Goal: Answer question/provide support: Share knowledge or assist other users

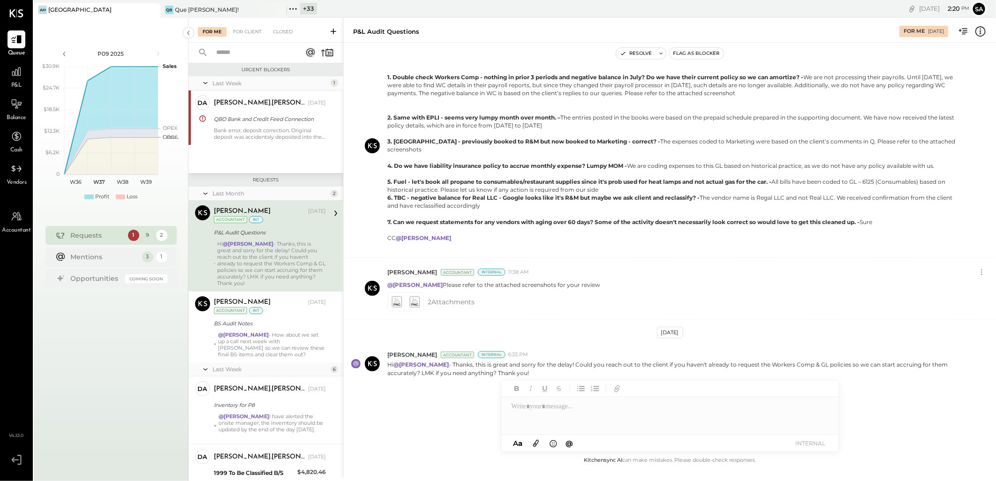
click at [243, 25] on div "For Me For Client Closed" at bounding box center [266, 30] width 155 height 25
click at [249, 31] on div "For Client" at bounding box center [247, 31] width 38 height 9
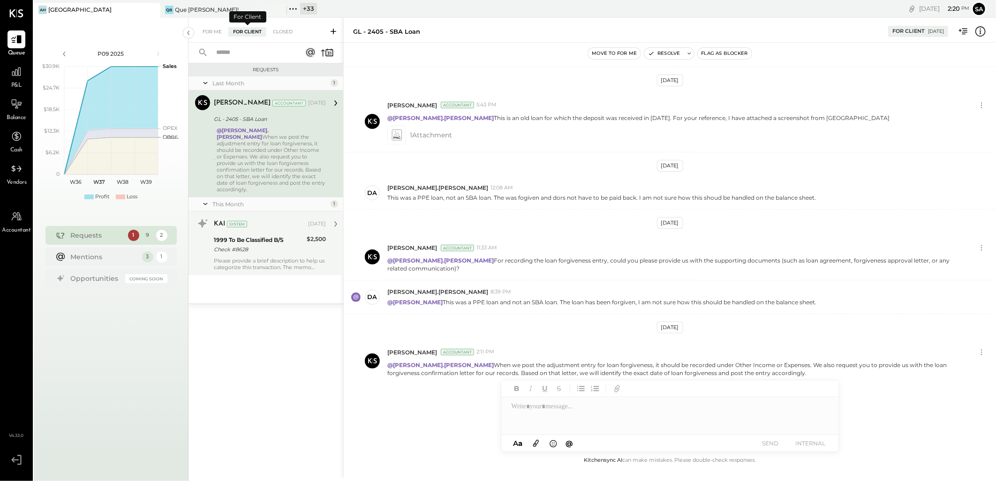
scroll to position [153, 0]
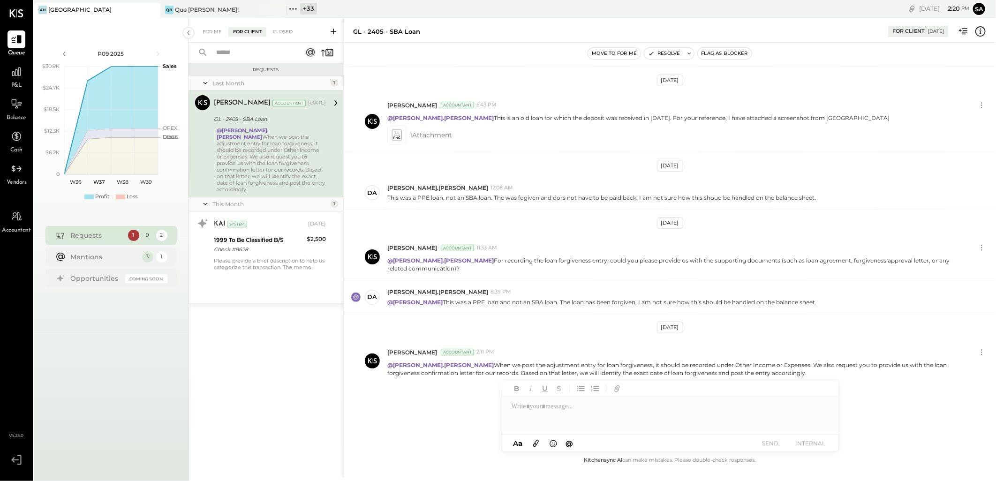
click at [331, 27] on icon at bounding box center [333, 31] width 9 height 9
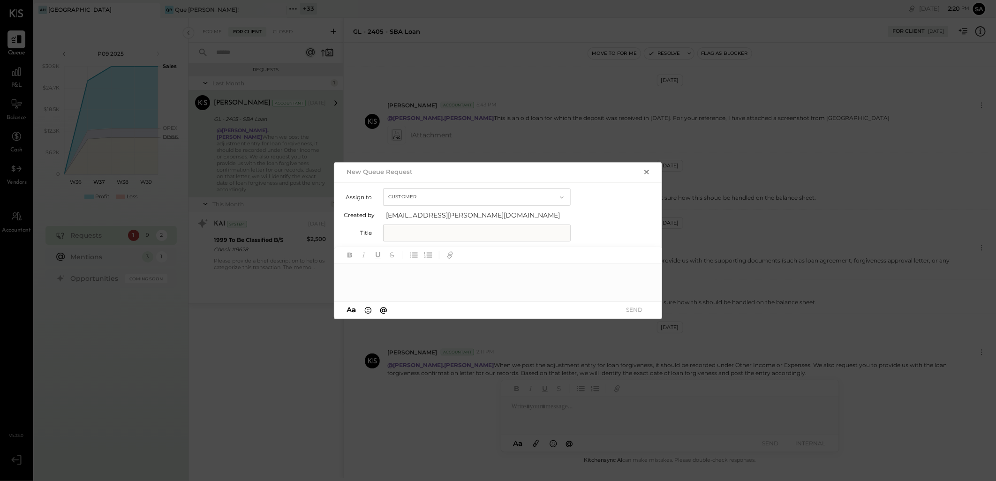
click at [442, 231] on input "text" at bounding box center [477, 233] width 188 height 17
type input "**********"
click at [426, 283] on div at bounding box center [498, 283] width 328 height 38
click at [535, 274] on div "**********" at bounding box center [498, 283] width 328 height 38
click at [641, 275] on icon at bounding box center [643, 275] width 8 height 8
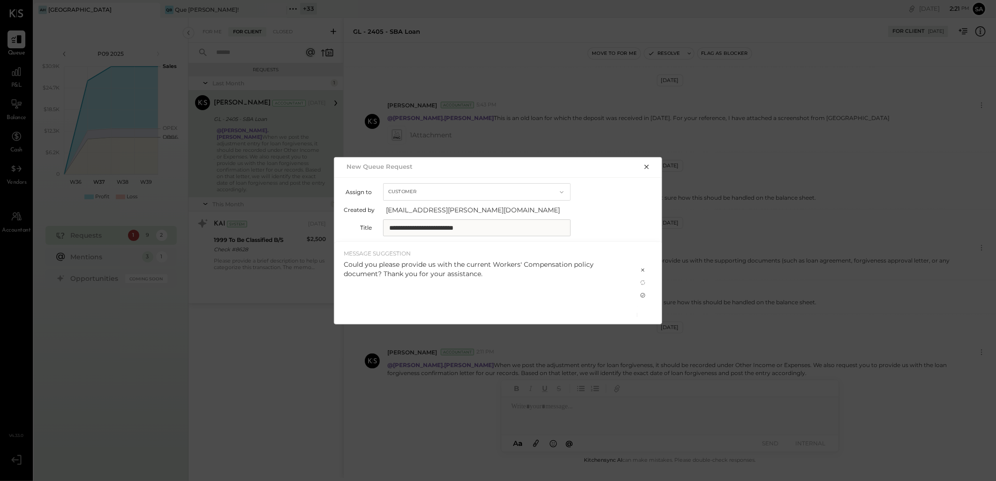
click at [644, 295] on icon at bounding box center [643, 296] width 8 height 8
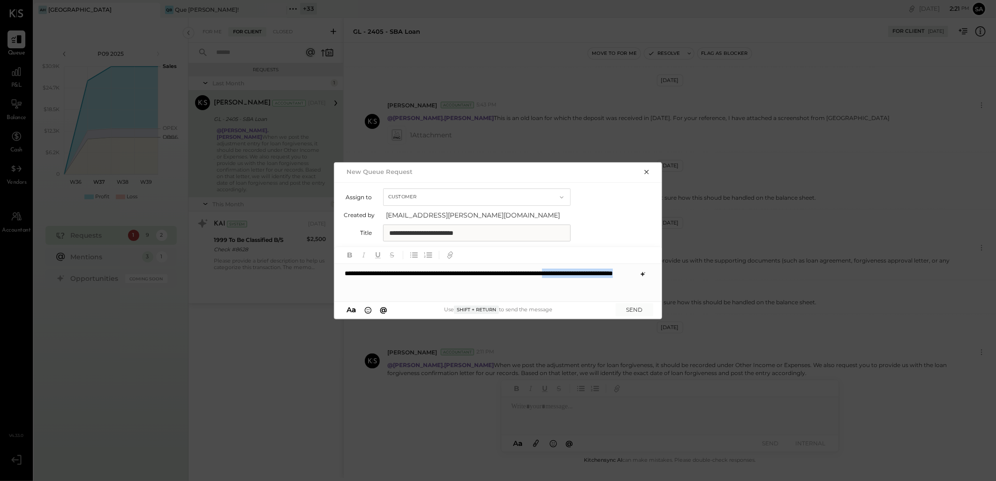
drag, startPoint x: 458, startPoint y: 285, endPoint x: 342, endPoint y: 286, distance: 115.9
click at [342, 286] on div "**********" at bounding box center [498, 283] width 328 height 38
drag, startPoint x: 636, startPoint y: 270, endPoint x: 273, endPoint y: 280, distance: 362.7
click at [273, 280] on div "**********" at bounding box center [498, 240] width 996 height 481
copy div "**********"
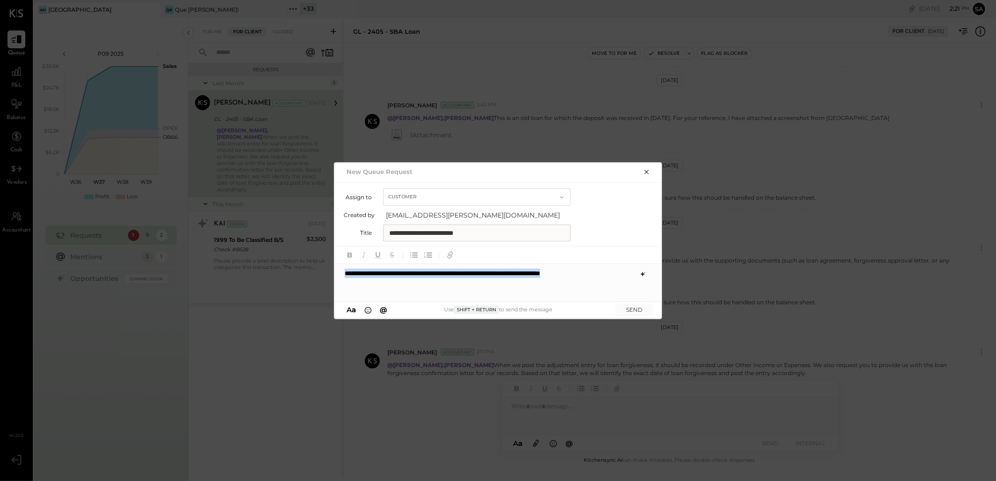
click at [344, 274] on div "**********" at bounding box center [498, 283] width 328 height 38
type input "*****"
click at [416, 264] on span "[PERSON_NAME].[PERSON_NAME]" at bounding box center [425, 258] width 74 height 17
click at [632, 308] on button "SEND" at bounding box center [635, 309] width 38 height 13
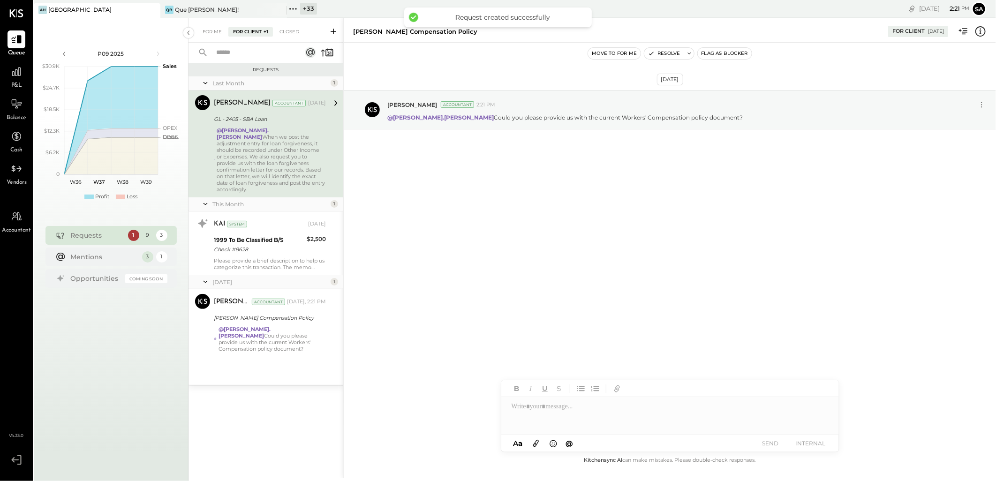
scroll to position [0, 0]
click at [204, 27] on div "For Me" at bounding box center [212, 31] width 29 height 9
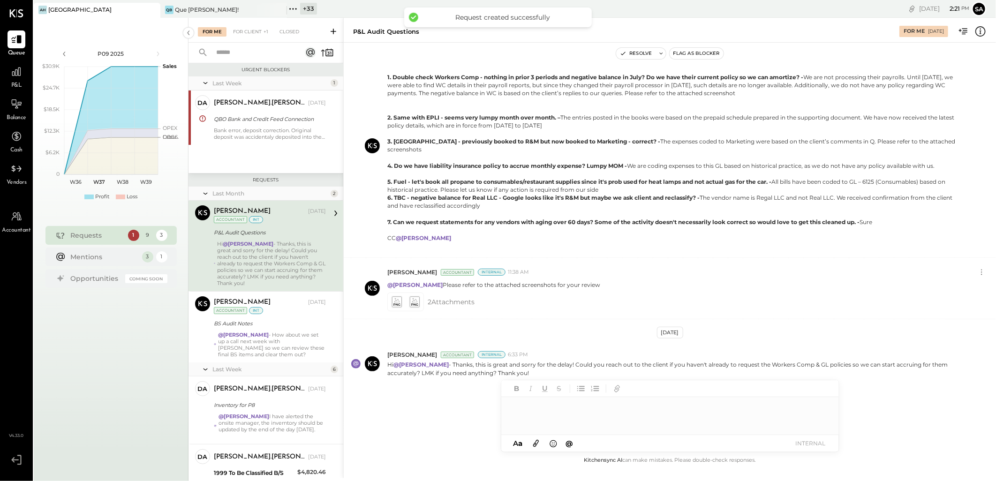
click at [541, 410] on div at bounding box center [670, 416] width 338 height 38
click at [602, 407] on div "**********" at bounding box center [670, 416] width 338 height 38
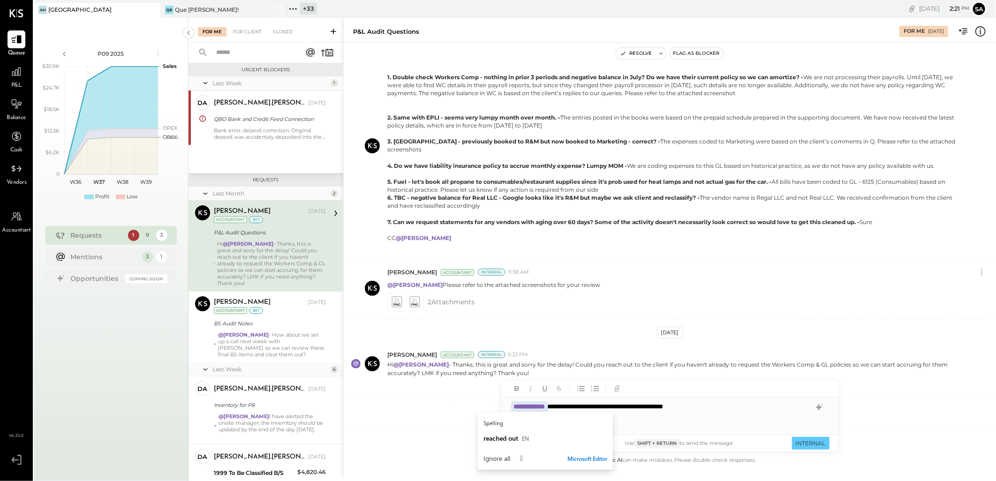
click at [735, 409] on div "**********" at bounding box center [670, 416] width 338 height 38
click at [258, 27] on div "For Client" at bounding box center [247, 31] width 38 height 9
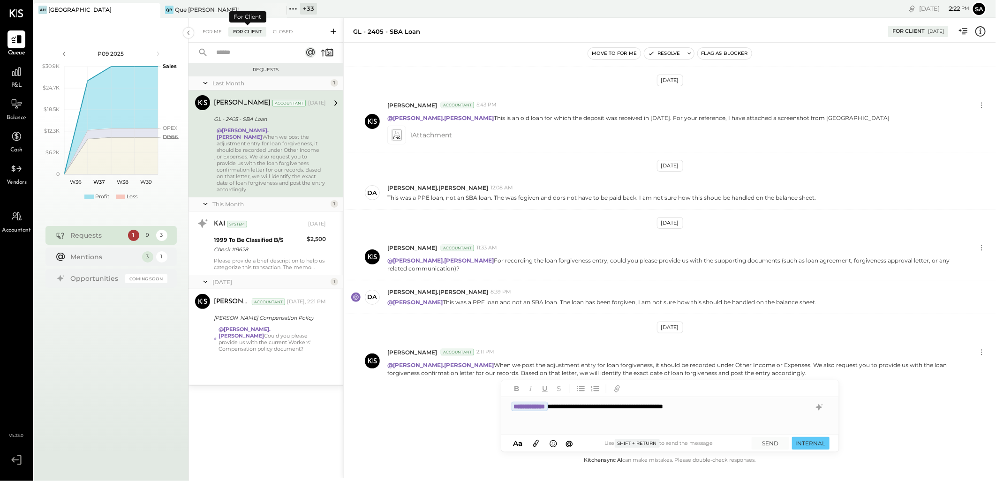
scroll to position [153, 0]
click at [817, 443] on button "INTERNAL" at bounding box center [811, 443] width 38 height 13
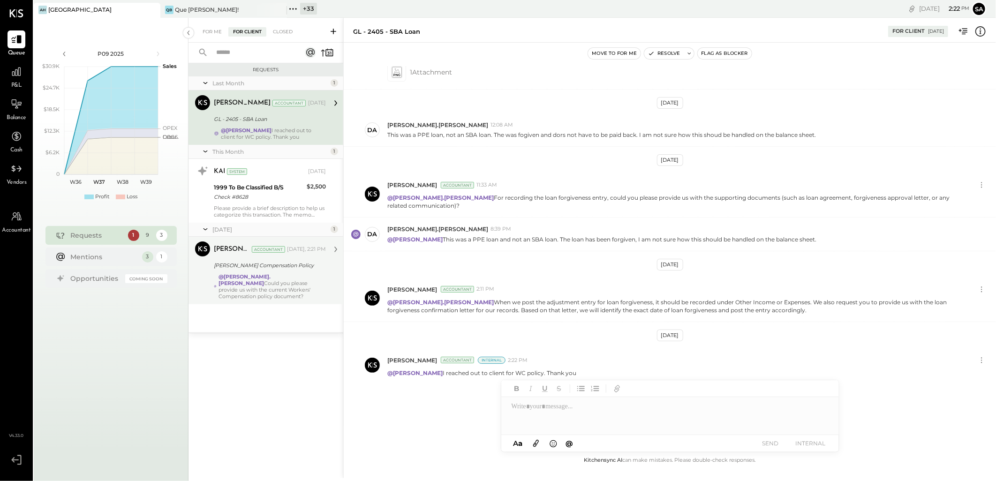
click at [277, 278] on div "@david.stevenson Could you please provide us with the current Workers' Compensa…" at bounding box center [272, 286] width 107 height 26
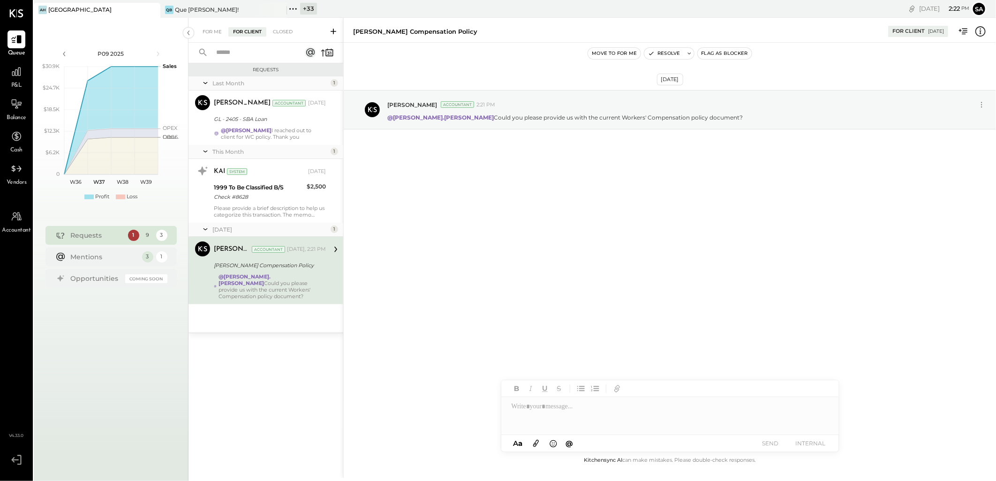
click at [574, 410] on div at bounding box center [670, 416] width 338 height 38
click at [821, 407] on icon at bounding box center [819, 407] width 6 height 7
click at [819, 425] on icon at bounding box center [819, 424] width 7 height 7
click at [512, 406] on div "**********" at bounding box center [670, 416] width 338 height 38
drag, startPoint x: 629, startPoint y: 407, endPoint x: 537, endPoint y: 407, distance: 91.9
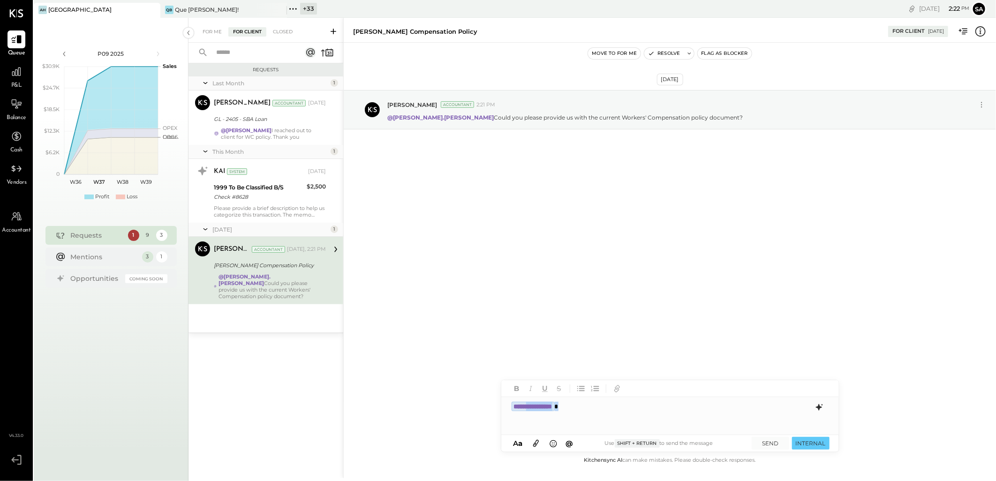
click at [537, 407] on div "**********" at bounding box center [670, 416] width 338 height 38
type input "****"
drag, startPoint x: 442, startPoint y: 116, endPoint x: 693, endPoint y: 121, distance: 251.0
click at [693, 121] on div "@david.stevenson Could you please provide us with the current Workers' Compensa…" at bounding box center [687, 117] width 601 height 10
copy p "Could you please provide us with the current Workers' Compensation policy docum…"
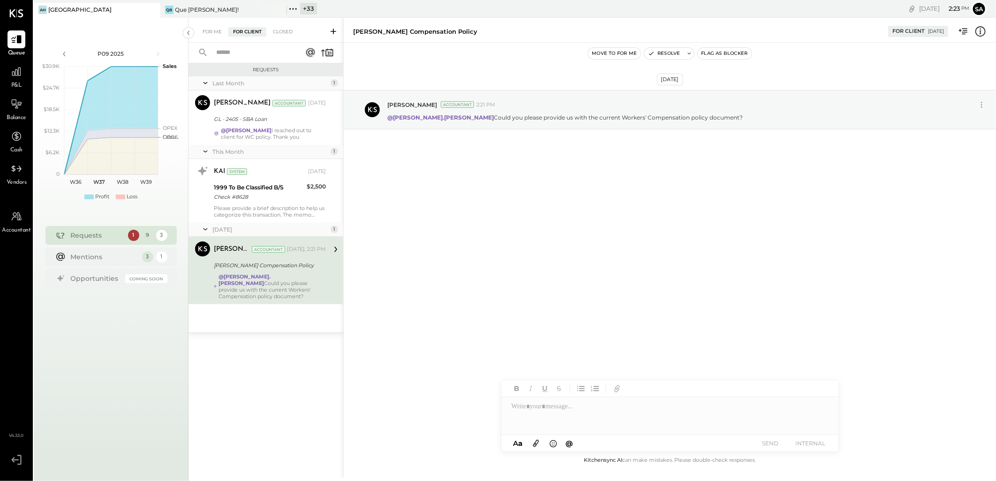
click at [330, 31] on icon at bounding box center [333, 31] width 9 height 9
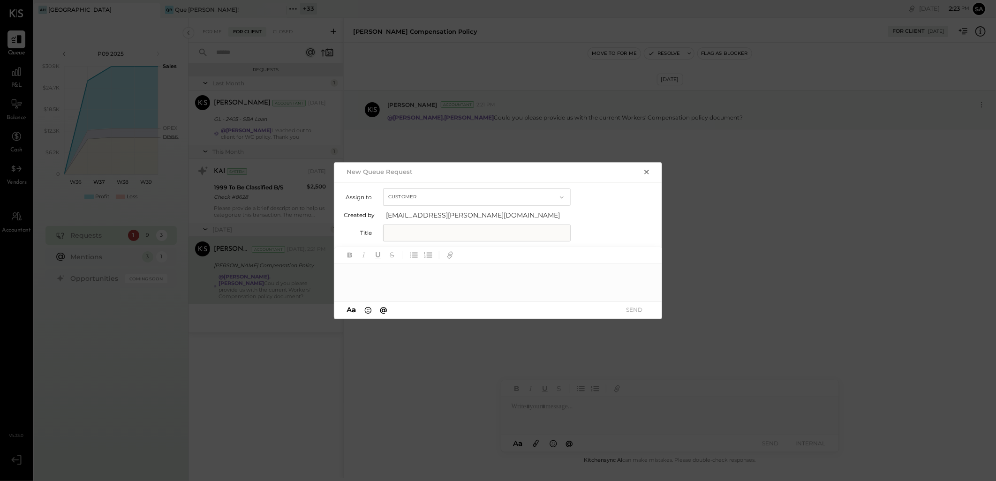
click at [422, 231] on input "text" at bounding box center [477, 233] width 188 height 17
type input "**********"
click at [406, 267] on div at bounding box center [498, 283] width 328 height 38
type input "*****"
click at [561, 273] on div "**********" at bounding box center [498, 283] width 328 height 38
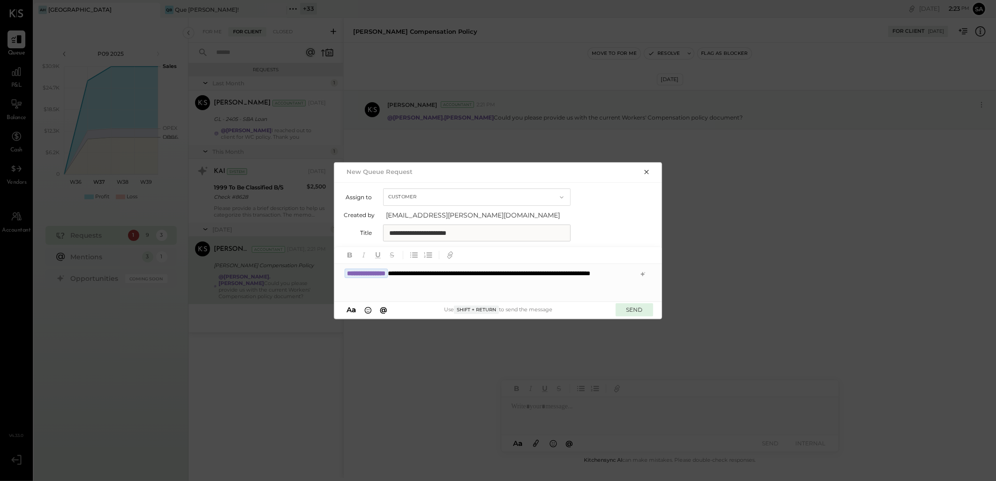
click at [638, 310] on button "SEND" at bounding box center [635, 309] width 38 height 13
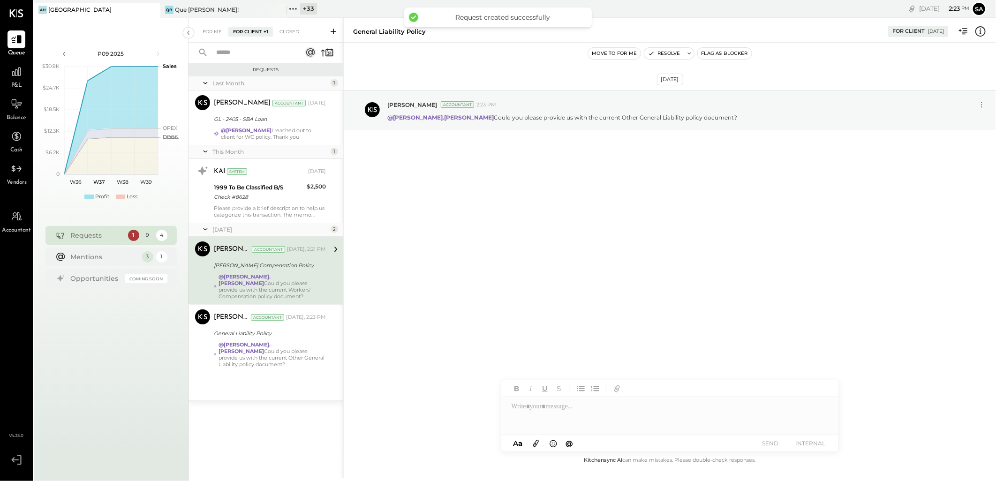
click at [209, 25] on div "For Me For Client +1 Closed" at bounding box center [266, 30] width 155 height 25
click at [212, 36] on div "For Me" at bounding box center [212, 31] width 29 height 9
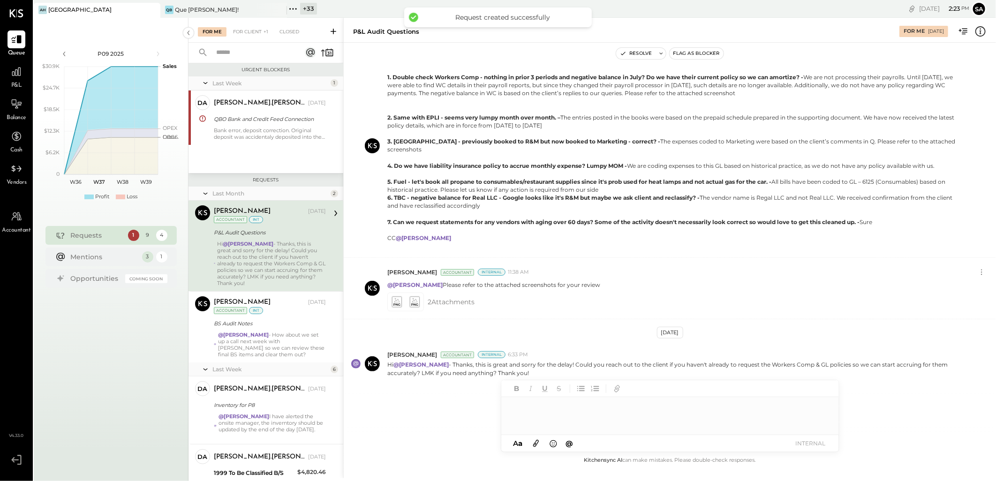
click at [545, 408] on div at bounding box center [670, 416] width 338 height 38
click at [821, 405] on icon at bounding box center [819, 407] width 11 height 11
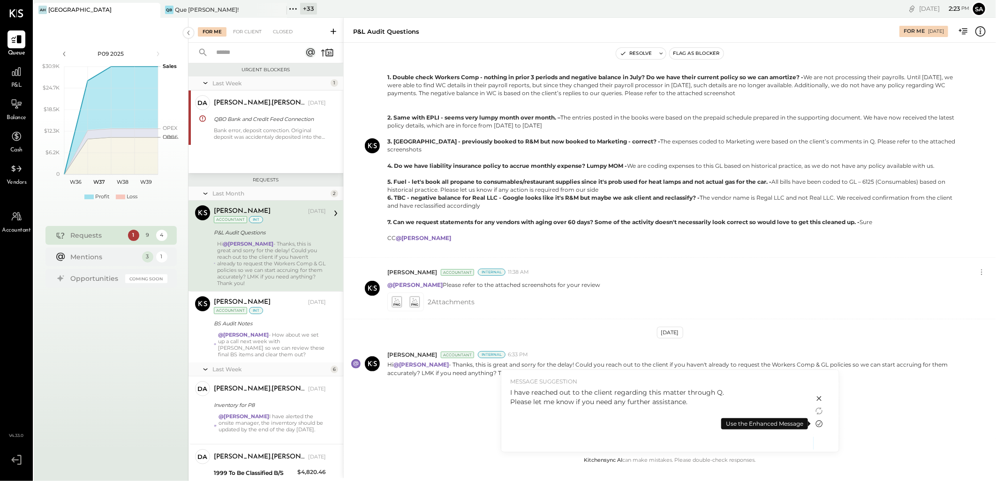
click at [819, 425] on icon at bounding box center [819, 424] width 7 height 7
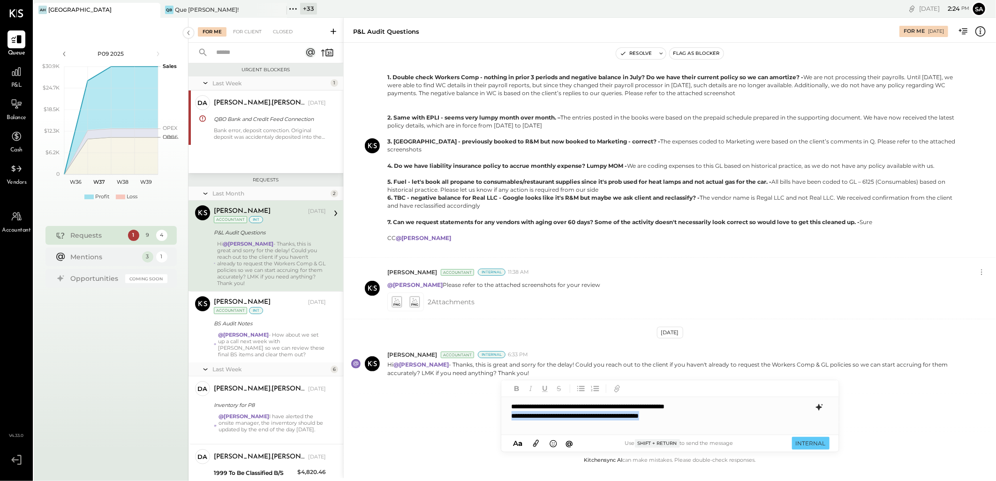
drag, startPoint x: 656, startPoint y: 417, endPoint x: 499, endPoint y: 419, distance: 157.1
click at [499, 419] on div "P&L Audit Questions For Me 08/28/2025 Resolve Flag as Blocker Aug 21st, 2025 Ma…" at bounding box center [669, 248] width 653 height 461
drag, startPoint x: 728, startPoint y: 406, endPoint x: 495, endPoint y: 410, distance: 233.2
click at [495, 410] on div "P&L Audit Questions For Me 08/28/2025 Resolve Flag as Blocker Aug 21st, 2025 Ma…" at bounding box center [669, 248] width 653 height 461
copy div "**********"
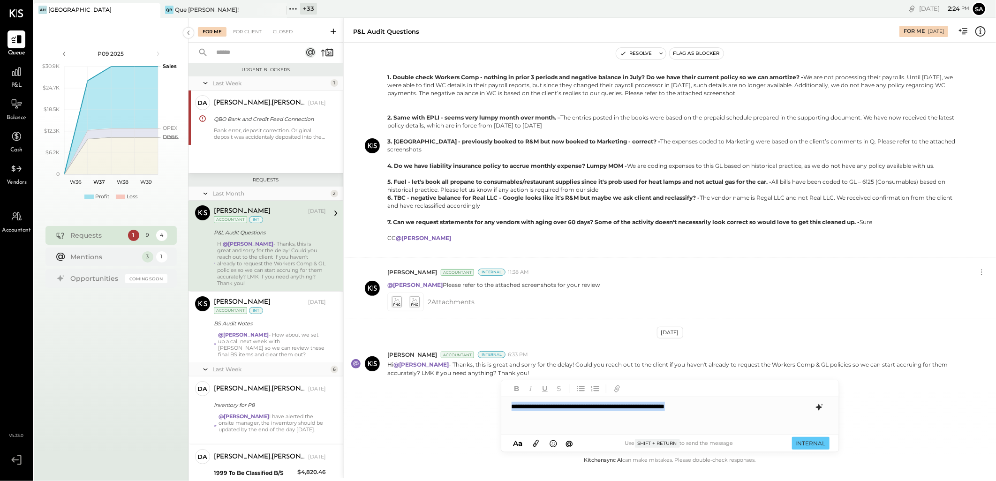
click at [512, 407] on div "**********" at bounding box center [670, 416] width 338 height 38
click at [578, 405] on div "**********" at bounding box center [670, 416] width 338 height 38
type input "*"
click at [515, 409] on b "*" at bounding box center [514, 406] width 4 height 7
click at [815, 442] on button "INTERNAL" at bounding box center [811, 443] width 38 height 13
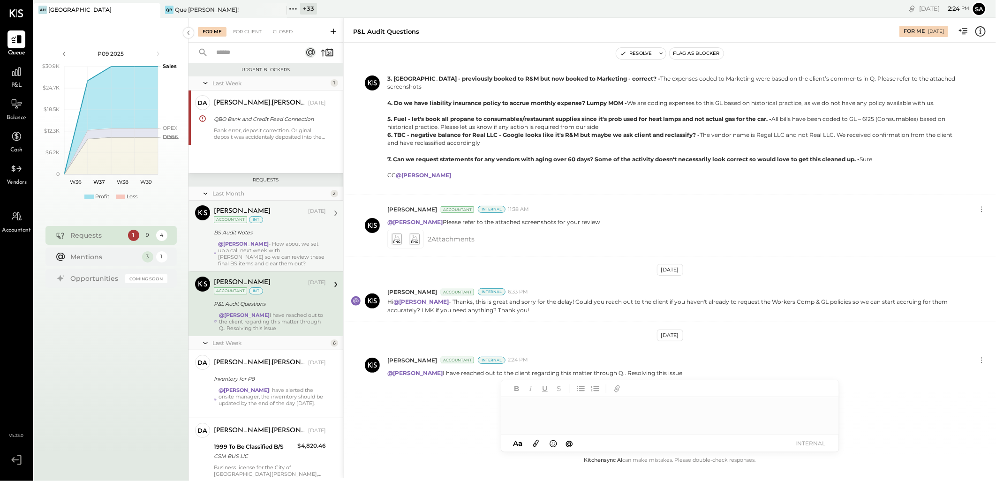
click at [284, 242] on div "@Sarang Khandhar - How about we set up a call next week with Joseph so we can r…" at bounding box center [272, 254] width 108 height 26
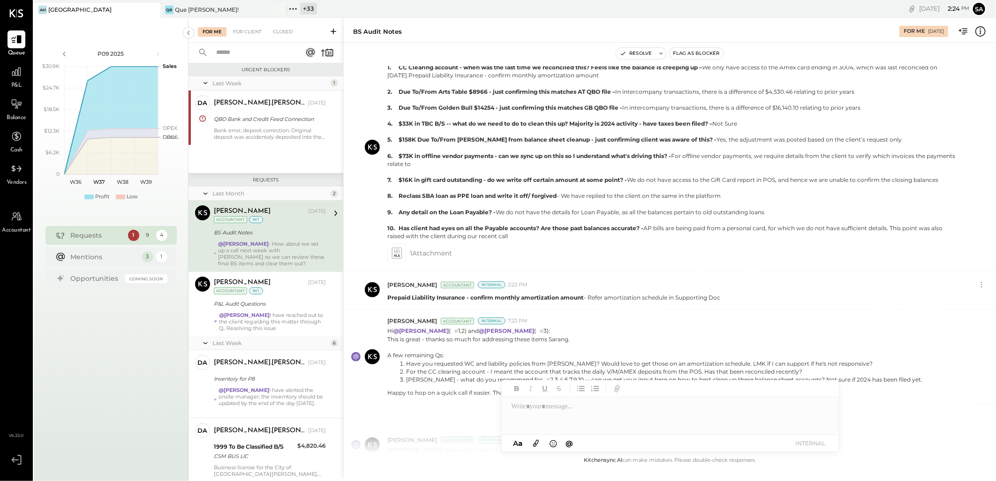
scroll to position [341, 0]
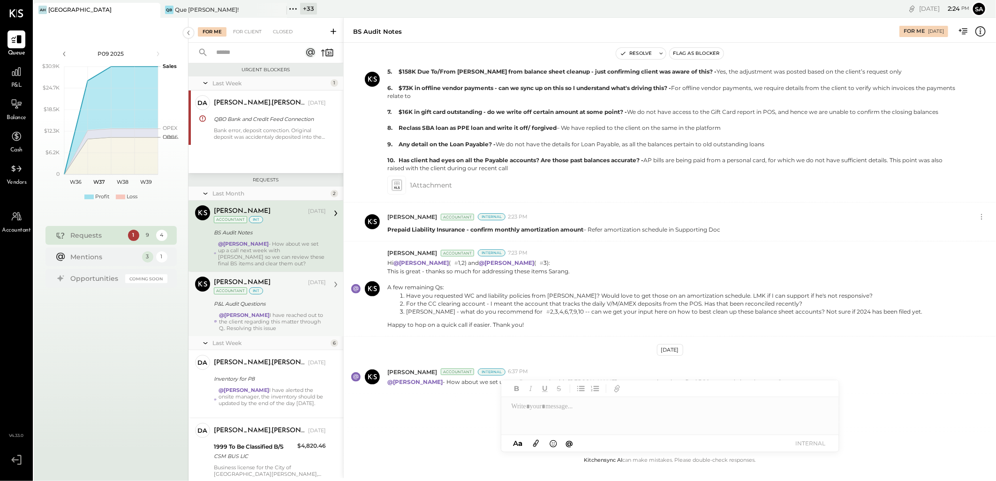
click at [267, 315] on div "@Margot Bloch I have reached out to the client regarding this matter through Q.…" at bounding box center [272, 322] width 107 height 20
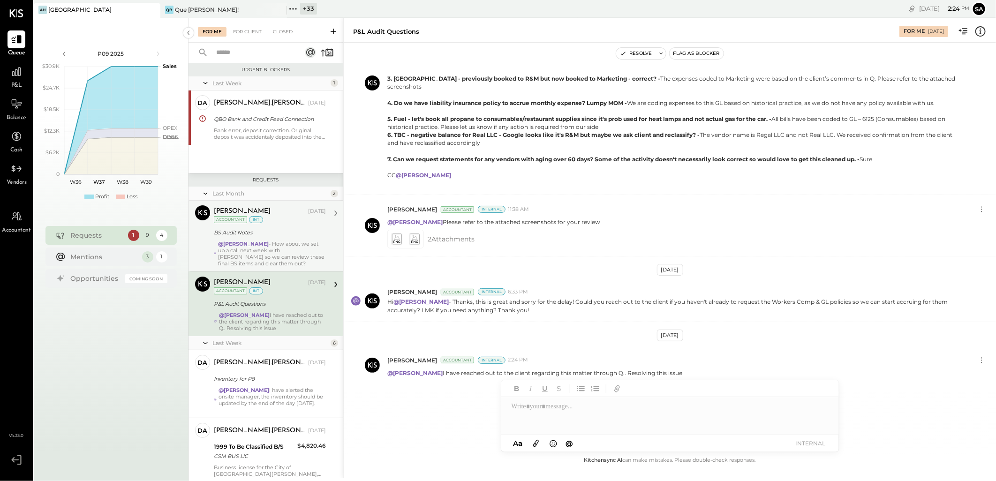
scroll to position [273, 0]
click at [634, 52] on button "Resolve" at bounding box center [635, 53] width 39 height 11
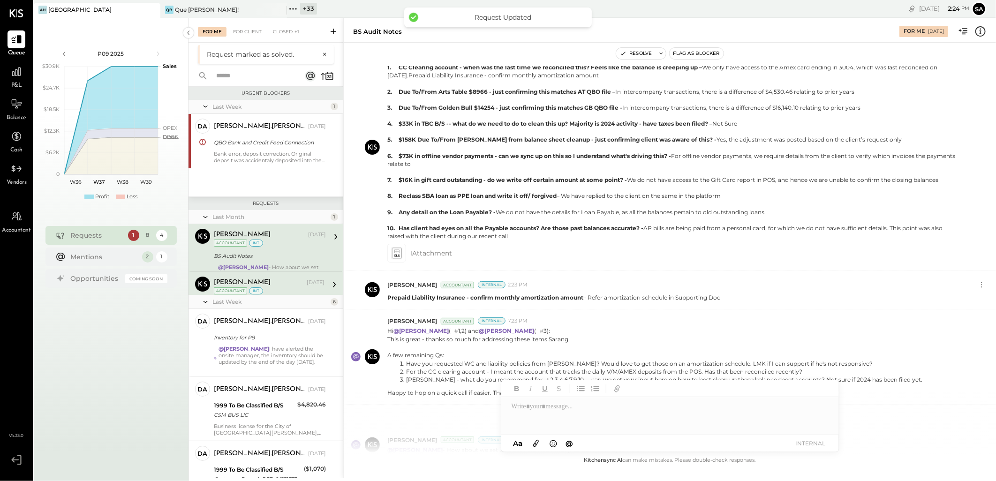
scroll to position [341, 0]
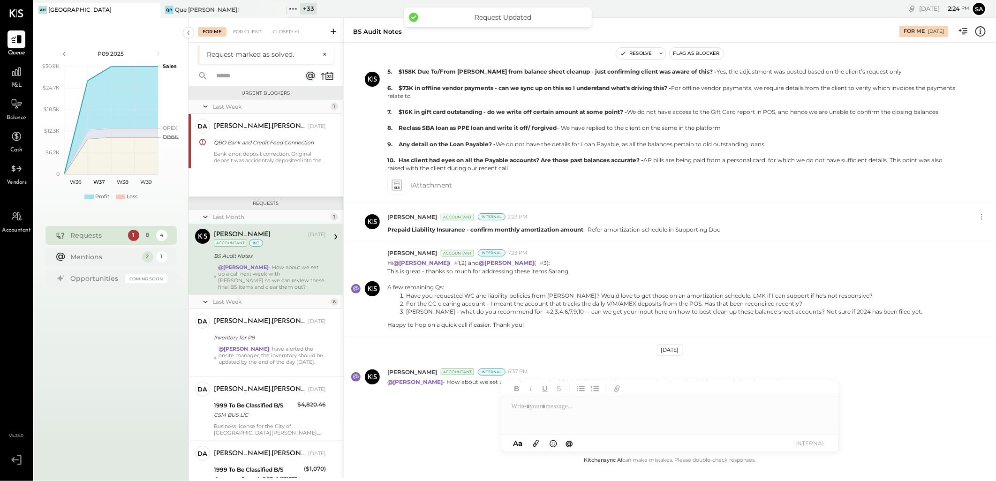
click at [278, 270] on div "@Sarang Khandhar - How about we set up a call next week with Joseph so we can r…" at bounding box center [272, 277] width 108 height 26
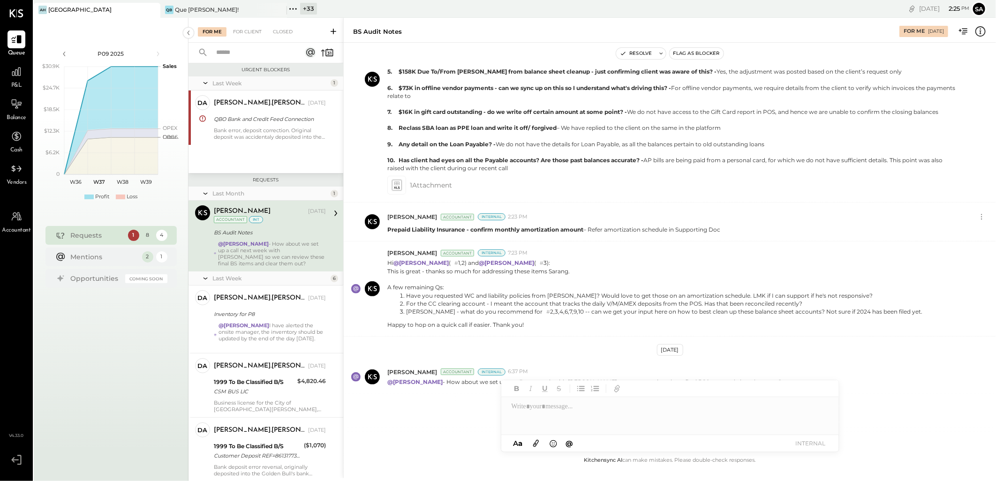
click at [545, 411] on div at bounding box center [670, 416] width 338 height 38
type input "****"
click at [808, 442] on button "INTERNAL" at bounding box center [811, 443] width 38 height 13
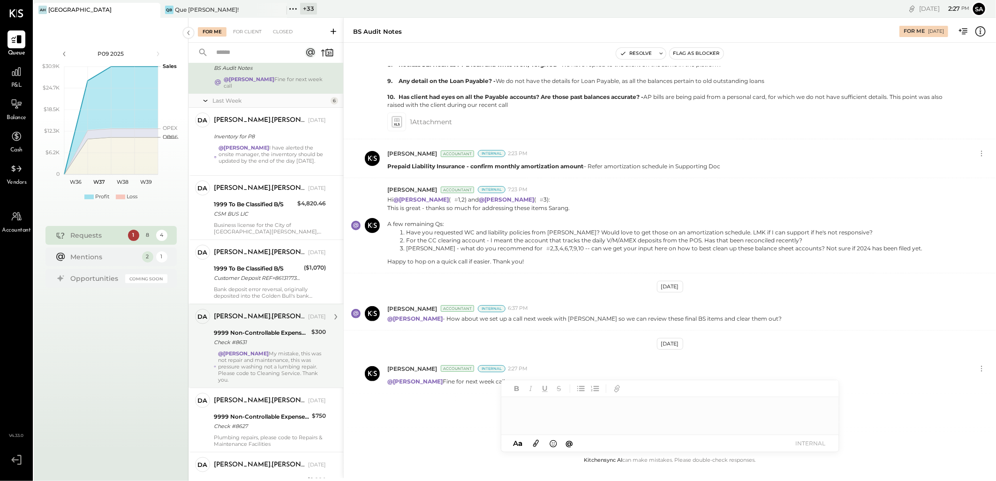
scroll to position [231, 0]
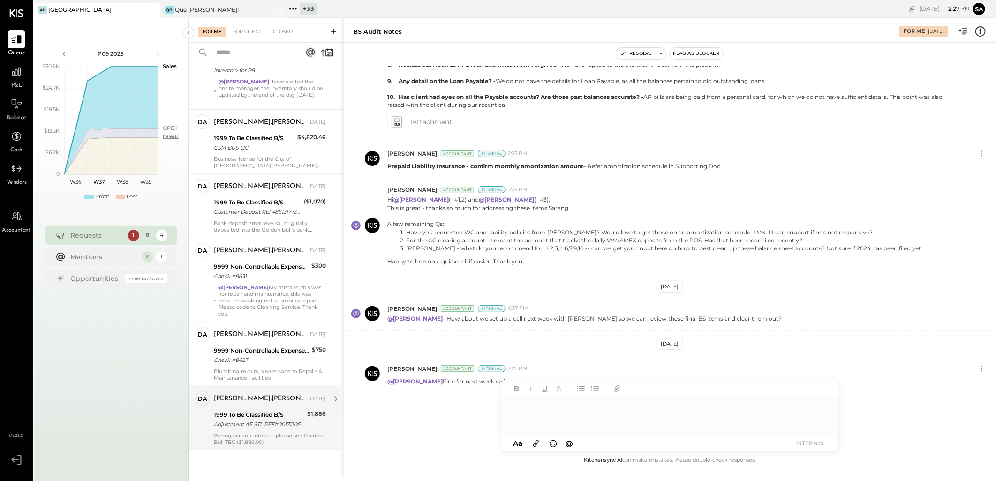
click at [246, 444] on div "Wrong account deposit, please see Golden Bull TBC ($1,886.00)" at bounding box center [270, 438] width 112 height 13
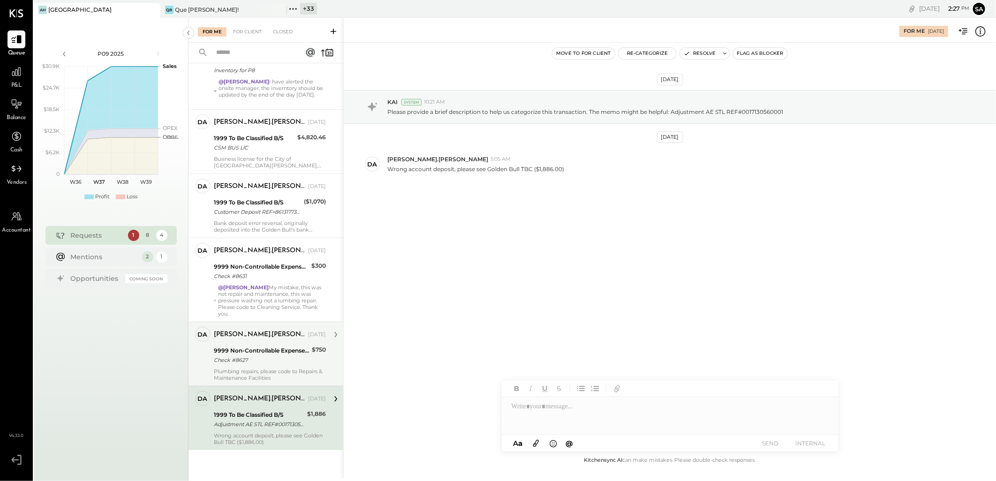
click at [240, 358] on div "Check #8627" at bounding box center [261, 360] width 95 height 9
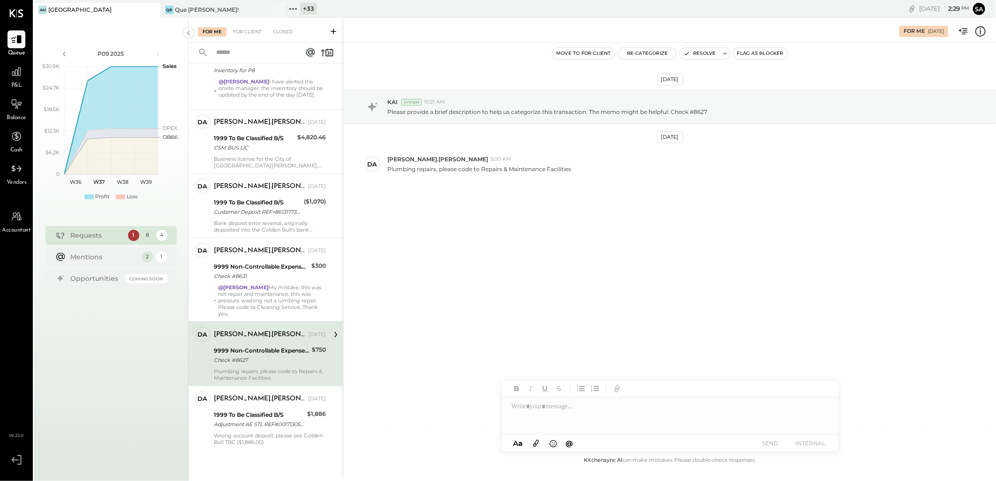
click at [977, 30] on icon at bounding box center [981, 31] width 10 height 10
click at [733, 249] on div "For Me For Client Closed Urgent Blockers Last Week 1 da david.stevenson Owner d…" at bounding box center [593, 248] width 808 height 461
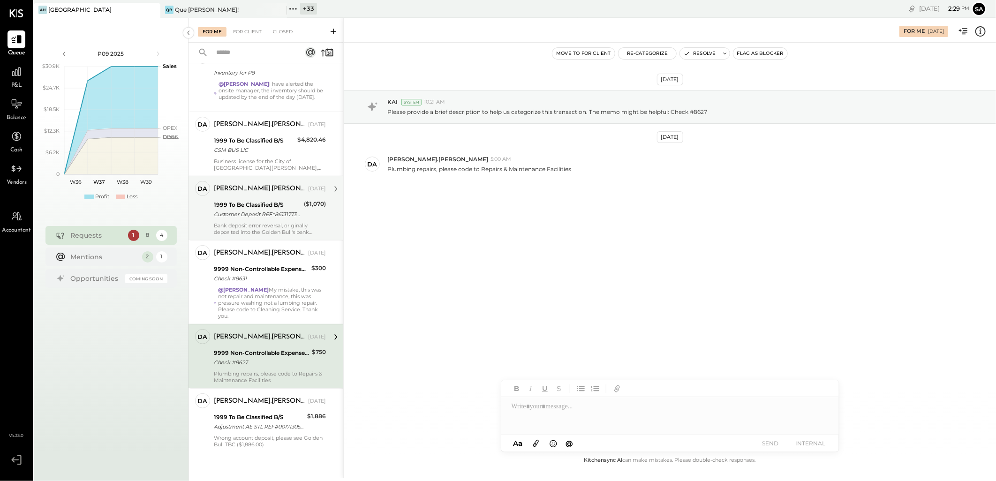
scroll to position [231, 0]
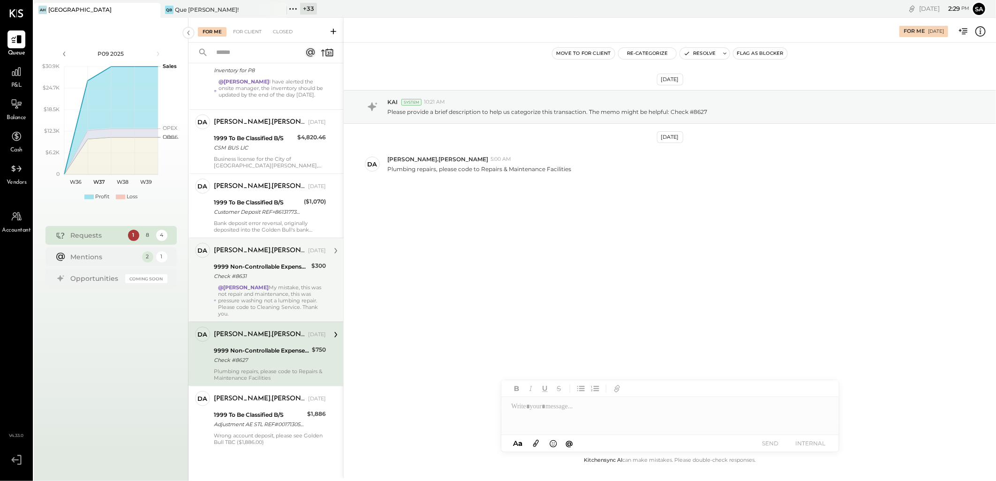
drag, startPoint x: 229, startPoint y: 297, endPoint x: 290, endPoint y: 324, distance: 66.6
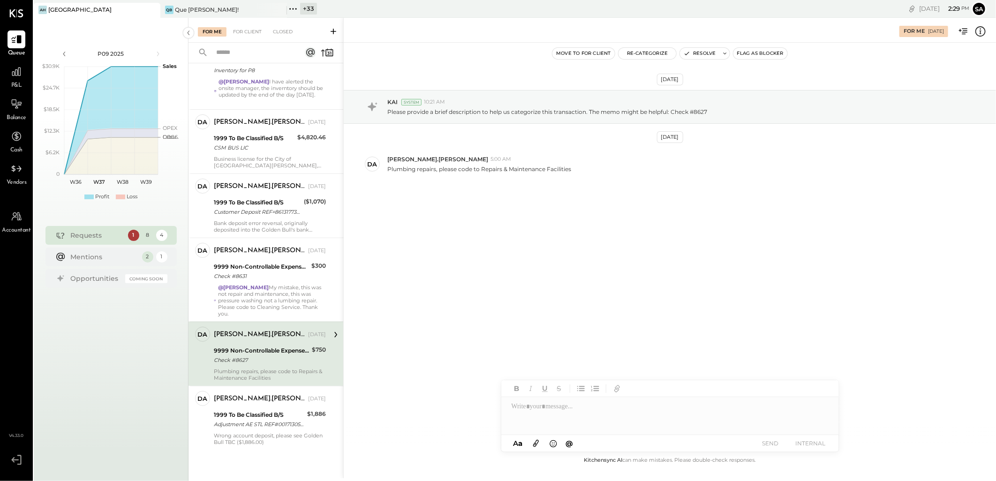
click at [230, 296] on div "@Sarang Khandhar My mistake, this was not repair and maintenance, this was pres…" at bounding box center [272, 300] width 108 height 33
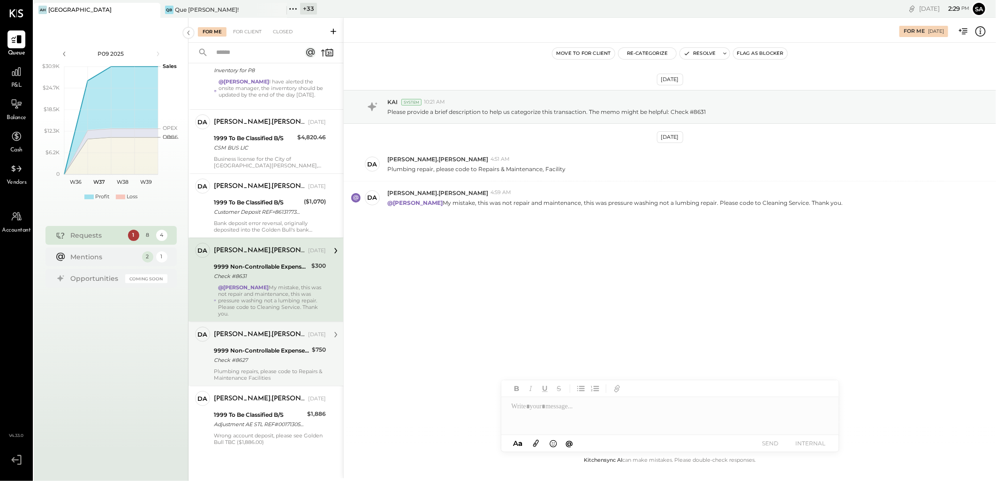
click at [271, 367] on div "david.stevenson Sep 09, 2025 9999 Non-Controllable Expenses:Other Income and Ex…" at bounding box center [270, 354] width 112 height 54
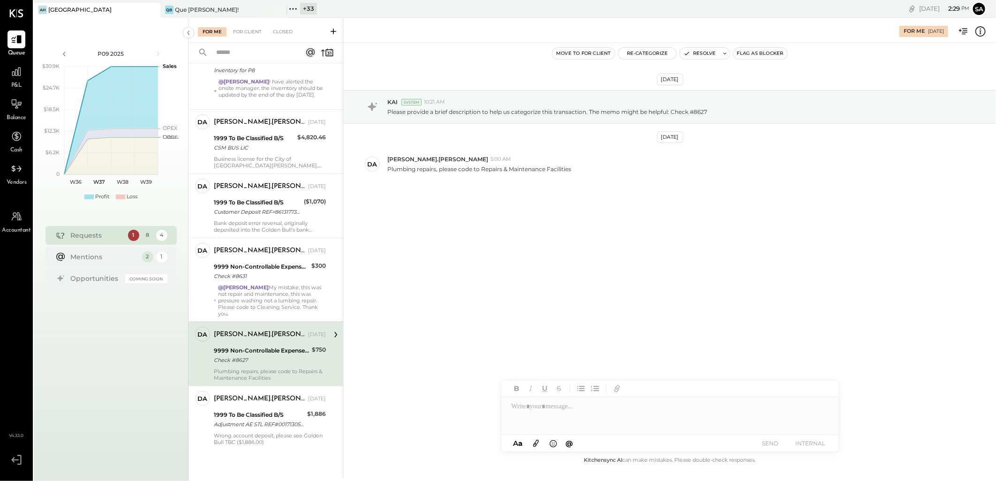
click at [978, 30] on icon at bounding box center [981, 31] width 12 height 12
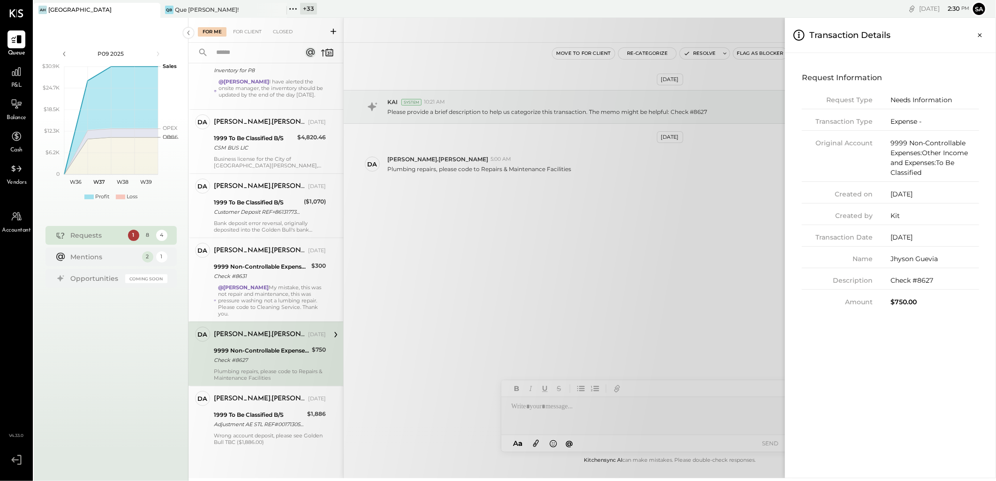
click at [555, 263] on div "For Me For Client Closed Urgent Blockers Last Week 1 da david.stevenson Owner d…" at bounding box center [593, 248] width 808 height 461
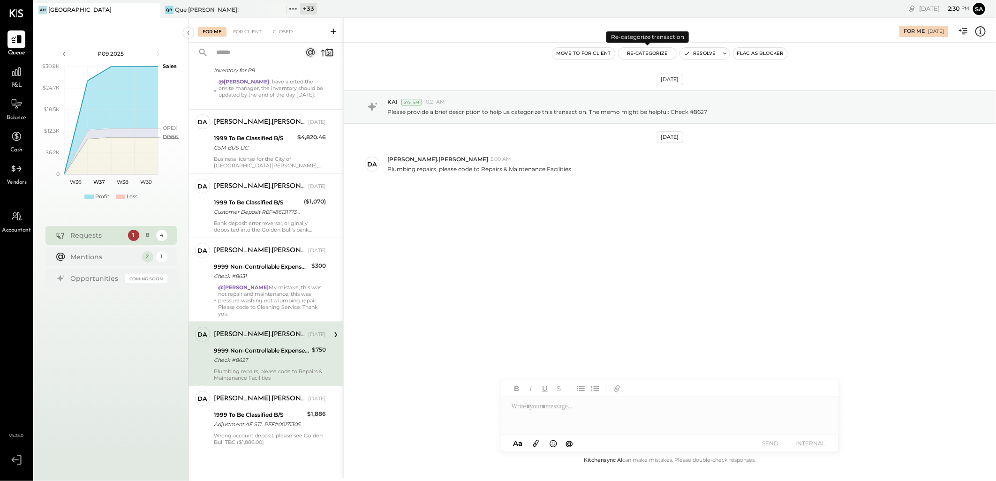
click at [642, 57] on button "Re-Categorize" at bounding box center [648, 53] width 58 height 11
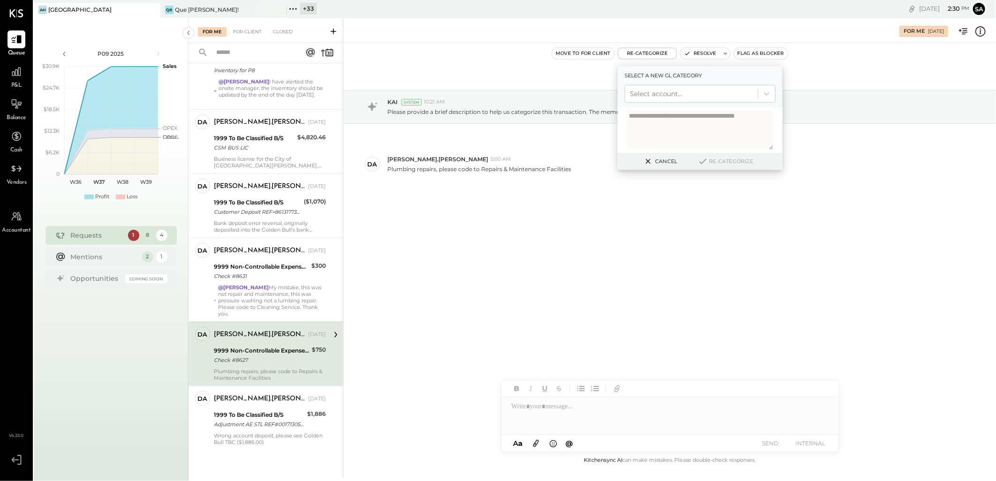
click at [669, 90] on div at bounding box center [691, 93] width 123 height 11
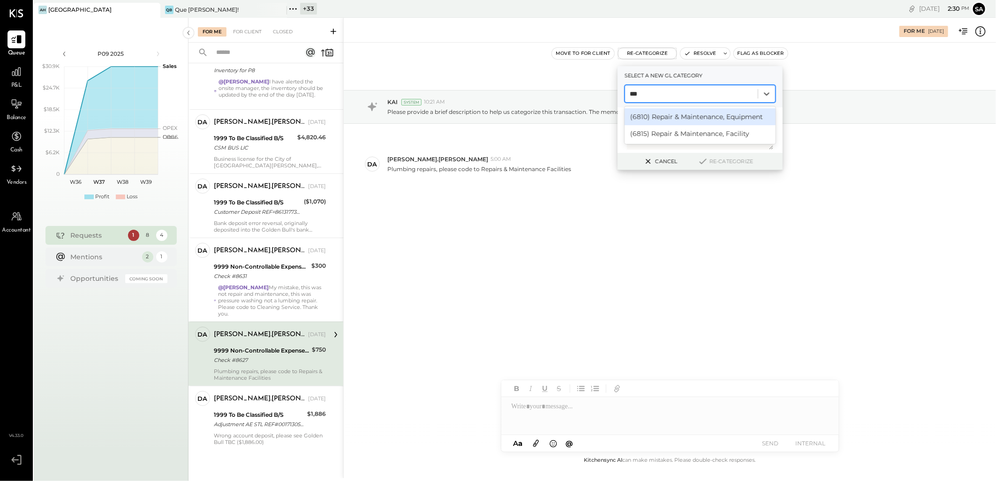
type input "****"
click at [674, 116] on div "(6815) Repair & Maintenance, Facility" at bounding box center [700, 116] width 151 height 17
click at [724, 161] on button "Re-Categorize" at bounding box center [726, 161] width 62 height 11
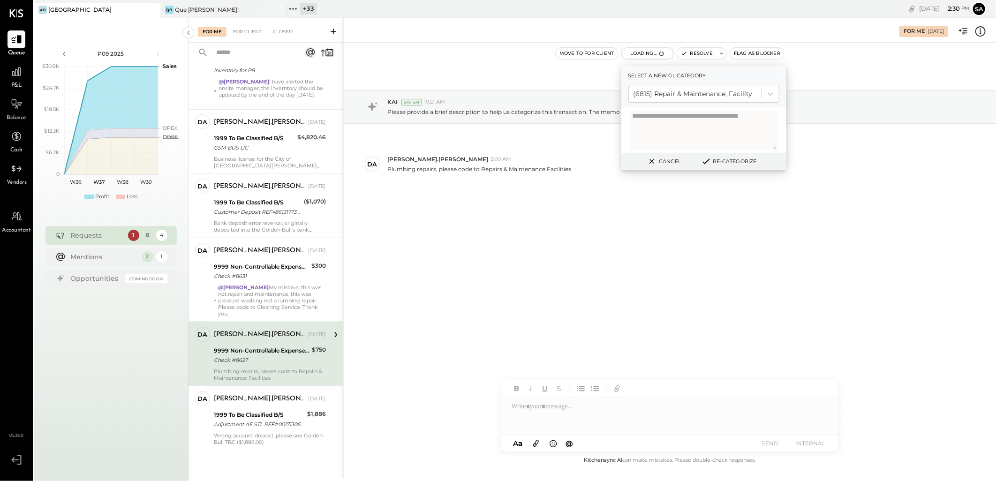
click at [724, 161] on button "Re-Categorize" at bounding box center [729, 161] width 62 height 11
click at [734, 162] on button "Re-Categorize" at bounding box center [729, 161] width 62 height 11
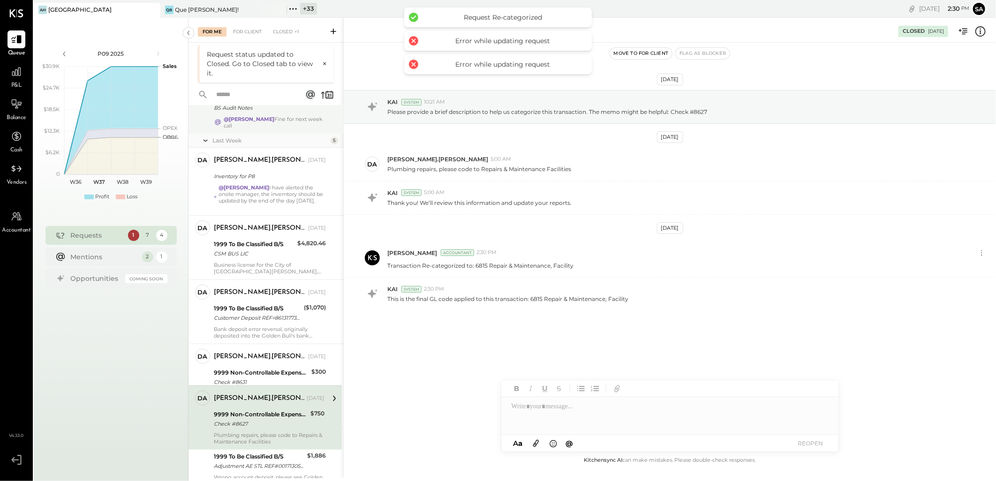
scroll to position [167, 0]
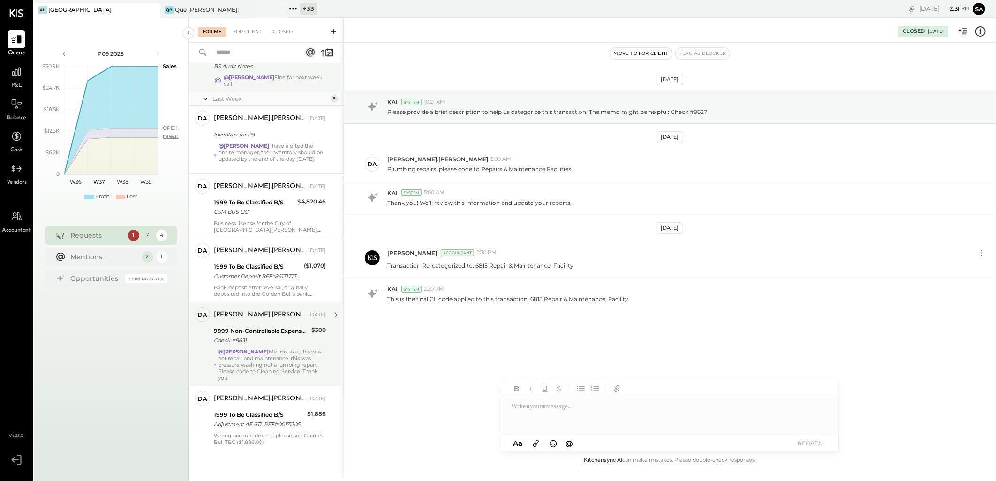
click at [266, 354] on strong "@[PERSON_NAME]" at bounding box center [243, 352] width 51 height 7
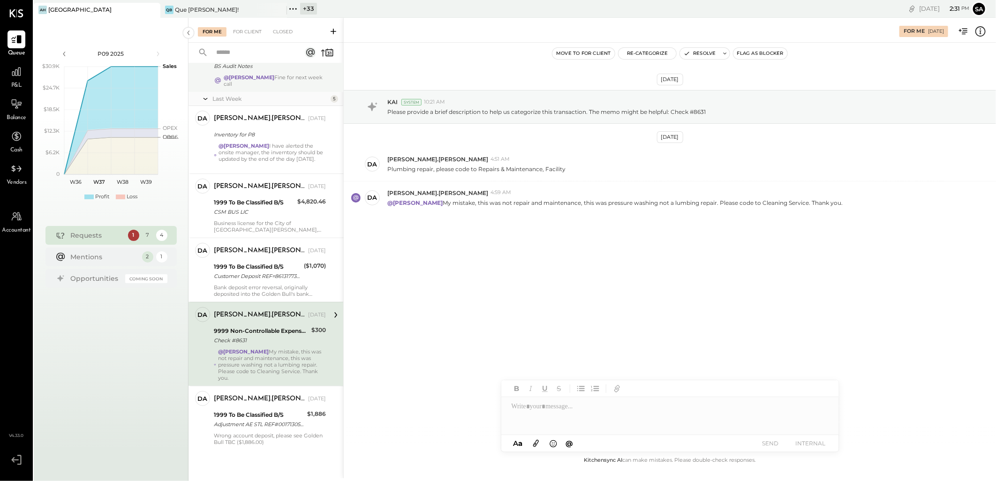
click at [987, 29] on div "For Me 09/09/2025" at bounding box center [670, 30] width 652 height 19
click at [988, 32] on div "For Me 09/09/2025" at bounding box center [670, 30] width 652 height 19
click at [982, 34] on icon at bounding box center [981, 31] width 12 height 12
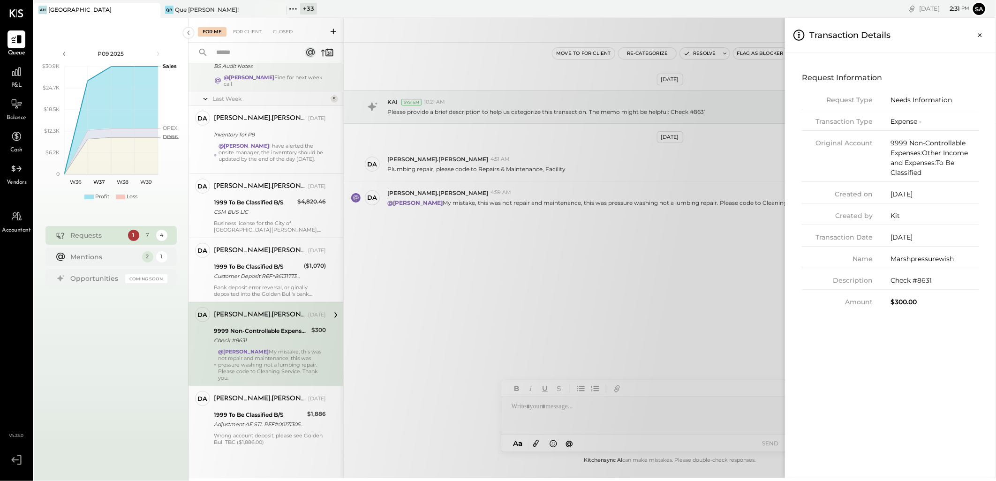
click at [606, 72] on div "For Me For Client Closed Urgent Blockers Last Week 1 da david.stevenson Owner d…" at bounding box center [593, 248] width 808 height 461
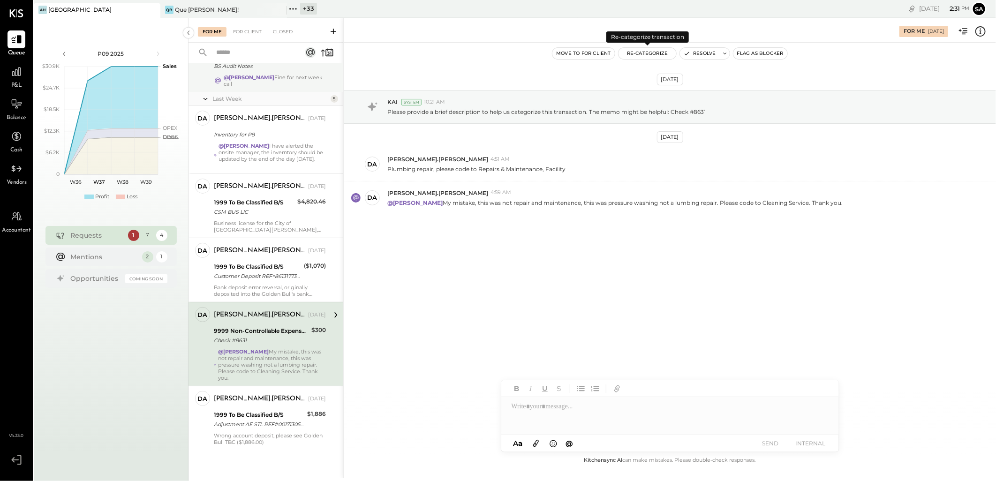
click at [638, 53] on button "Re-Categorize" at bounding box center [648, 53] width 58 height 11
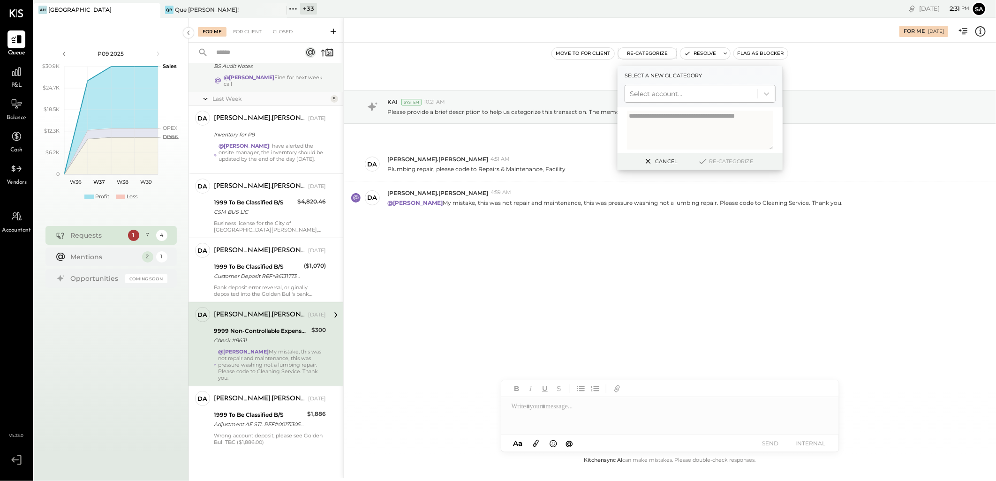
click at [645, 91] on div at bounding box center [691, 93] width 123 height 11
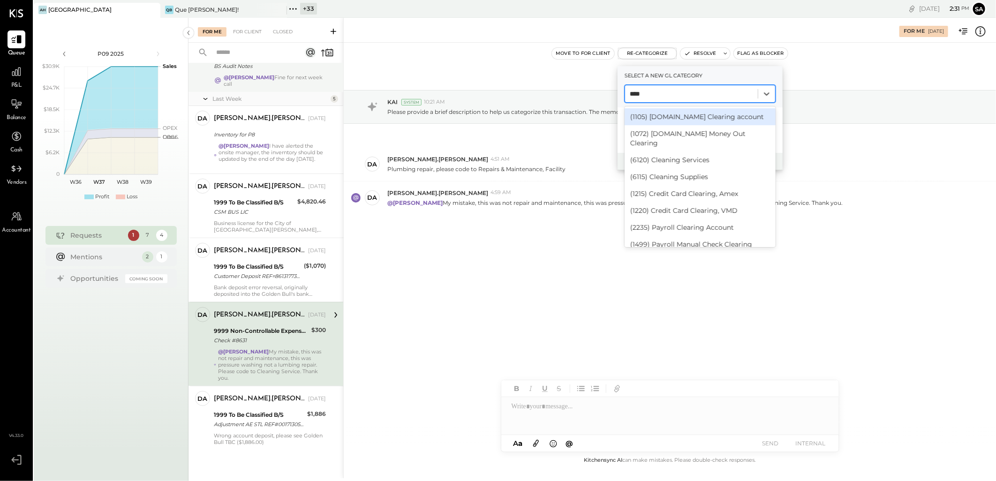
type input "*****"
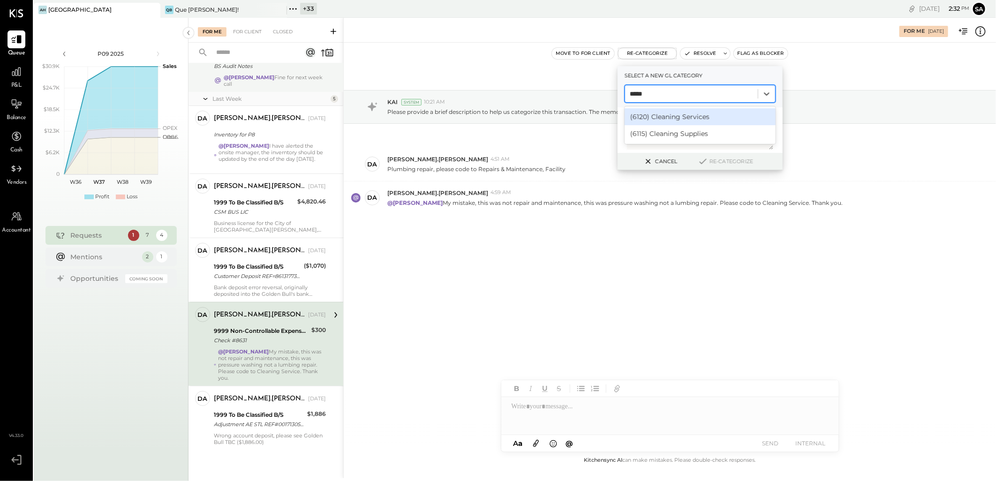
click at [674, 114] on div "(6120) Cleaning Services" at bounding box center [700, 116] width 151 height 17
click at [725, 159] on button "Re-Categorize" at bounding box center [726, 161] width 62 height 11
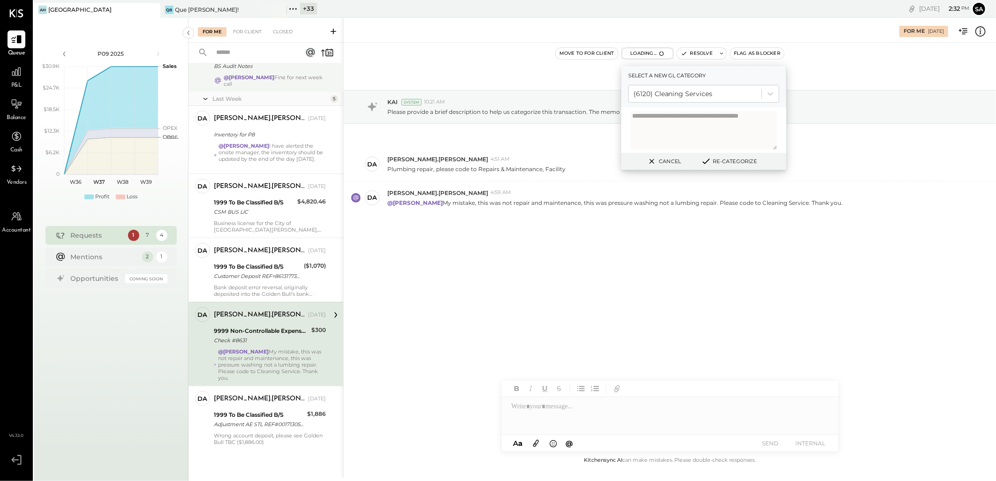
click at [725, 159] on button "Re-Categorize" at bounding box center [729, 161] width 62 height 11
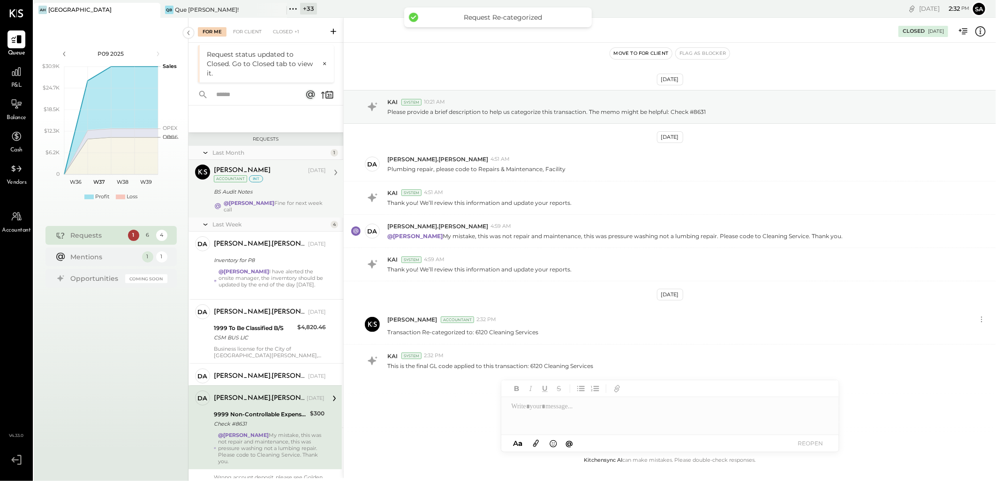
scroll to position [83, 0]
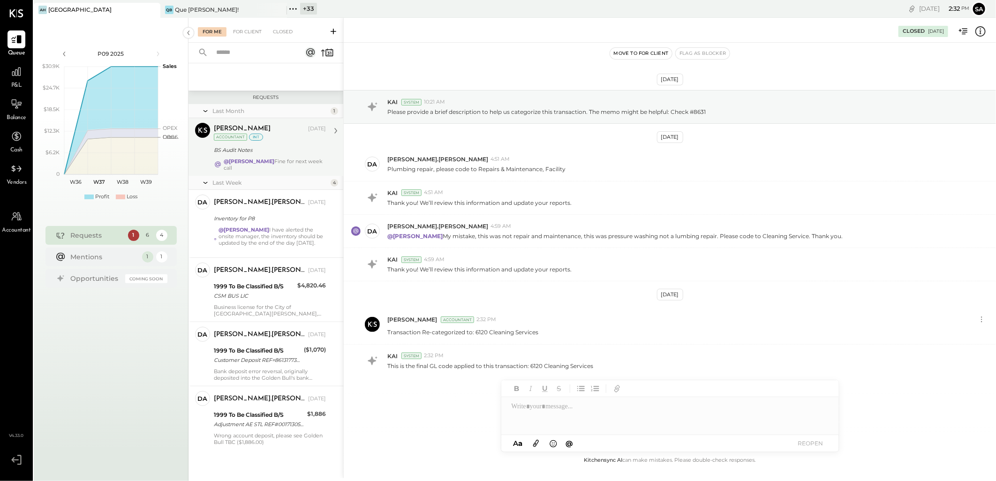
click at [218, 32] on div "For Me" at bounding box center [212, 31] width 29 height 9
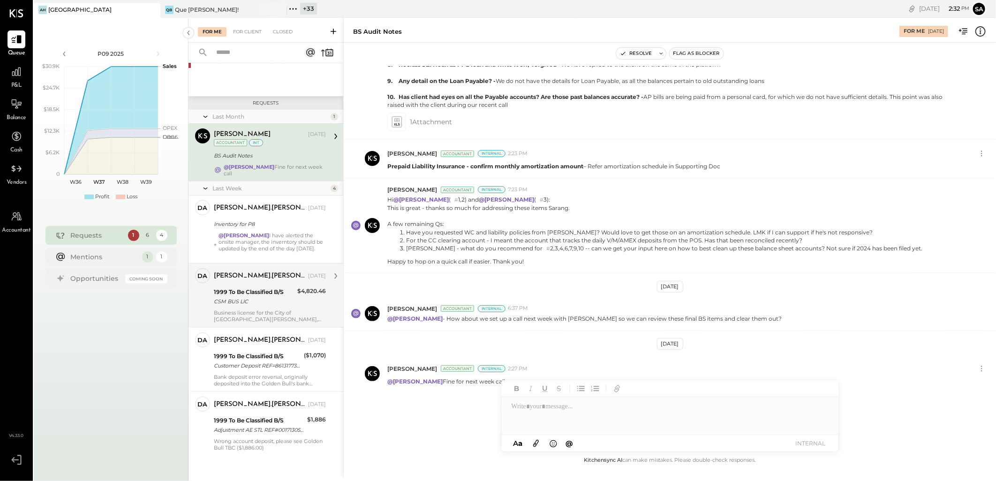
scroll to position [82, 0]
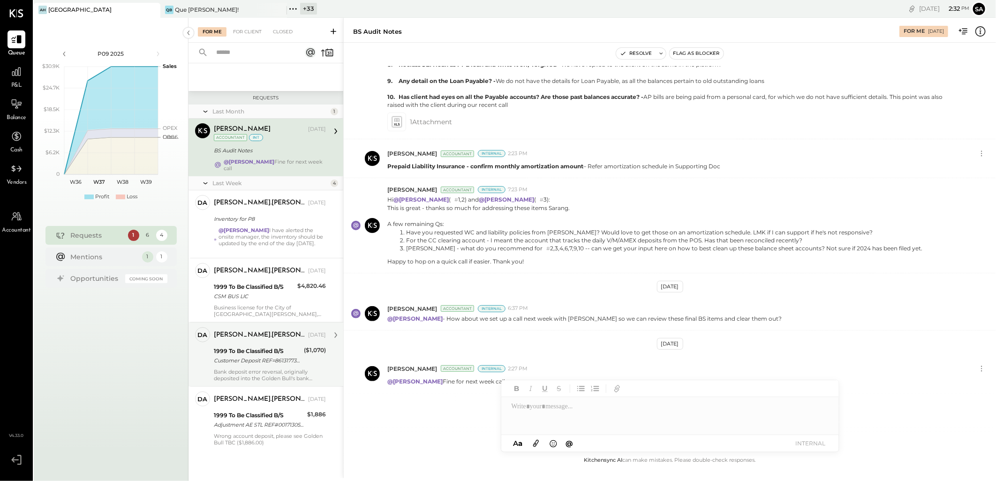
click at [260, 355] on div "1999 To Be Classified B/S" at bounding box center [257, 351] width 87 height 9
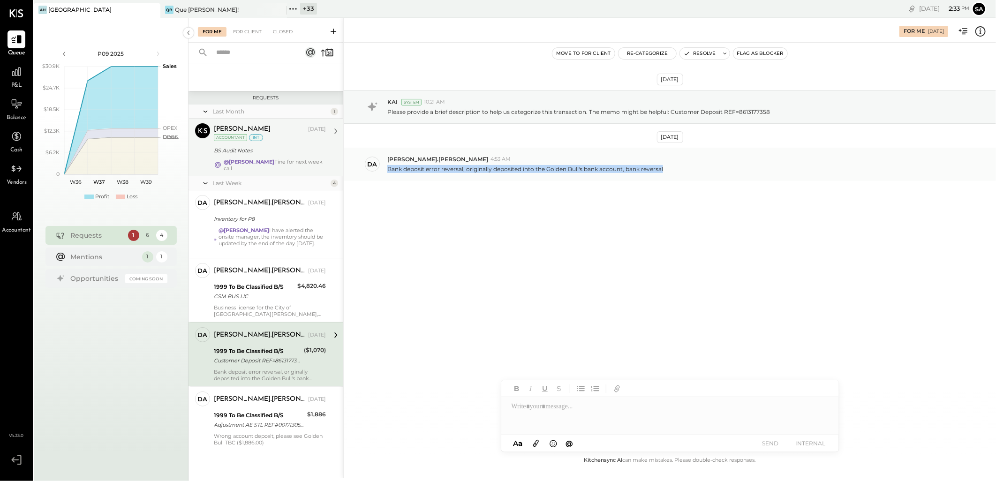
drag, startPoint x: 386, startPoint y: 170, endPoint x: 668, endPoint y: 174, distance: 281.5
click at [668, 174] on div "da david.stevenson 4:53 AM Bank deposit error reversal, originally deposited in…" at bounding box center [670, 164] width 652 height 33
copy p "Bank deposit error reversal, originally deposited into the Golden Bull's bank a…"
drag, startPoint x: 705, startPoint y: 52, endPoint x: 701, endPoint y: 67, distance: 15.5
click at [705, 52] on button "Resolve" at bounding box center [699, 53] width 39 height 11
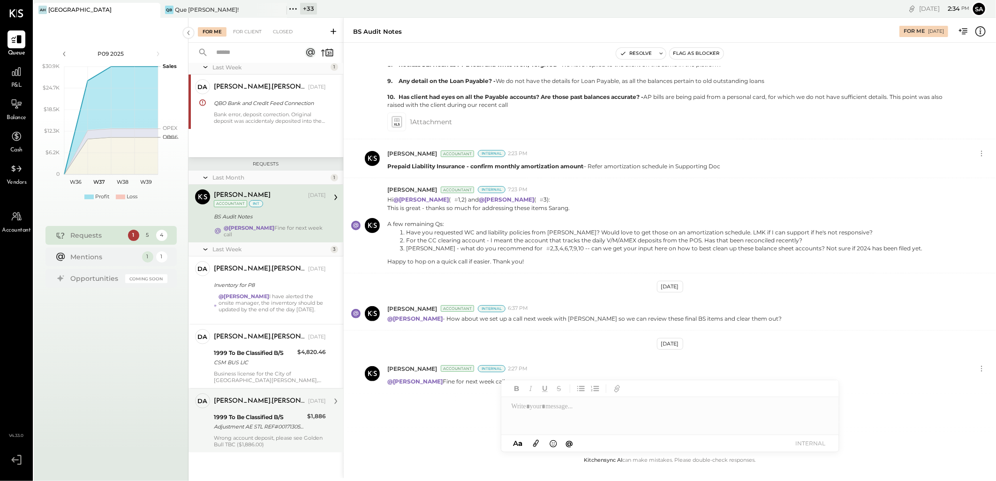
scroll to position [18, 0]
click at [273, 411] on div "1999 To Be Classified B/S" at bounding box center [259, 415] width 91 height 9
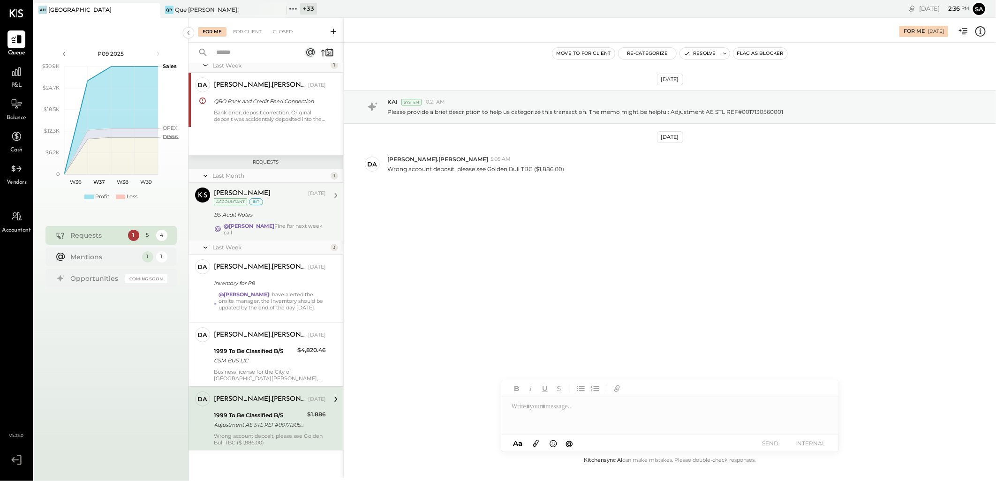
click at [560, 404] on div at bounding box center [670, 416] width 338 height 38
click at [552, 411] on div at bounding box center [670, 416] width 338 height 38
click at [820, 407] on icon at bounding box center [819, 407] width 6 height 7
drag, startPoint x: 820, startPoint y: 424, endPoint x: 665, endPoint y: 401, distance: 157.0
click at [820, 424] on icon at bounding box center [819, 424] width 7 height 7
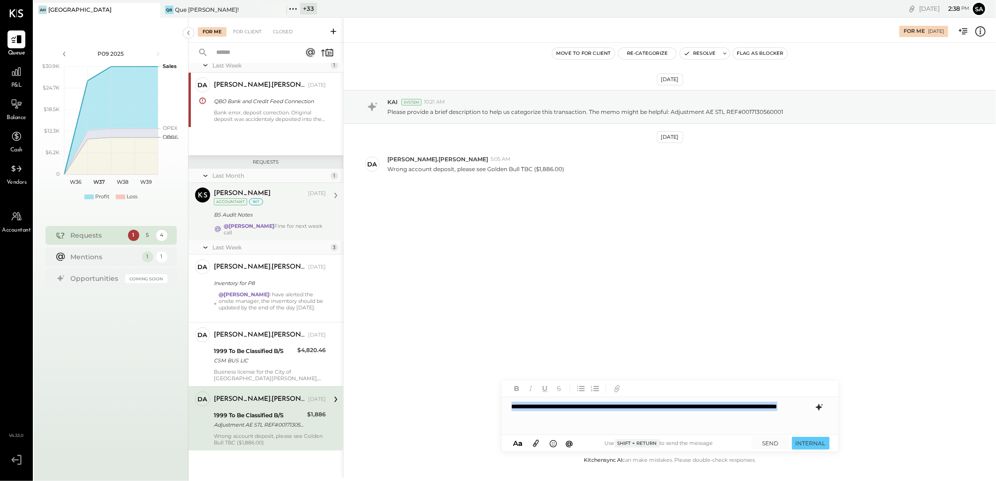
drag, startPoint x: 599, startPoint y: 420, endPoint x: 501, endPoint y: 397, distance: 100.8
click at [501, 397] on div "**********" at bounding box center [670, 407] width 338 height 54
copy div "**********"
click at [513, 410] on div "**********" at bounding box center [670, 416] width 338 height 38
type input "*****"
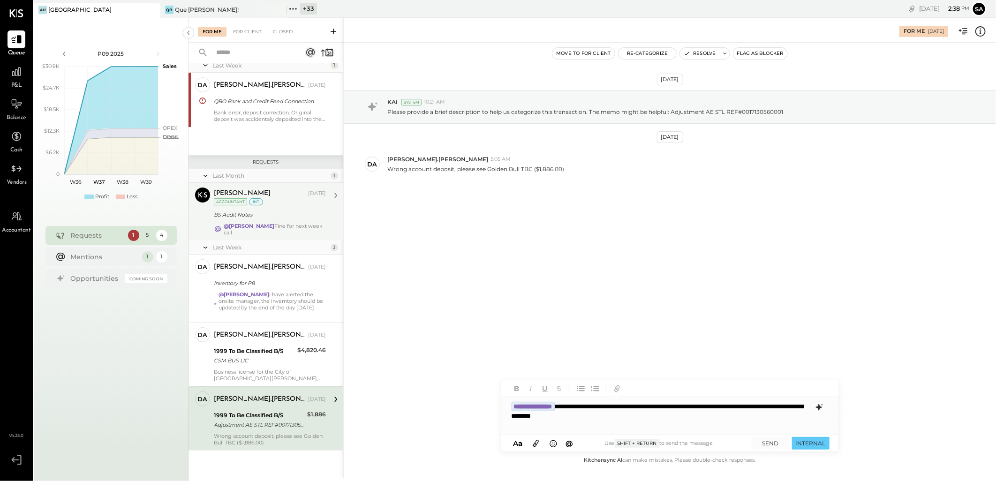
click at [535, 442] on icon at bounding box center [536, 443] width 10 height 11
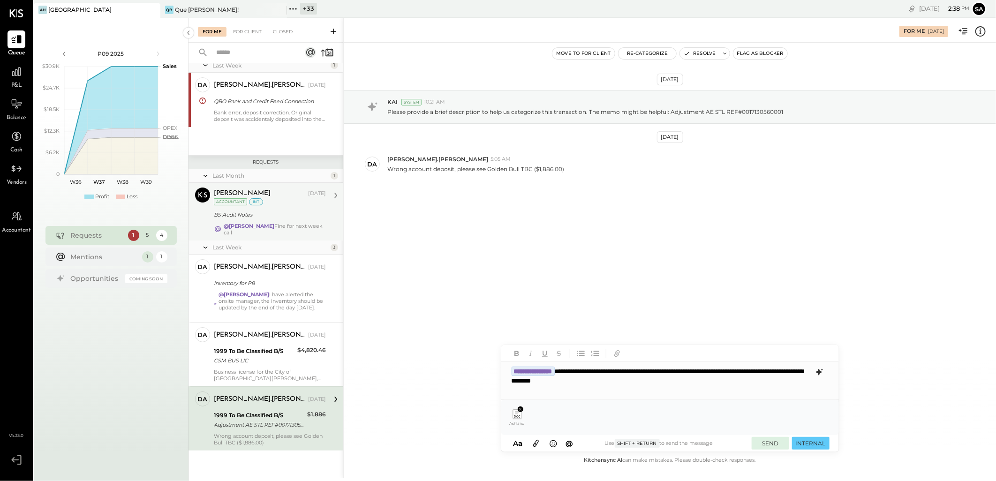
click at [775, 442] on button "SEND" at bounding box center [771, 443] width 38 height 13
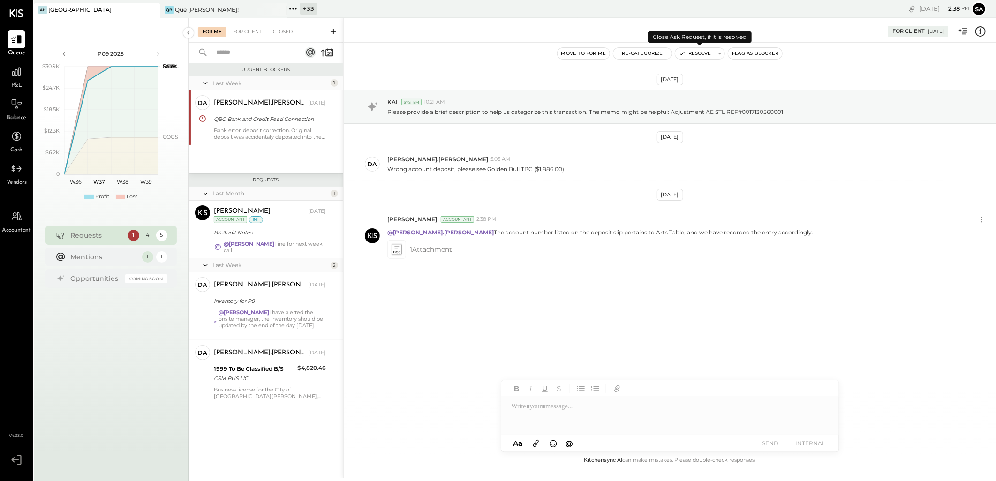
click at [697, 53] on button "Resolve" at bounding box center [694, 53] width 39 height 11
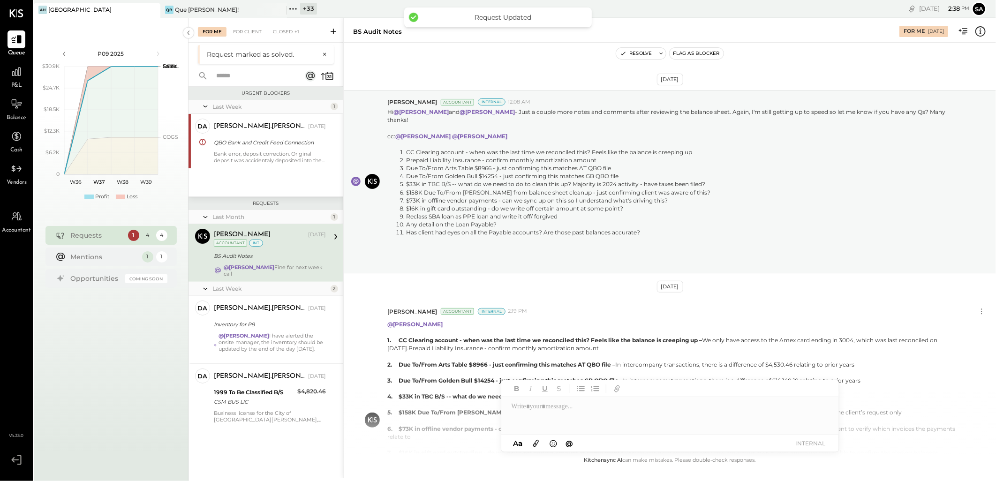
scroll to position [404, 0]
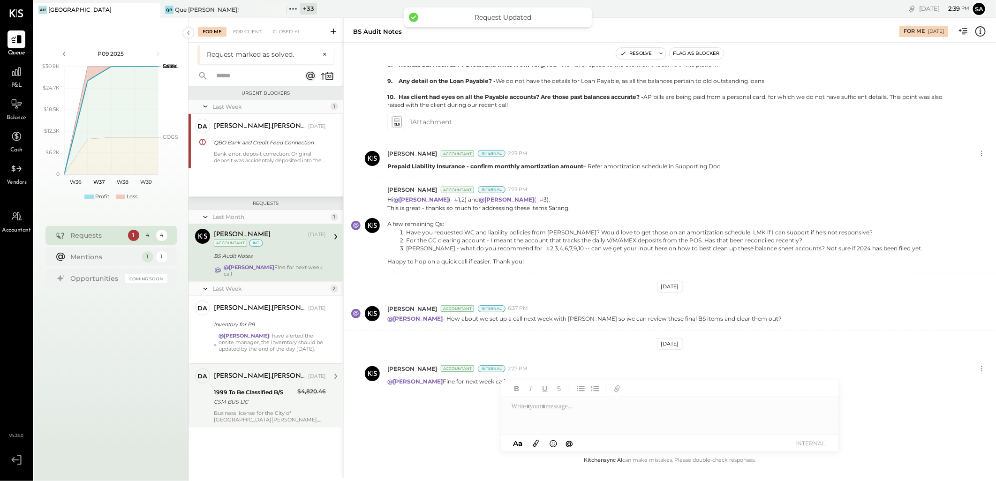
click at [256, 397] on div "CSM BUS LIC" at bounding box center [254, 401] width 81 height 9
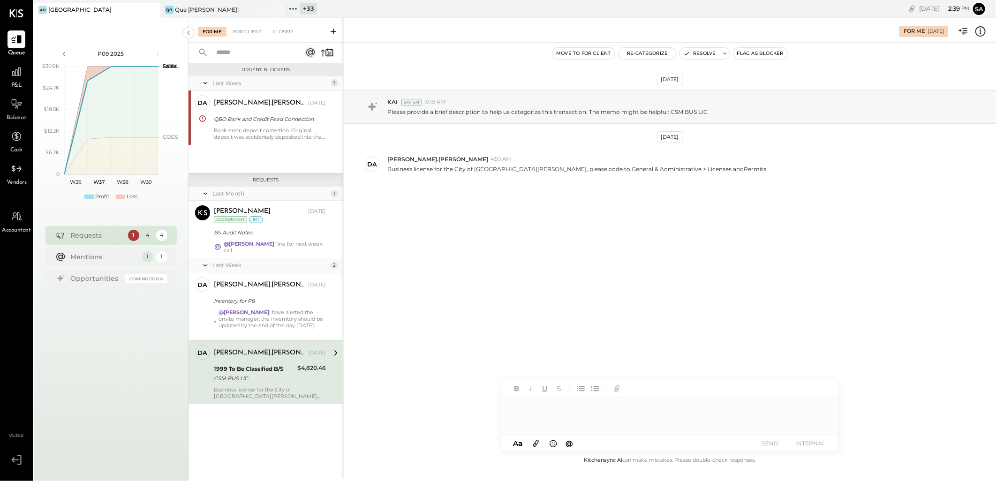
click at [612, 413] on div at bounding box center [670, 416] width 338 height 38
click at [522, 404] on div at bounding box center [670, 416] width 338 height 38
click at [539, 413] on div at bounding box center [670, 416] width 338 height 38
click at [584, 394] on span "[PERSON_NAME].[PERSON_NAME]" at bounding box center [592, 392] width 74 height 17
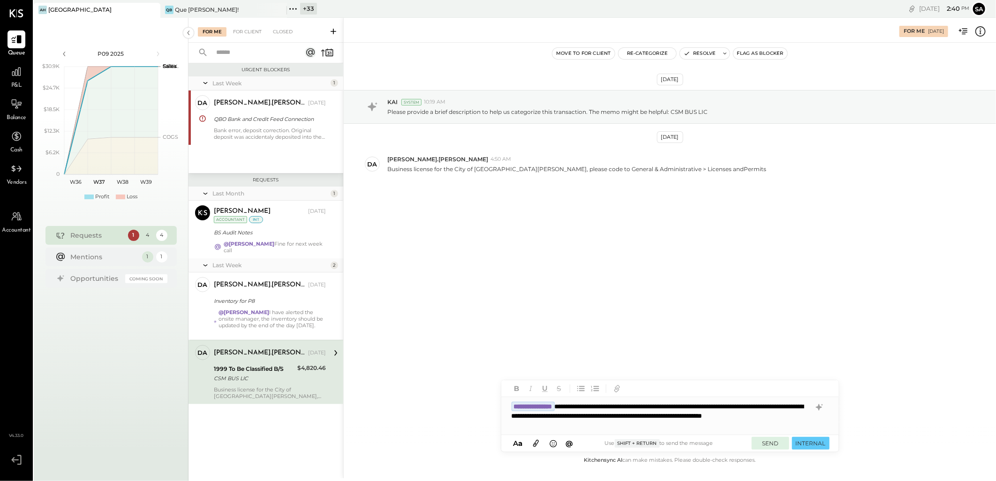
click at [766, 446] on button "SEND" at bounding box center [771, 443] width 38 height 13
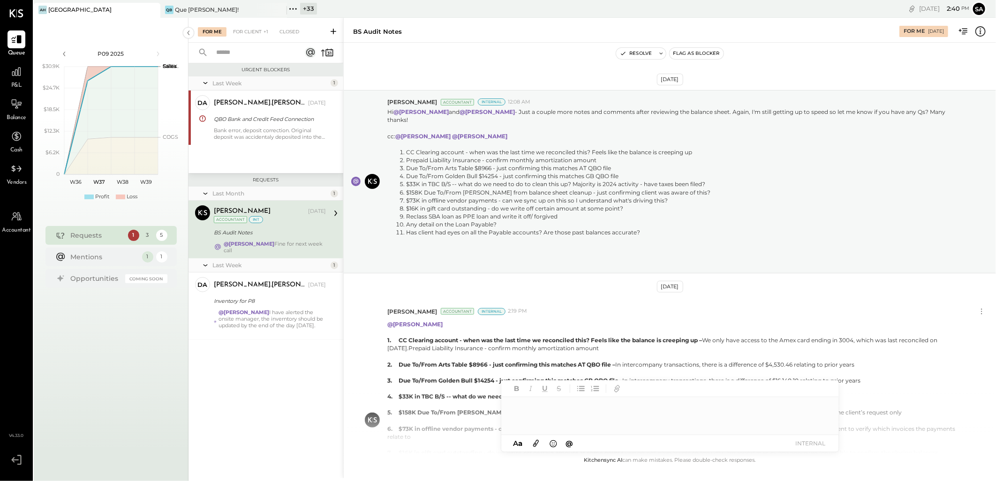
scroll to position [404, 0]
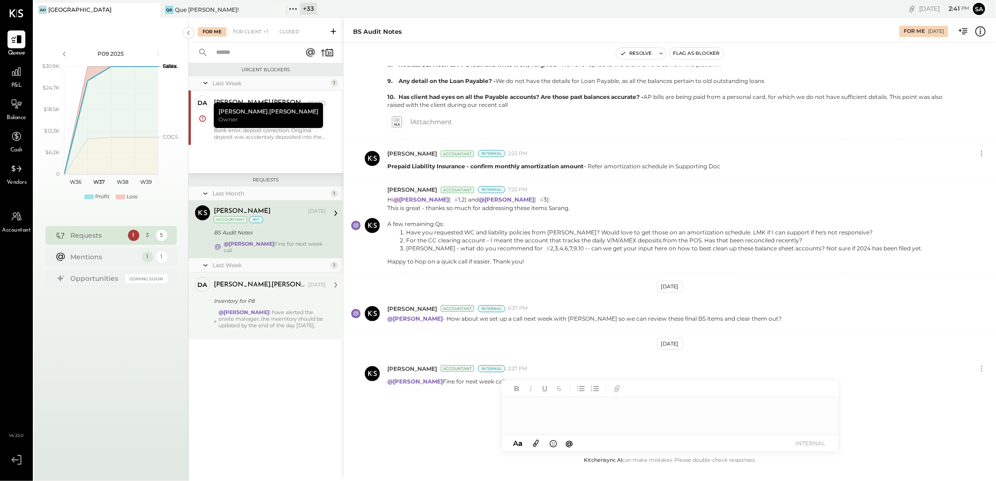
click at [260, 302] on div "[PERSON_NAME].[PERSON_NAME] [DATE] Inventory for P8 @[PERSON_NAME] I have alert…" at bounding box center [270, 306] width 112 height 58
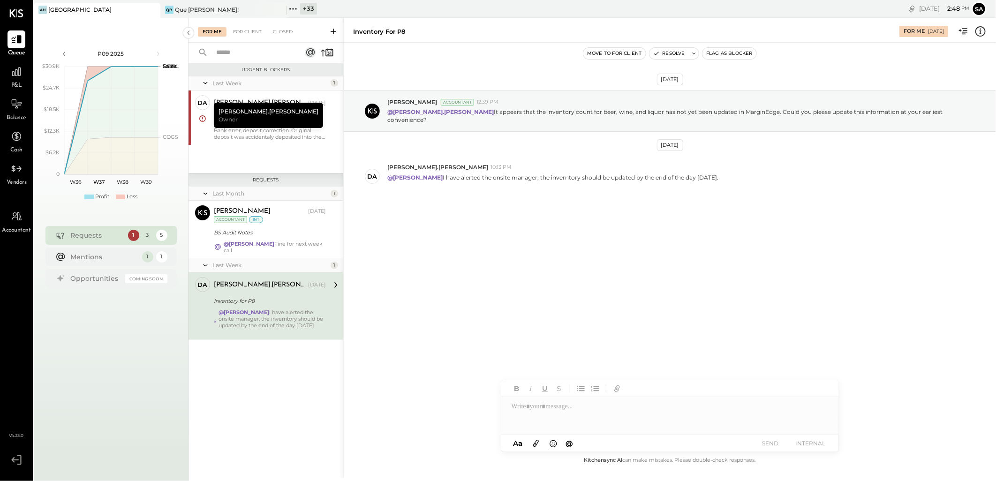
click at [571, 409] on div at bounding box center [670, 416] width 338 height 38
drag, startPoint x: 730, startPoint y: 404, endPoint x: 462, endPoint y: 407, distance: 267.8
click at [465, 407] on div "**********" at bounding box center [669, 248] width 653 height 461
copy div "**********"
click at [820, 407] on icon at bounding box center [819, 407] width 6 height 7
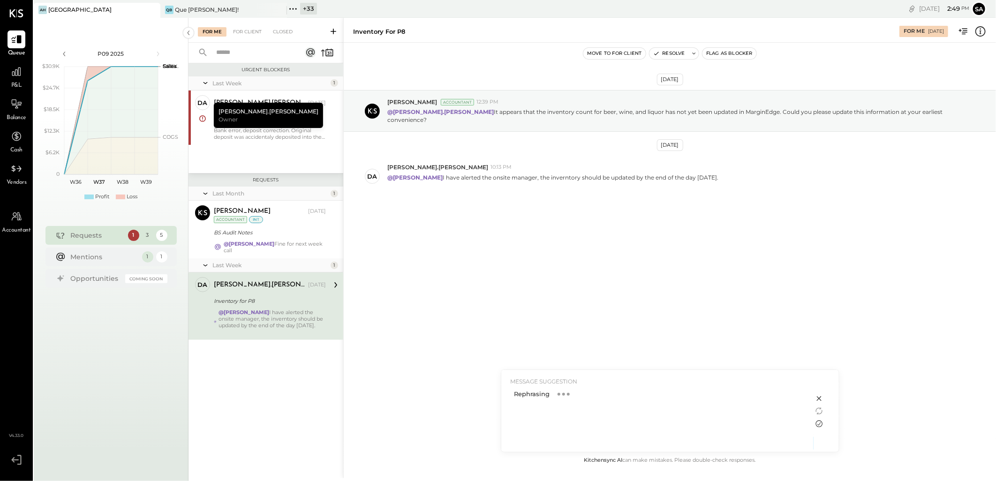
click at [818, 424] on icon at bounding box center [819, 424] width 7 height 7
click at [662, 404] on div at bounding box center [670, 416] width 338 height 38
click at [818, 407] on icon at bounding box center [819, 407] width 6 height 7
click at [818, 398] on icon at bounding box center [819, 398] width 11 height 11
click at [575, 404] on div "**********" at bounding box center [670, 416] width 338 height 38
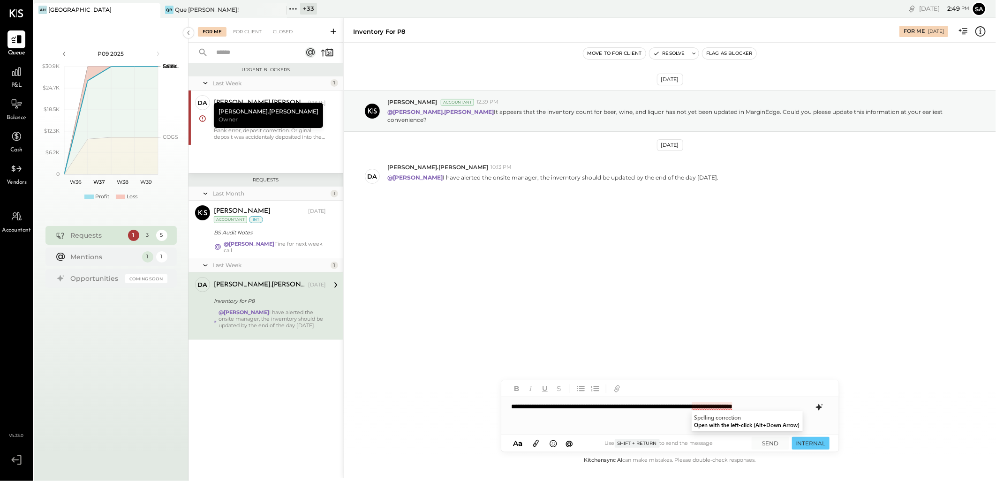
click at [818, 409] on icon at bounding box center [819, 407] width 6 height 7
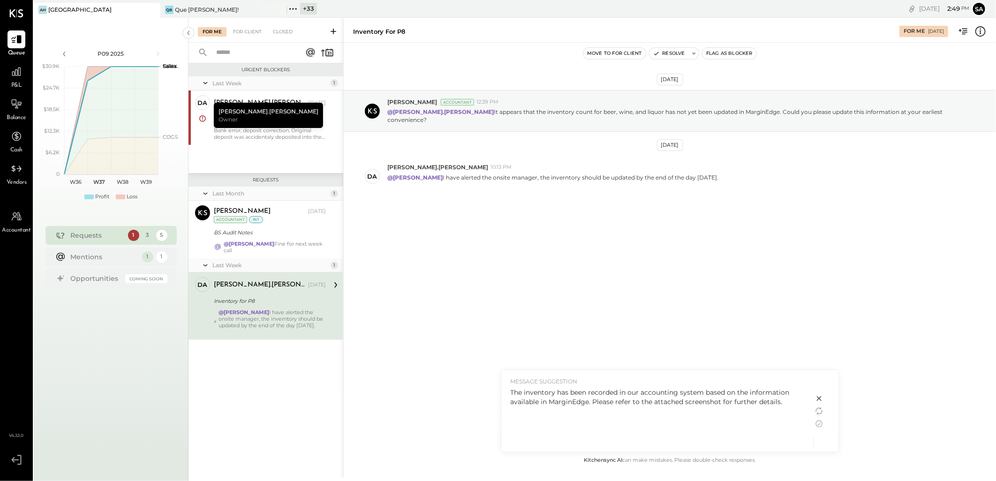
click at [786, 402] on div "The inventory has been recorded in our accounting system based on the informati…" at bounding box center [658, 397] width 294 height 19
click at [814, 426] on icon at bounding box center [819, 423] width 11 height 11
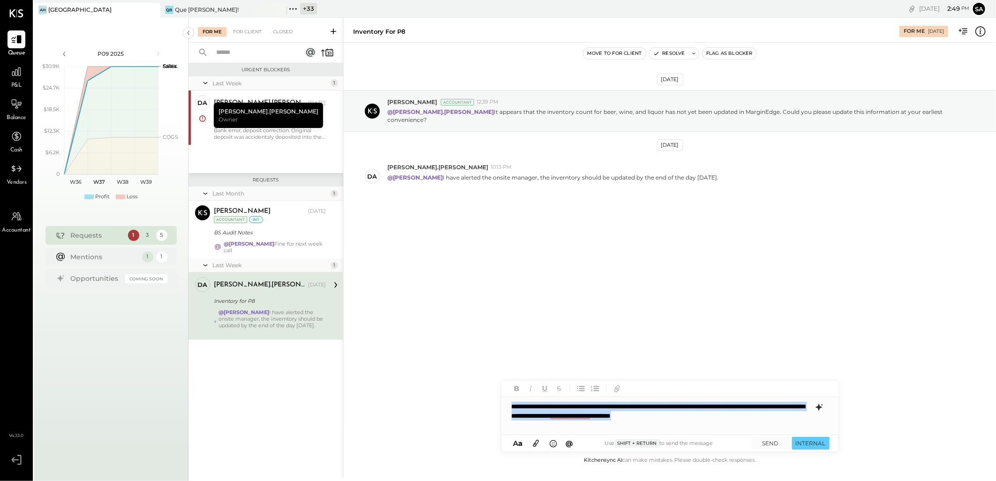
drag, startPoint x: 788, startPoint y: 418, endPoint x: 470, endPoint y: 401, distance: 319.0
click at [470, 401] on div "Inventory for P8 For Me [DATE] Move to for client Resolve Flag as Blocker [DATE…" at bounding box center [669, 248] width 653 height 461
copy div "**********"
click at [513, 407] on div "**********" at bounding box center [670, 416] width 338 height 38
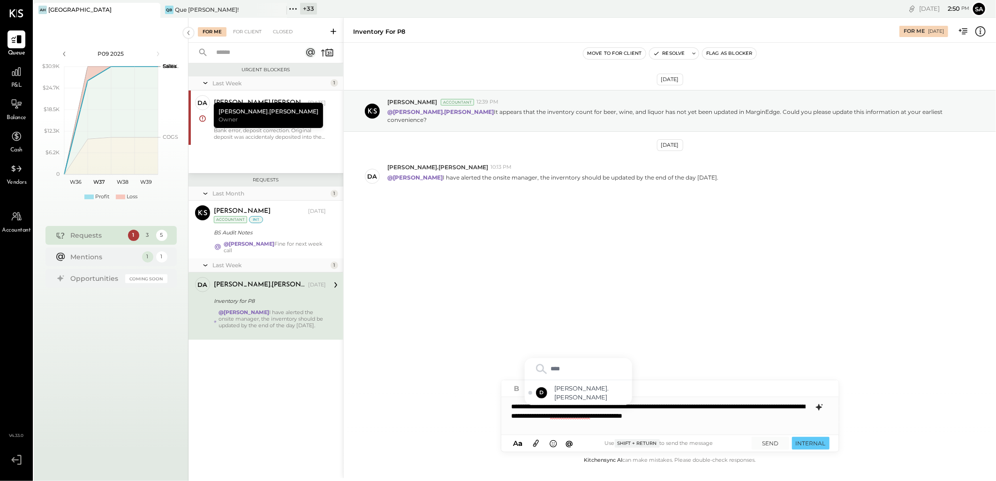
type input "*****"
click at [576, 395] on span "[PERSON_NAME].[PERSON_NAME]" at bounding box center [592, 392] width 74 height 17
click at [535, 446] on icon at bounding box center [536, 443] width 10 height 11
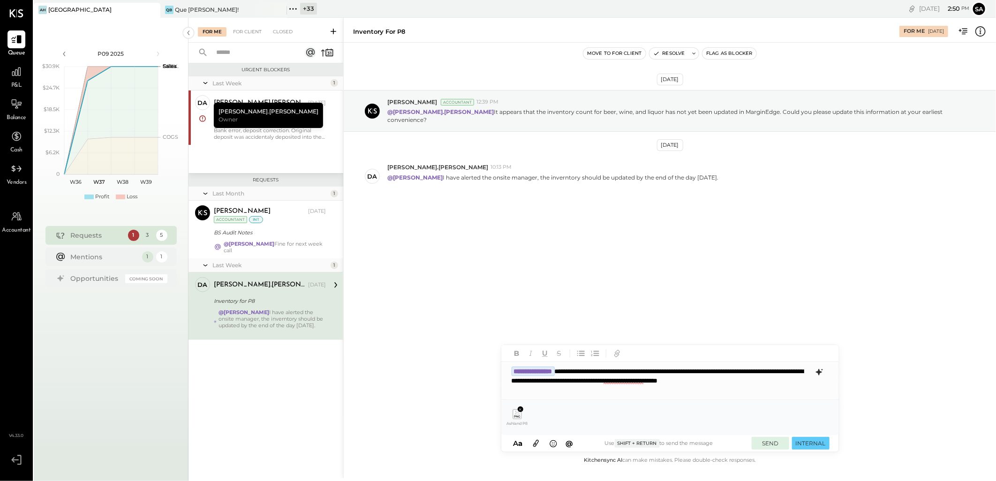
click at [765, 442] on button "SEND" at bounding box center [771, 443] width 38 height 13
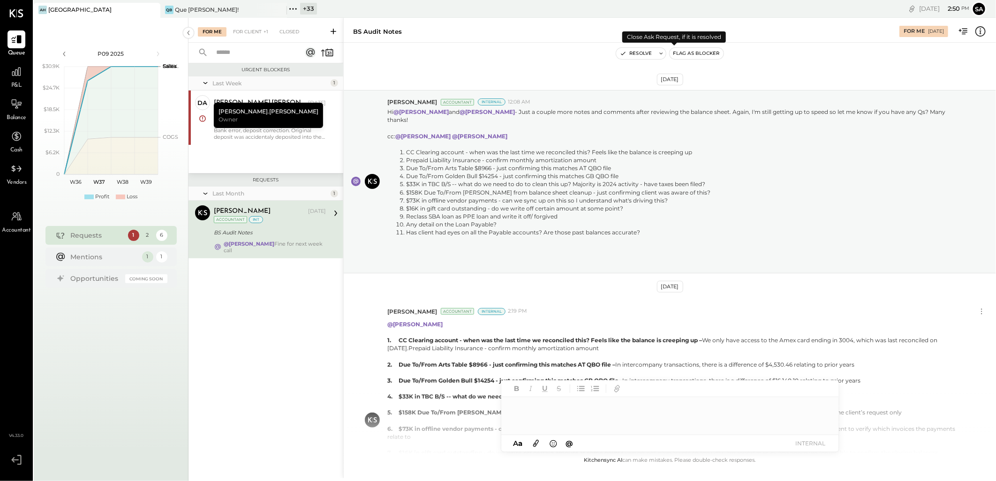
scroll to position [404, 0]
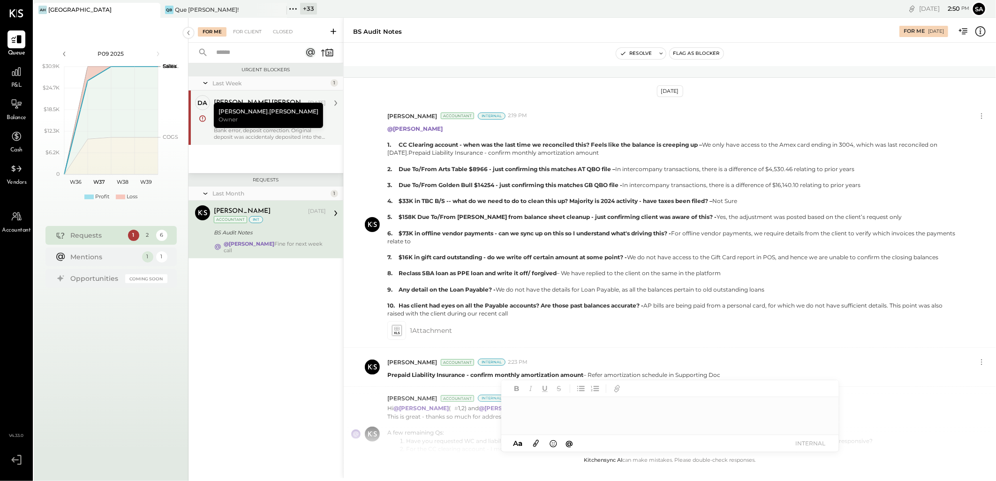
click at [286, 141] on div "da [PERSON_NAME].[PERSON_NAME] Owner [PERSON_NAME].[PERSON_NAME] [DATE] QBO Ban…" at bounding box center [266, 118] width 155 height 54
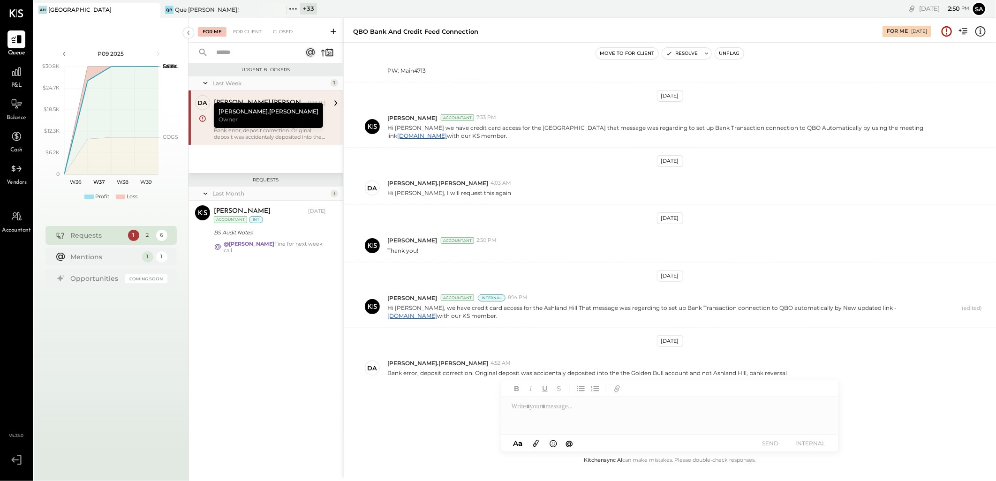
click at [302, 299] on div "Urgent Blockers Last Week 1 da [PERSON_NAME].[PERSON_NAME] Owner [PERSON_NAME].…" at bounding box center [266, 258] width 155 height 390
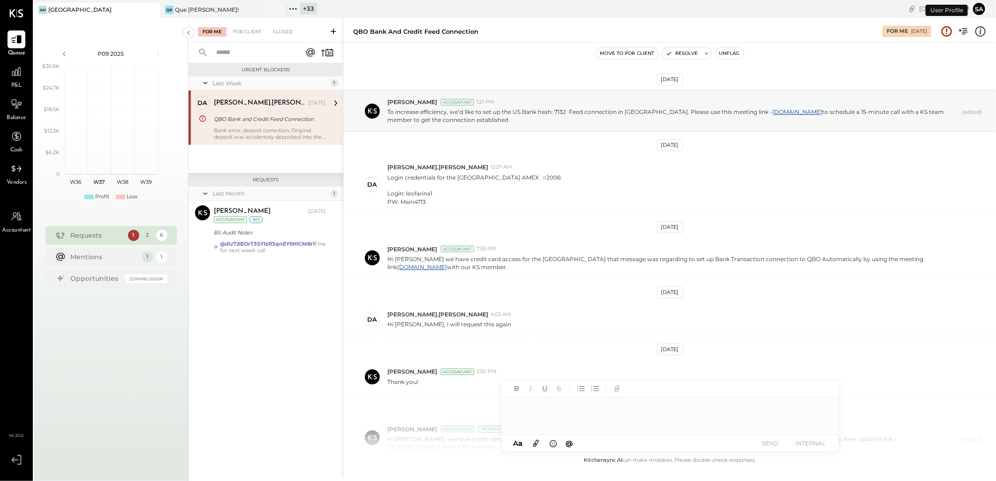
scroll to position [132, 0]
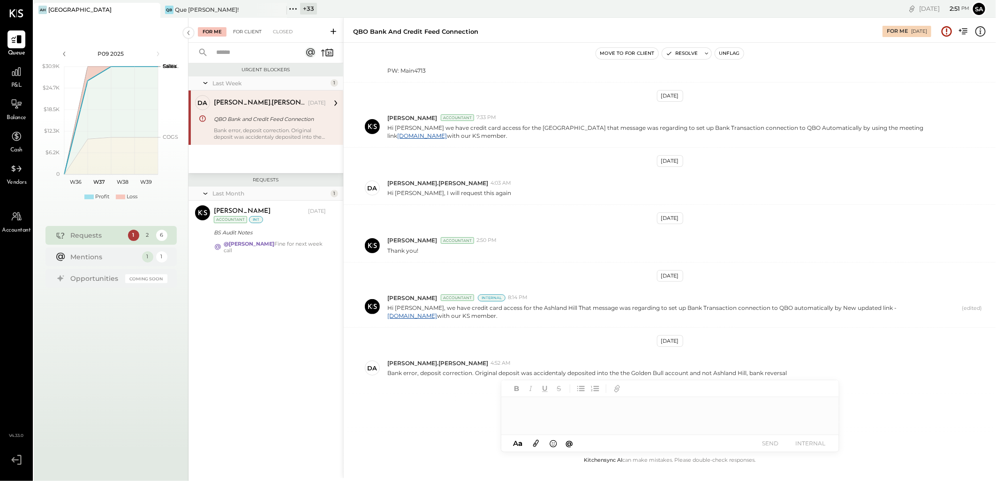
click at [243, 29] on div "For Client" at bounding box center [247, 31] width 38 height 9
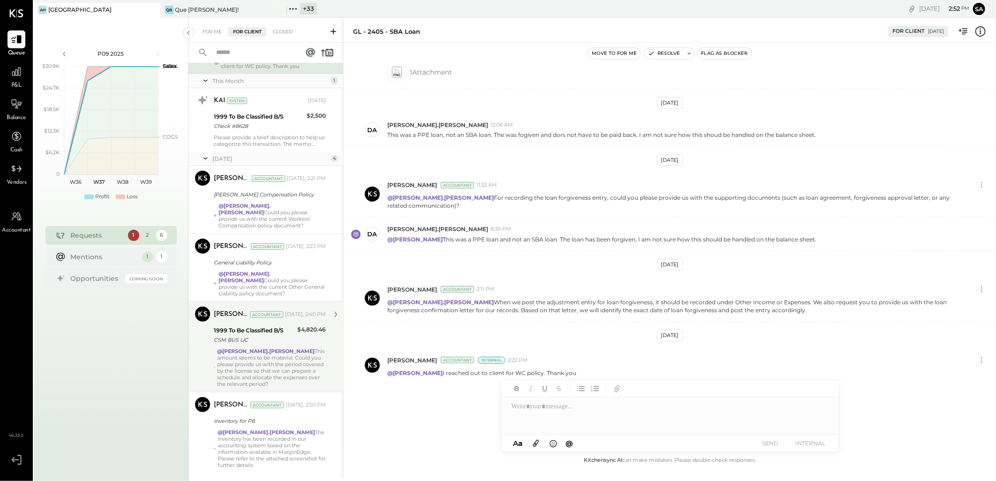
scroll to position [74, 0]
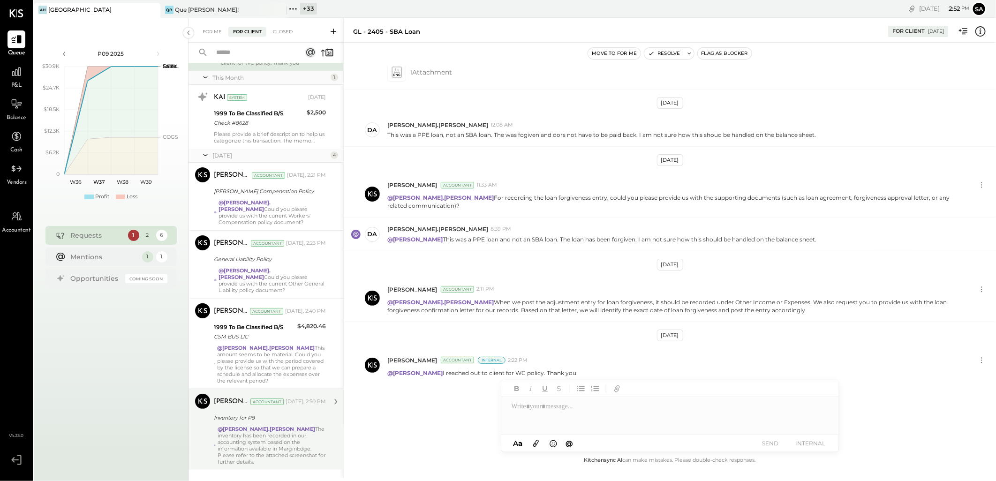
click at [273, 431] on div "@david.stevenson The inventory has been recorded in our accounting system based…" at bounding box center [272, 445] width 108 height 39
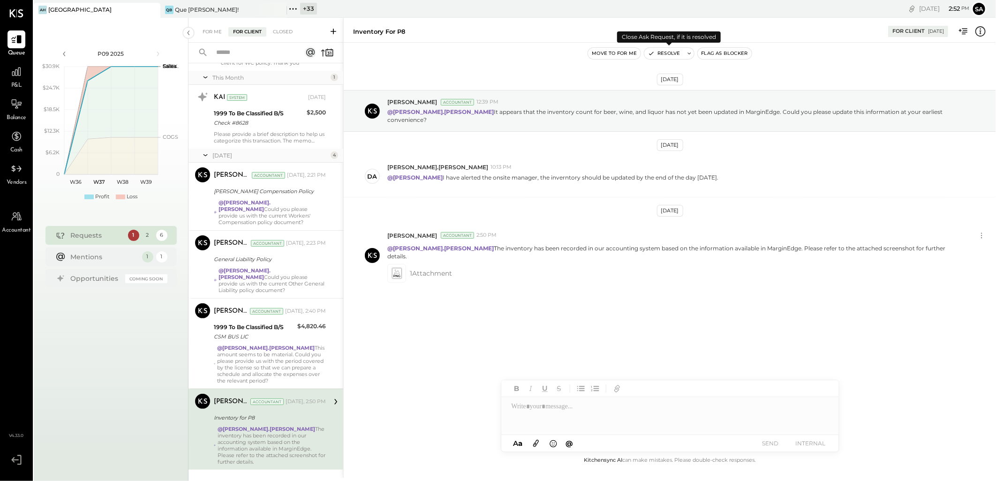
click at [659, 48] on button "Resolve" at bounding box center [663, 53] width 39 height 11
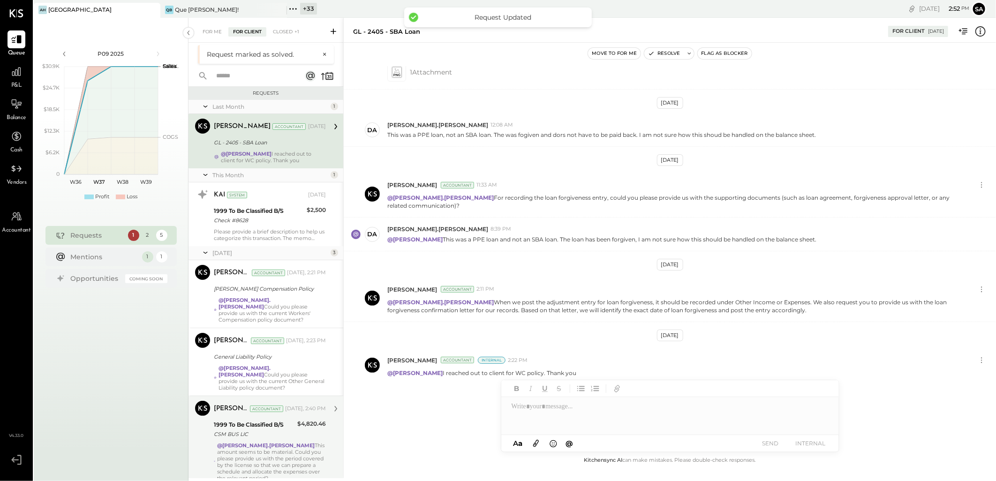
click at [290, 444] on div "@david.stevenson This amount seems to be material. Could you please provide us …" at bounding box center [271, 461] width 109 height 39
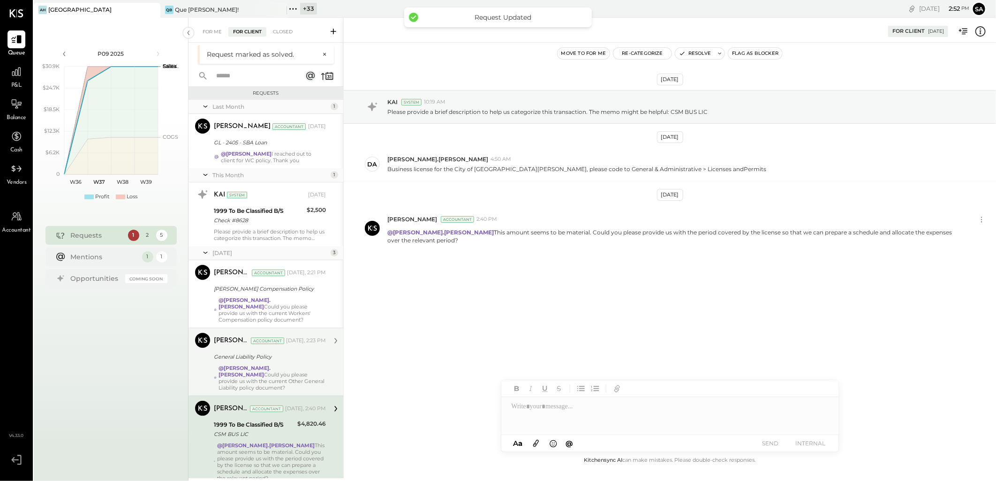
click at [241, 352] on div "General Liability Policy" at bounding box center [268, 356] width 109 height 9
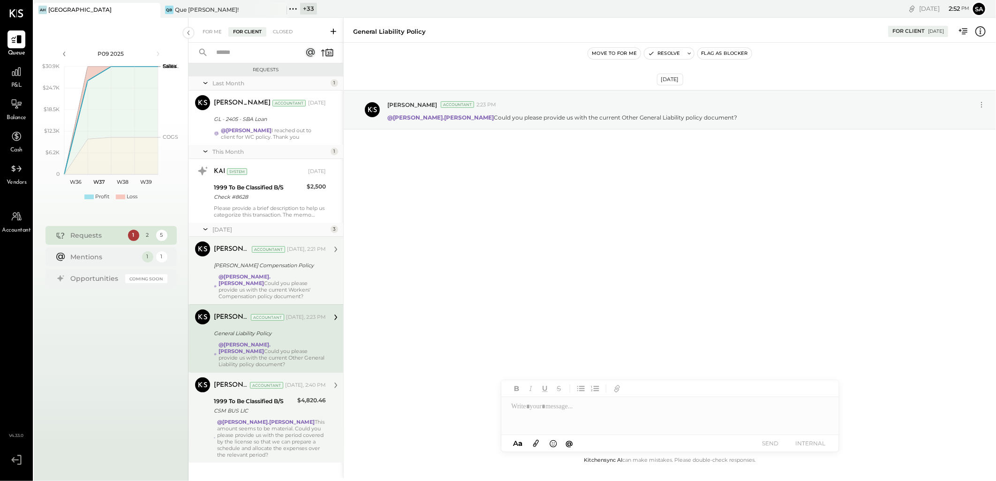
click at [254, 279] on strong "@[PERSON_NAME].[PERSON_NAME]" at bounding box center [245, 279] width 52 height 13
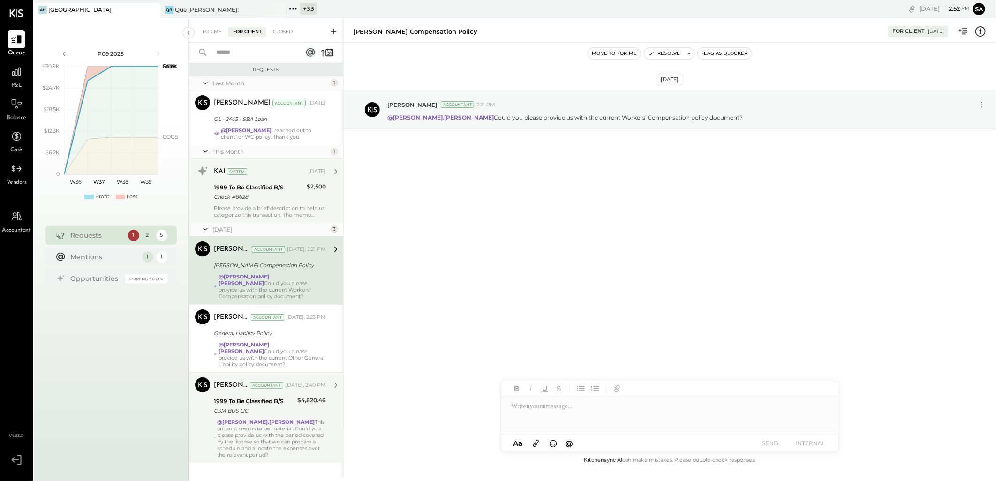
click at [242, 199] on div "Check #8628" at bounding box center [259, 196] width 90 height 9
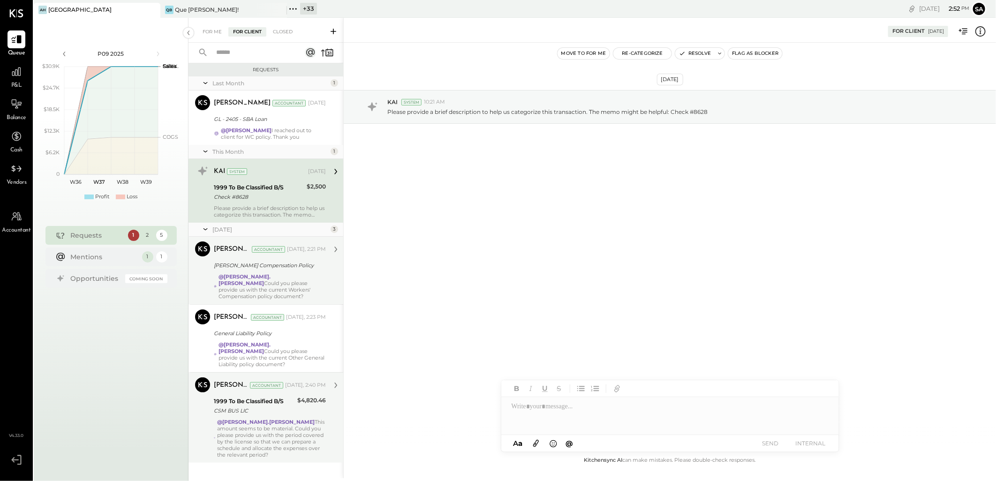
click at [535, 419] on div at bounding box center [670, 416] width 338 height 38
type input "*****"
click at [284, 180] on div "KAI System Sep 04, 2025 1999 To Be Classified B/S Check #8628 $2,500 Please pro…" at bounding box center [270, 191] width 112 height 54
click at [977, 31] on icon at bounding box center [981, 31] width 10 height 10
click at [281, 129] on div "@Margot Bloch I reached out to client for WC policy. Thank you" at bounding box center [273, 133] width 105 height 13
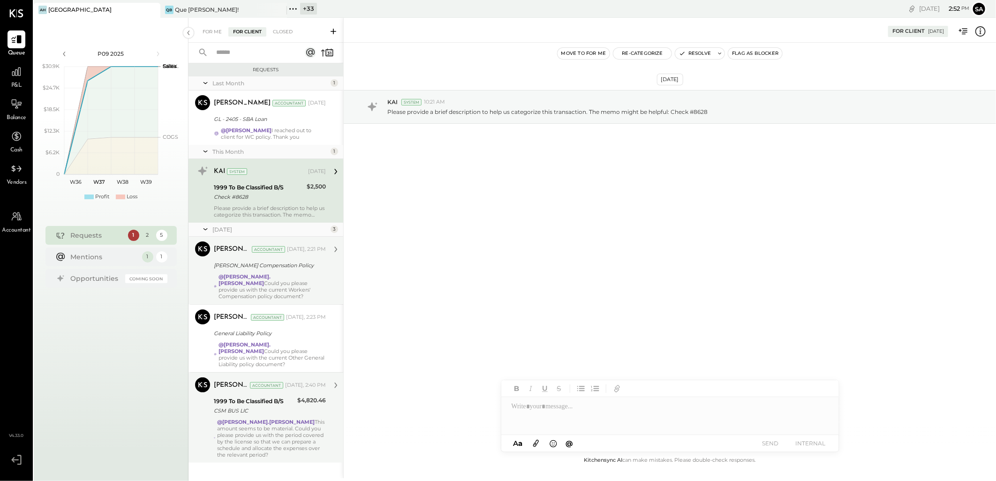
scroll to position [217, 0]
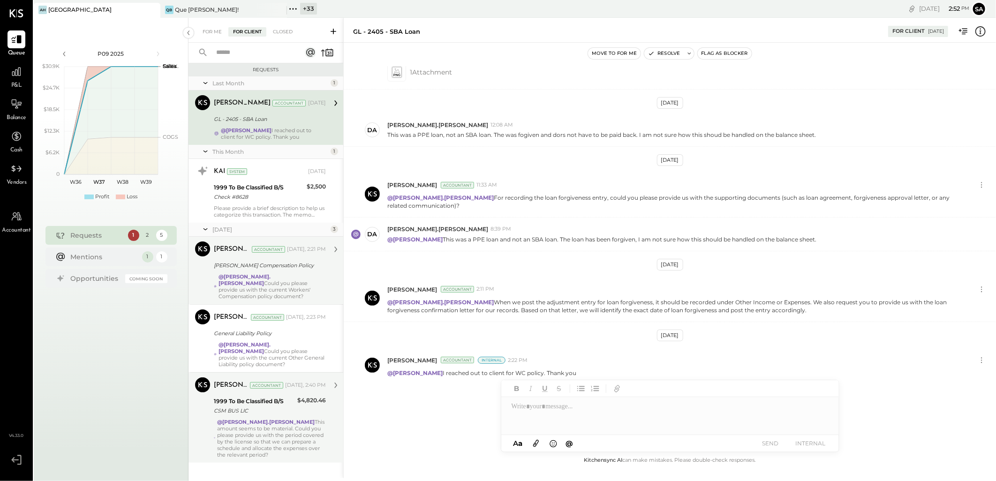
click at [547, 406] on div at bounding box center [670, 416] width 338 height 38
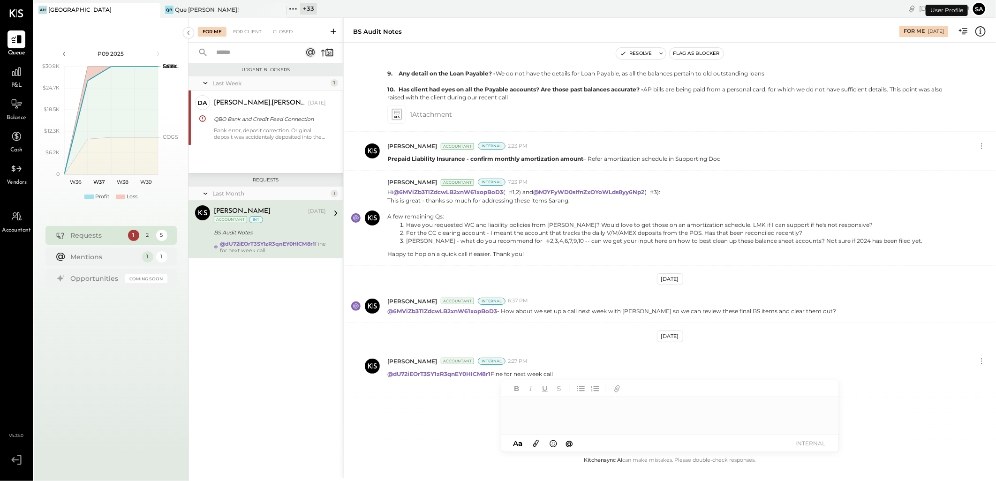
scroll to position [404, 0]
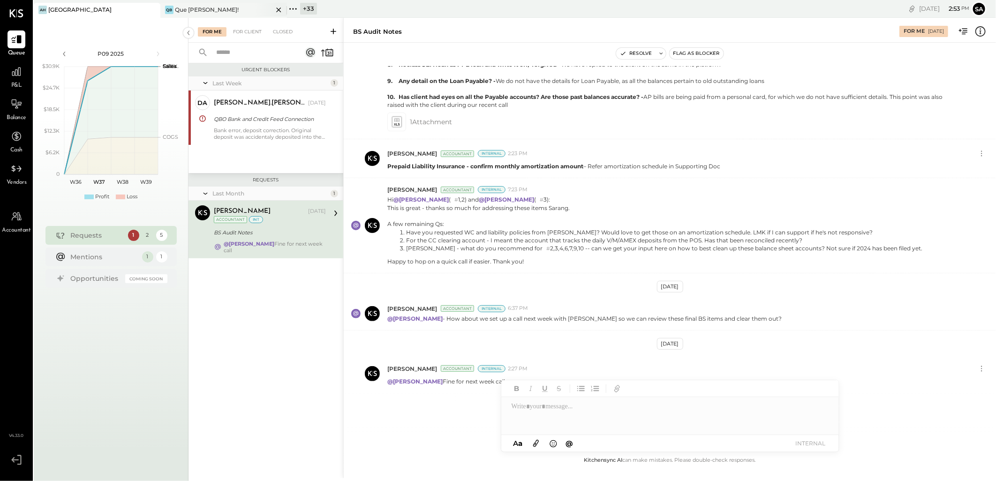
click at [278, 8] on icon at bounding box center [278, 10] width 5 height 5
click at [185, 5] on div "+ 34" at bounding box center [182, 9] width 17 height 12
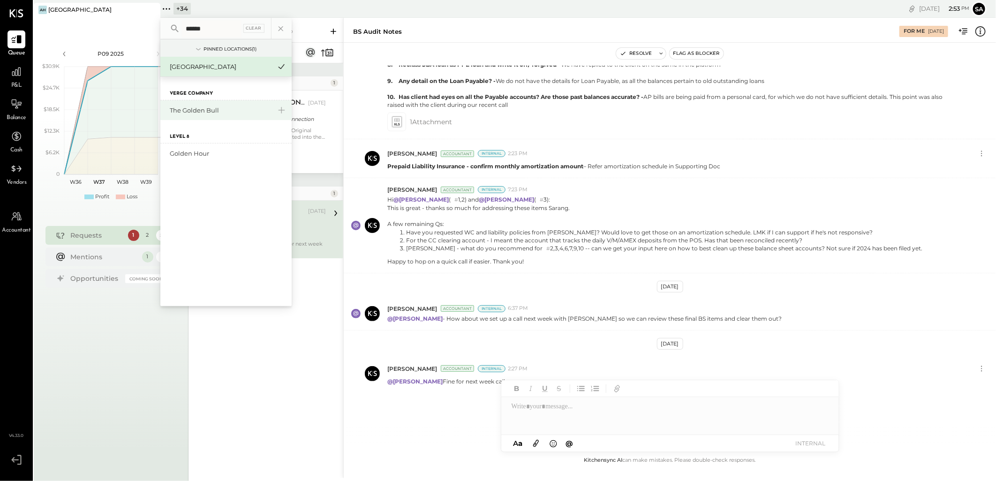
type input "******"
click at [194, 114] on div "The Golden Bull" at bounding box center [220, 110] width 101 height 9
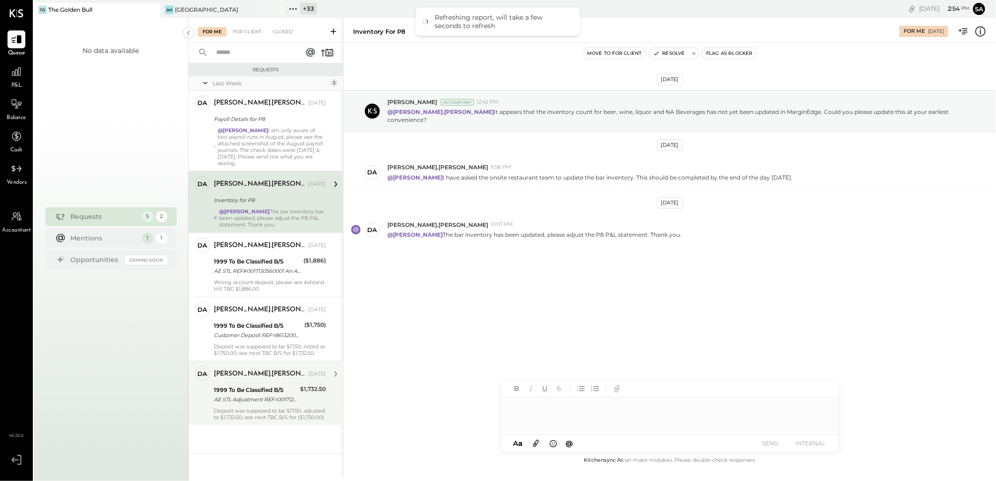
click at [246, 409] on div "Deposit was supposed to be $17.50, adjusted to $1,732.50, see next TBC B/S for …" at bounding box center [270, 414] width 112 height 13
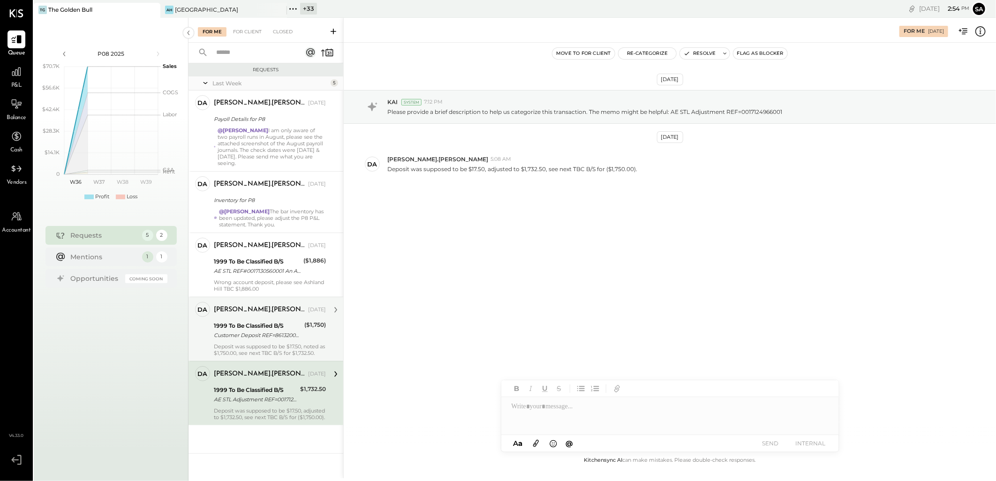
click at [266, 338] on div "Customer Deposit REF=8613200952" at bounding box center [258, 335] width 88 height 9
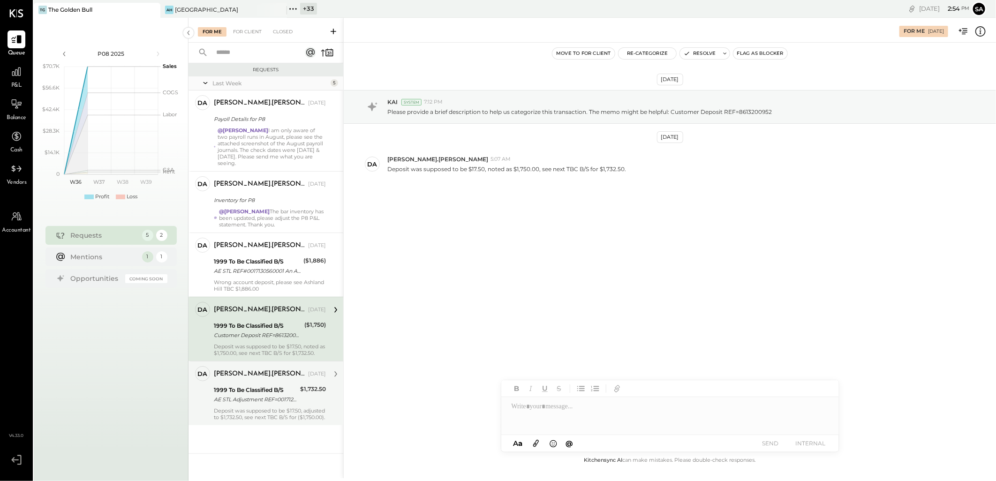
click at [258, 332] on div "Customer Deposit REF=8613200952" at bounding box center [258, 335] width 88 height 9
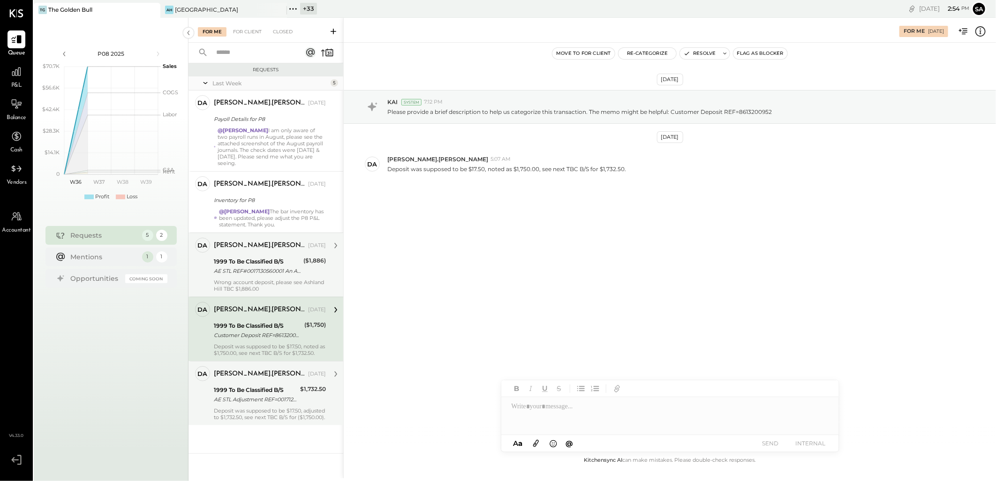
click at [221, 265] on div "1999 To Be Classified B/S" at bounding box center [257, 261] width 87 height 9
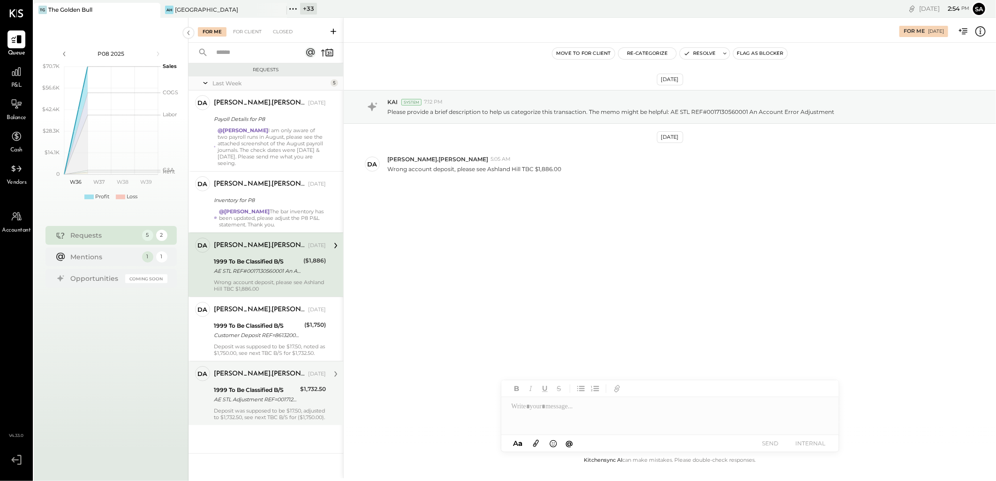
click at [978, 33] on icon at bounding box center [981, 31] width 12 height 12
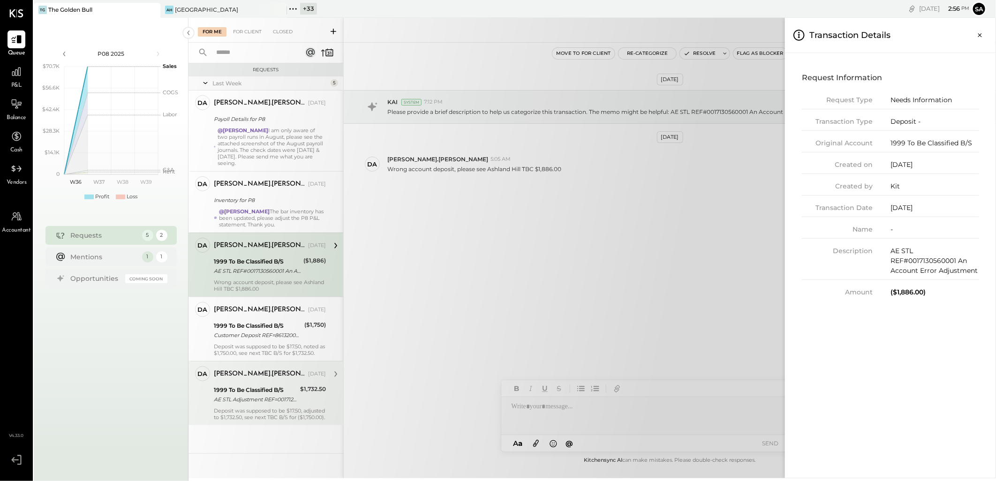
click at [720, 237] on div "For Me For Client Closed Requests Last Week 5 da david.stevenson Owner david.st…" at bounding box center [593, 248] width 808 height 461
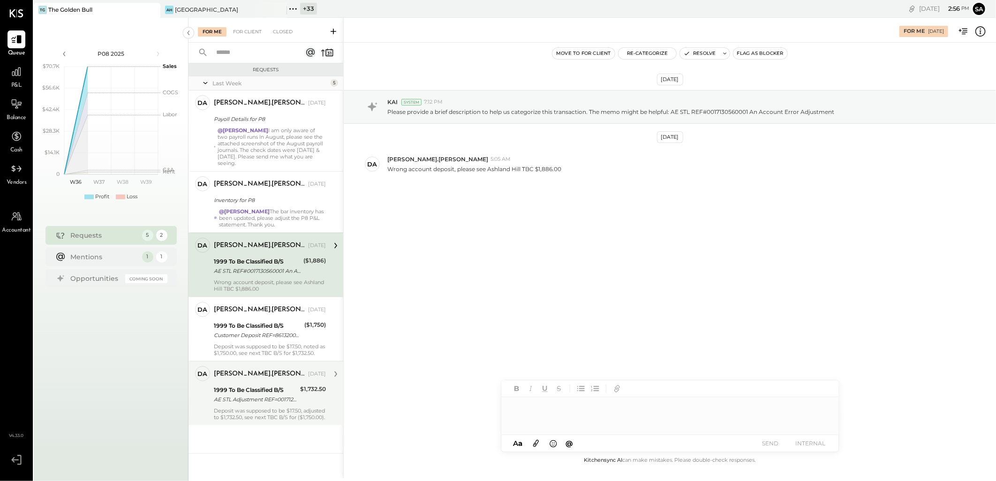
click at [568, 413] on div at bounding box center [670, 416] width 338 height 38
click at [696, 50] on button "Resolve" at bounding box center [699, 53] width 39 height 11
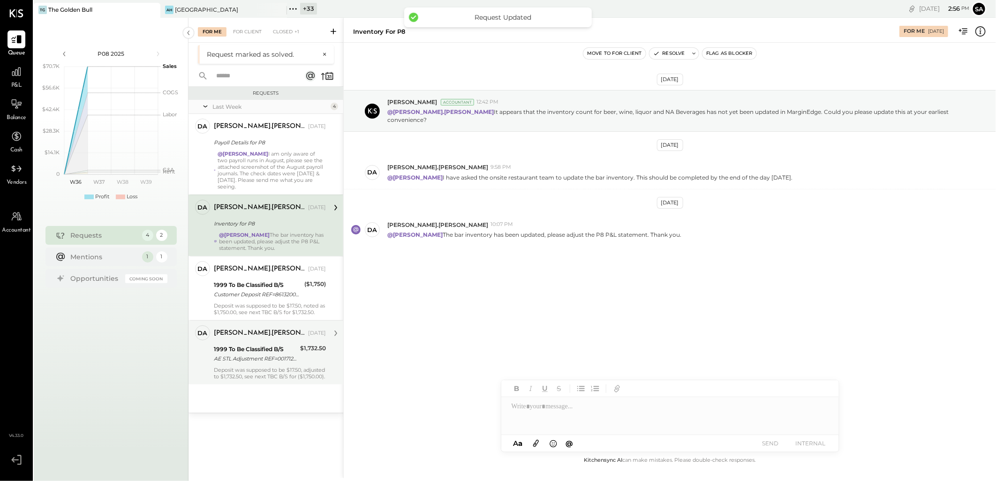
click at [274, 218] on div "Inventory for P8" at bounding box center [268, 223] width 109 height 11
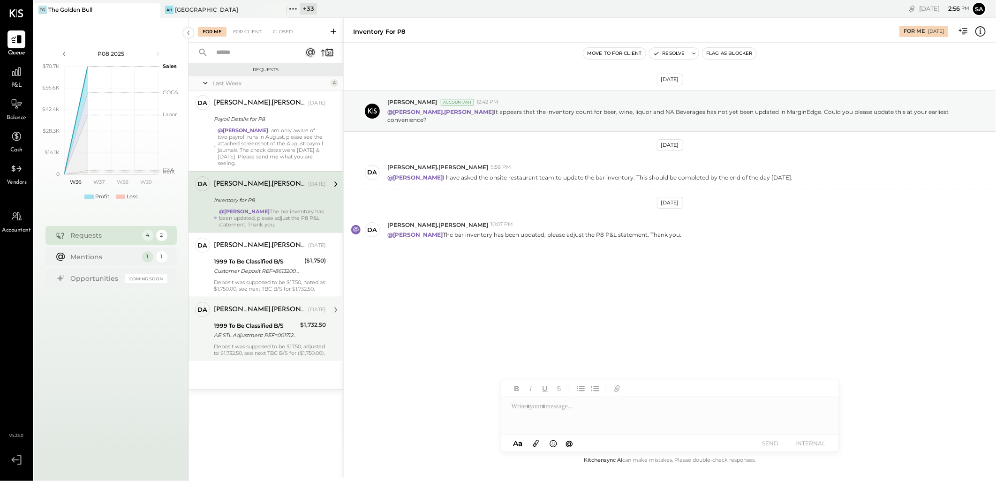
click at [266, 337] on div "AE STL Adjustment REF=0017124966001" at bounding box center [255, 335] width 83 height 9
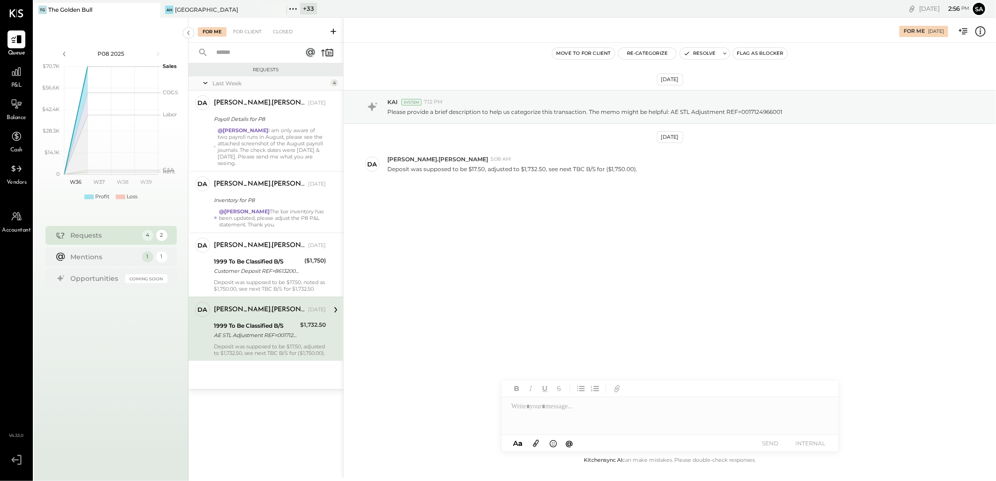
click at [980, 34] on icon at bounding box center [981, 33] width 2 height 0
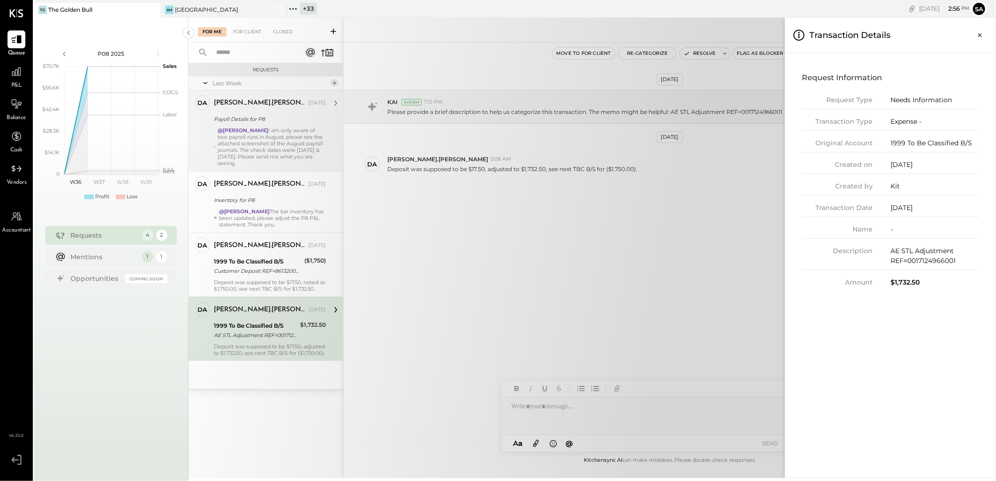
click at [256, 148] on div "For Me For Client Closed Requests Last Week 4 da david.stevenson Owner david.st…" at bounding box center [593, 248] width 808 height 461
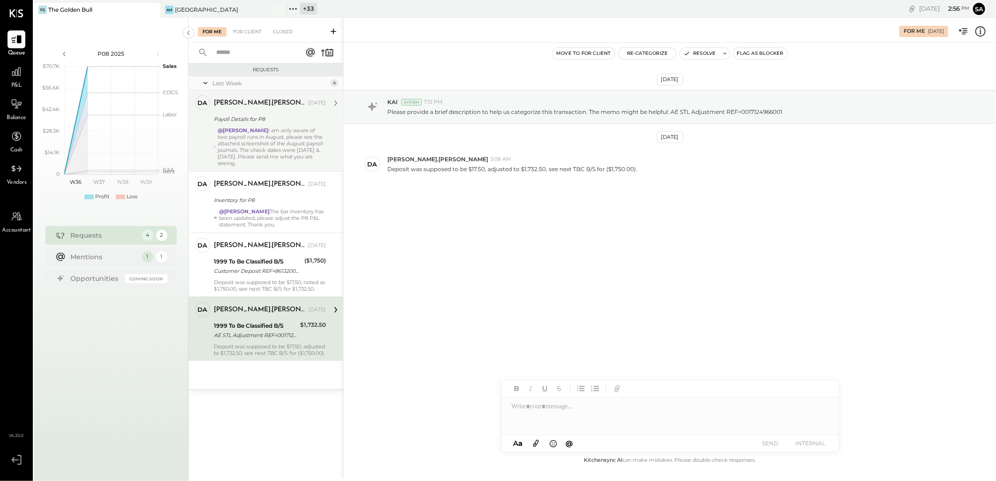
click at [285, 132] on div "@Janvi Soni I am only aware of two payroll runs in August, please see the attac…" at bounding box center [272, 146] width 108 height 39
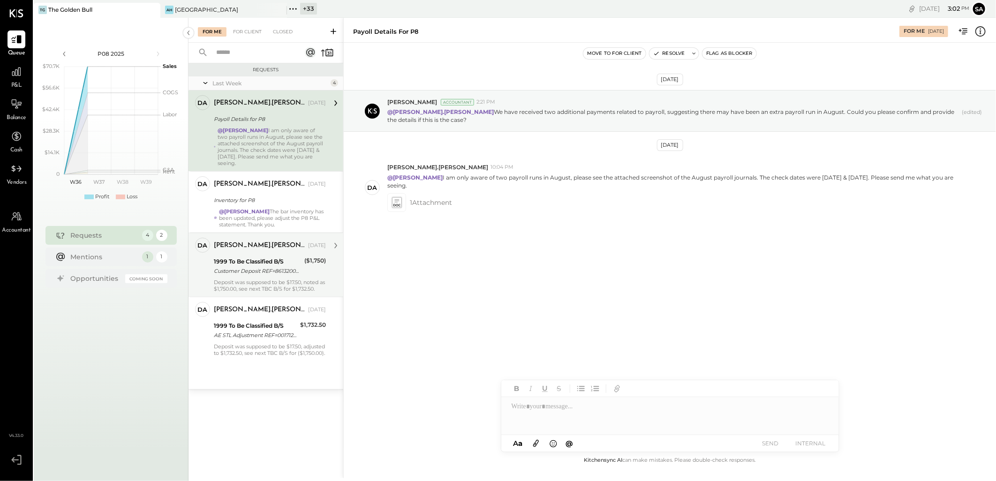
click at [262, 282] on div "Deposit was supposed to be $17.50, noted as $1,750.00, see next TBC B/S for $1,…" at bounding box center [270, 285] width 112 height 13
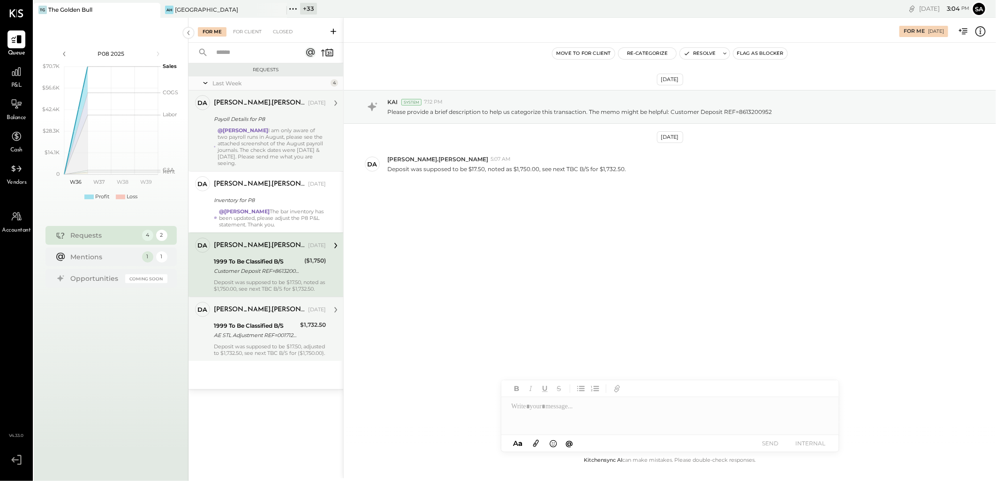
click at [272, 334] on div "AE STL Adjustment REF=0017124966001" at bounding box center [255, 335] width 83 height 9
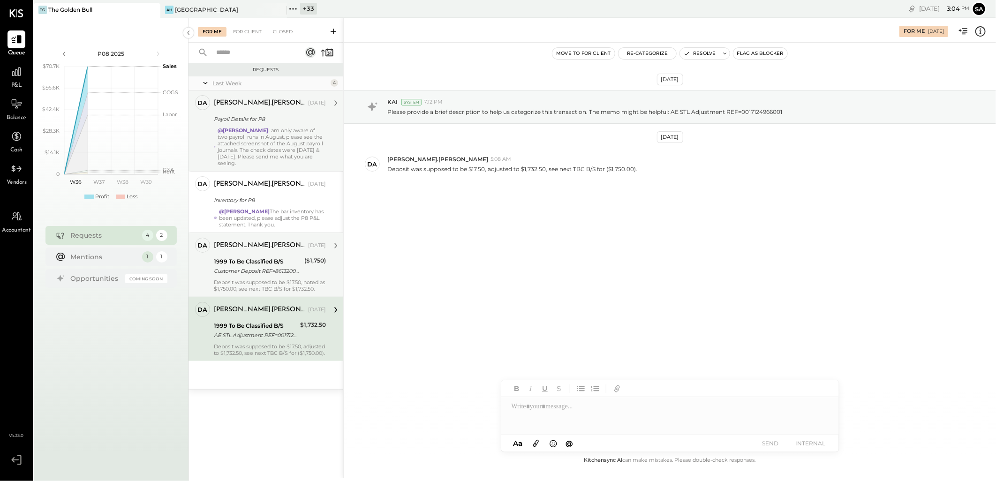
click at [250, 267] on div "Customer Deposit REF=8613200952" at bounding box center [258, 270] width 88 height 9
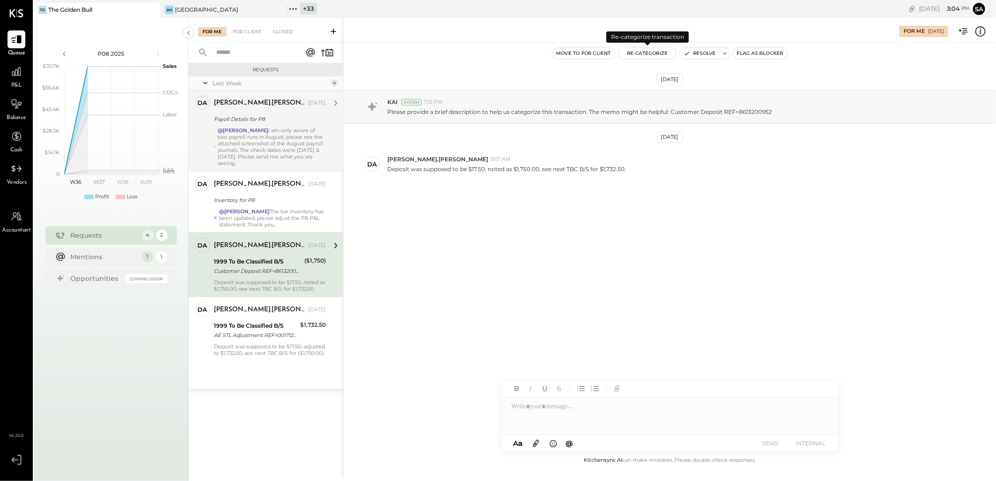
click at [640, 56] on button "Re-Categorize" at bounding box center [648, 53] width 58 height 11
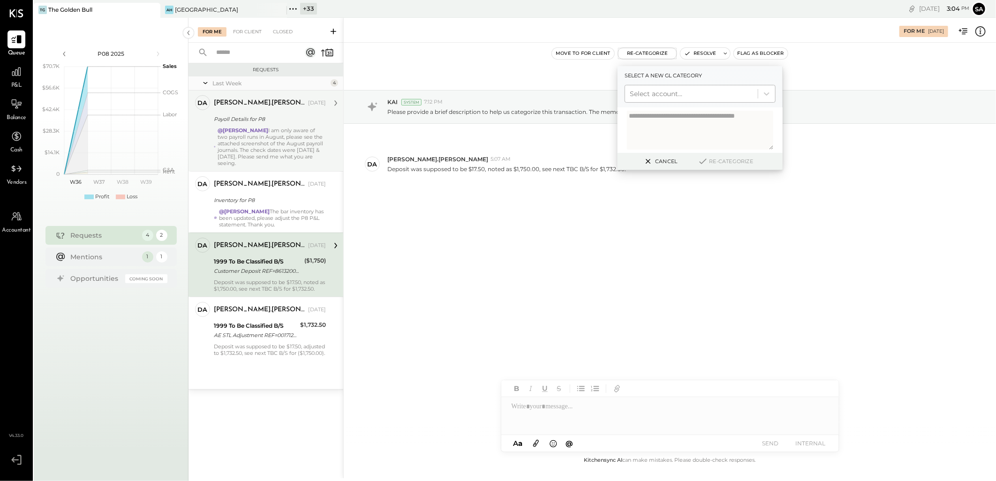
click at [662, 94] on div at bounding box center [691, 93] width 123 height 11
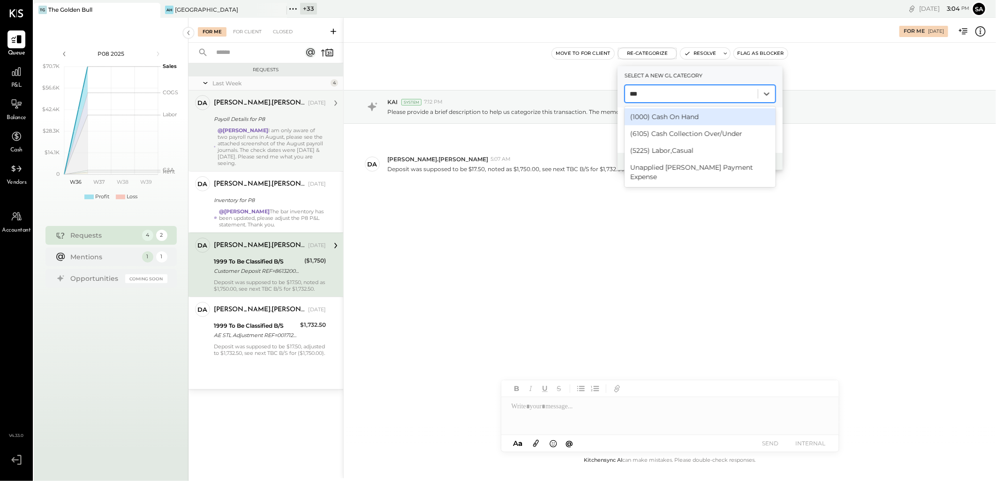
type input "****"
click at [681, 116] on div "(1000) Cash On Hand" at bounding box center [700, 116] width 151 height 17
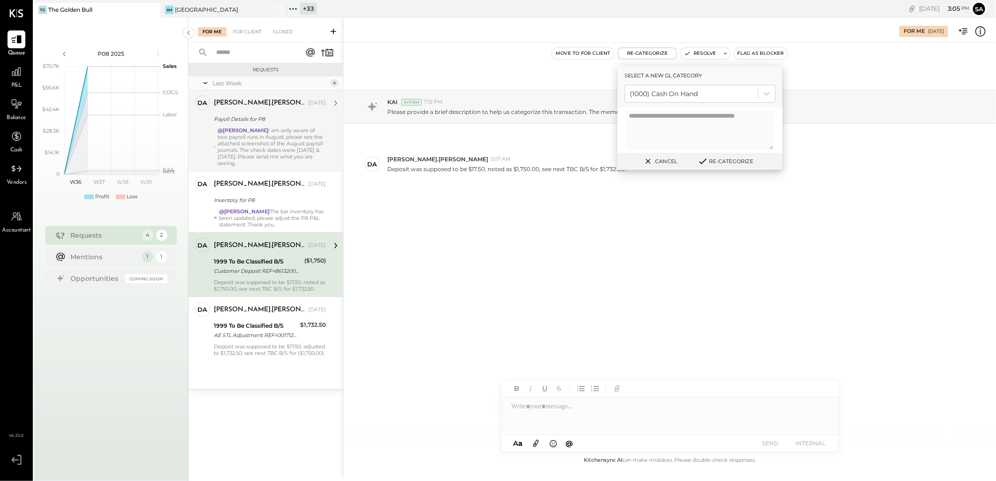
click at [737, 162] on button "Re-Categorize" at bounding box center [726, 161] width 62 height 11
click at [737, 162] on button "Re-Categorize" at bounding box center [729, 161] width 62 height 11
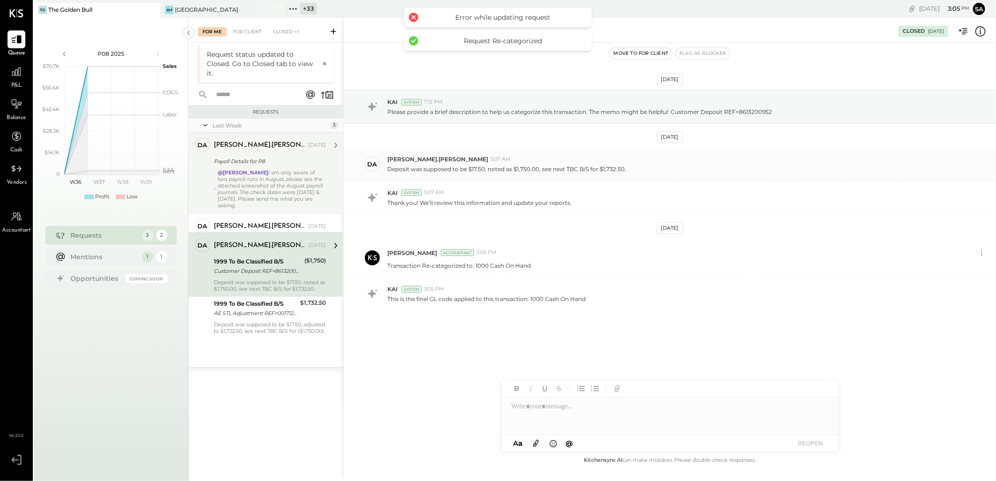
click at [733, 163] on div "david.stevenson 5:07 AM" at bounding box center [687, 159] width 601 height 8
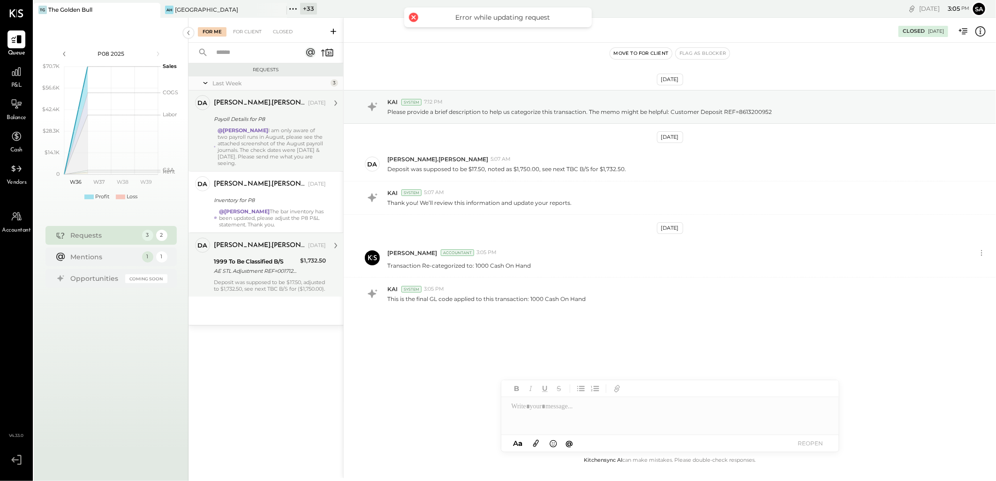
click at [263, 270] on div "AE STL Adjustment REF=0017124966001" at bounding box center [255, 270] width 83 height 9
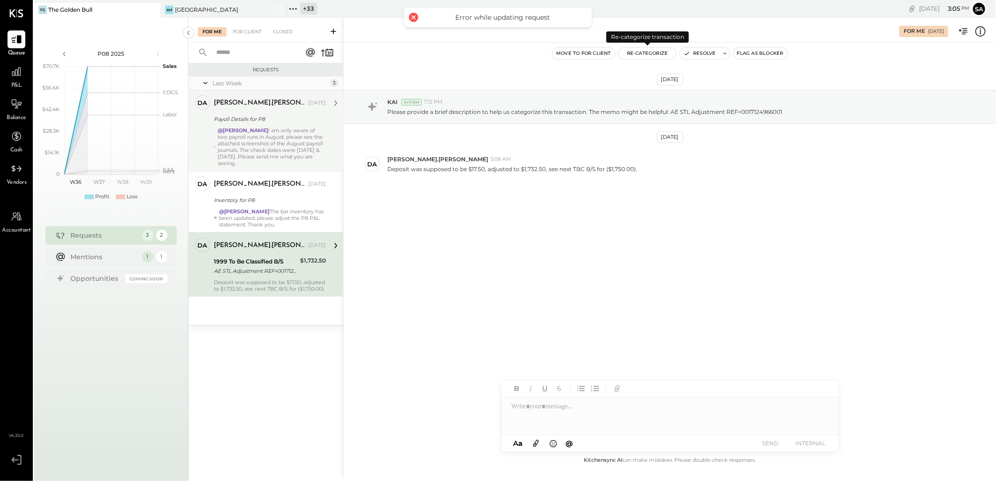
click at [647, 55] on button "Re-Categorize" at bounding box center [648, 53] width 58 height 11
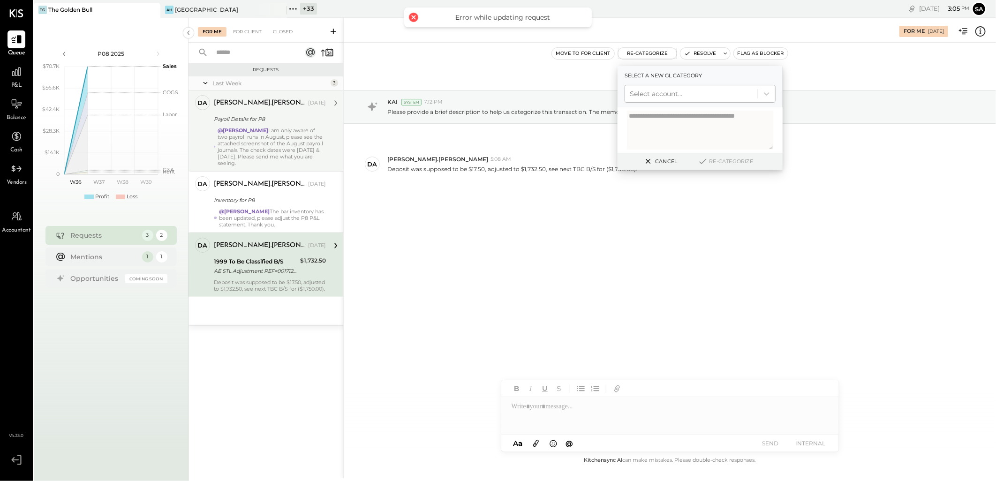
click at [665, 94] on div at bounding box center [691, 93] width 123 height 11
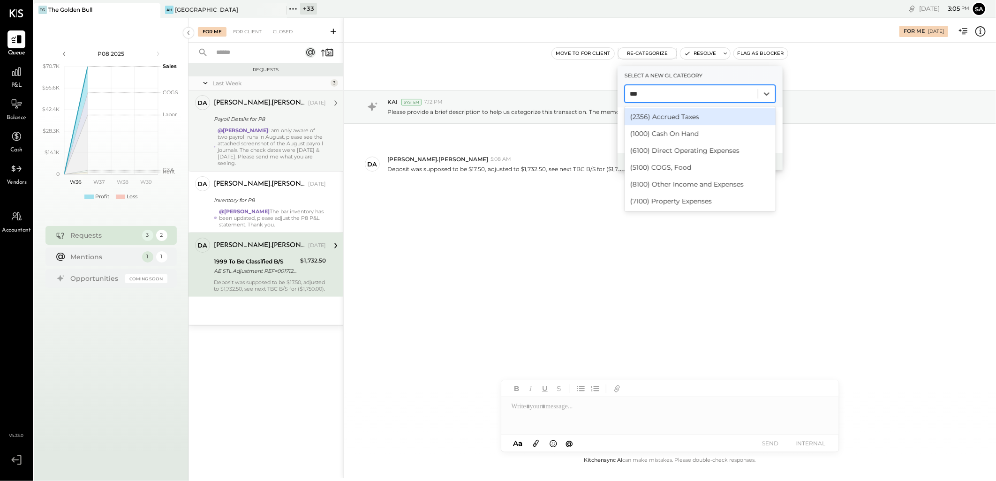
type input "****"
click at [673, 115] on div "(1000) Cash On Hand" at bounding box center [700, 116] width 151 height 17
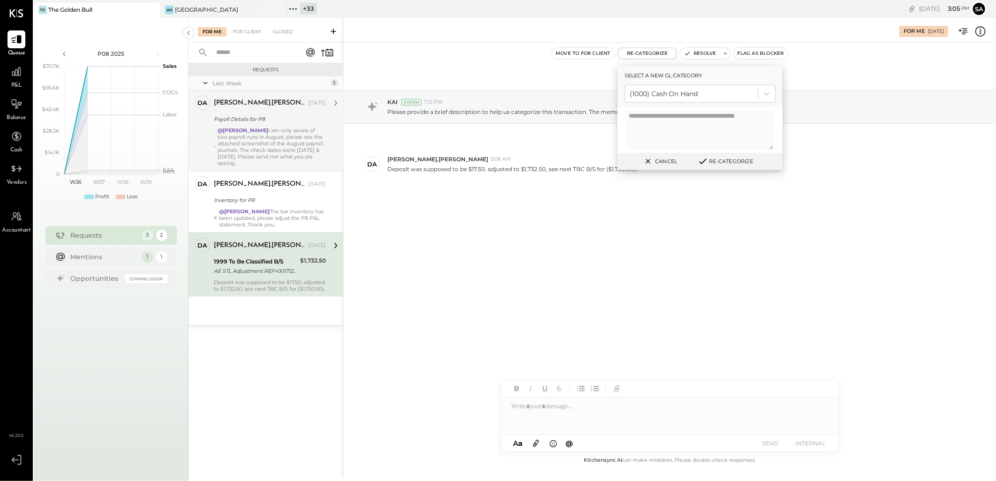
click at [726, 156] on button "Re-Categorize" at bounding box center [726, 161] width 62 height 11
click at [726, 159] on button "Re-Categorize" at bounding box center [729, 161] width 62 height 11
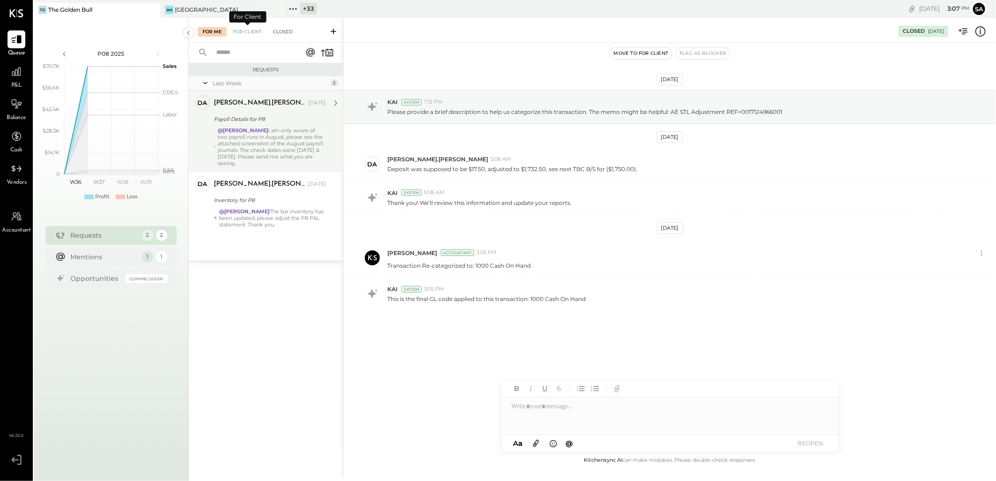
click at [283, 31] on div "Closed" at bounding box center [282, 31] width 29 height 9
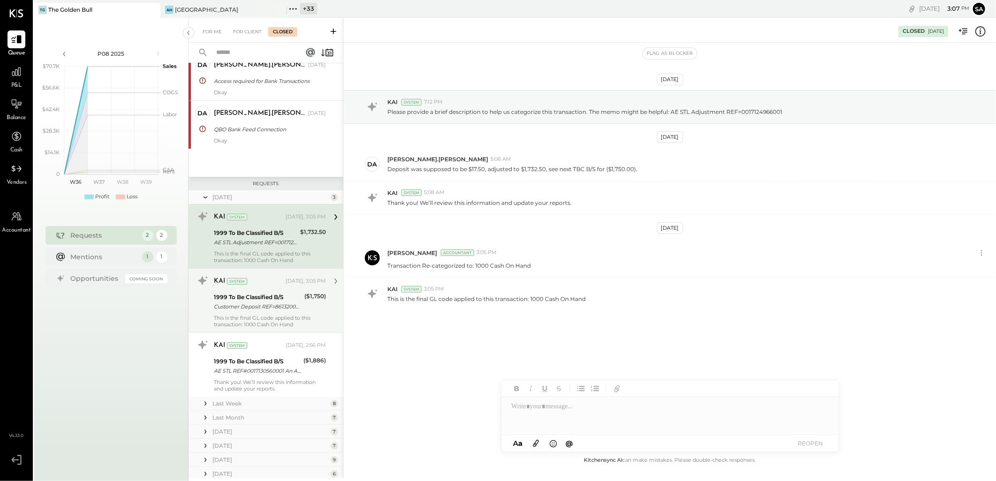
scroll to position [55, 0]
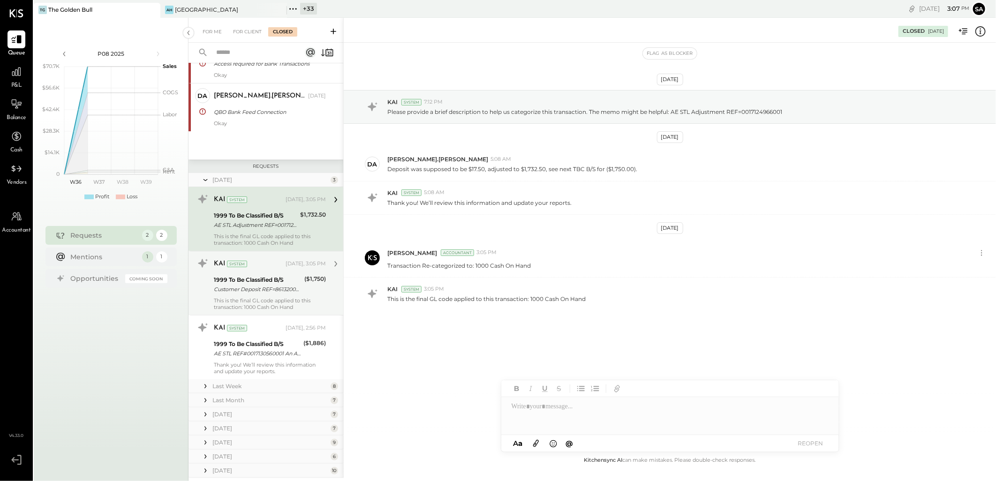
click at [270, 283] on div "1999 To Be Classified B/S" at bounding box center [258, 279] width 88 height 9
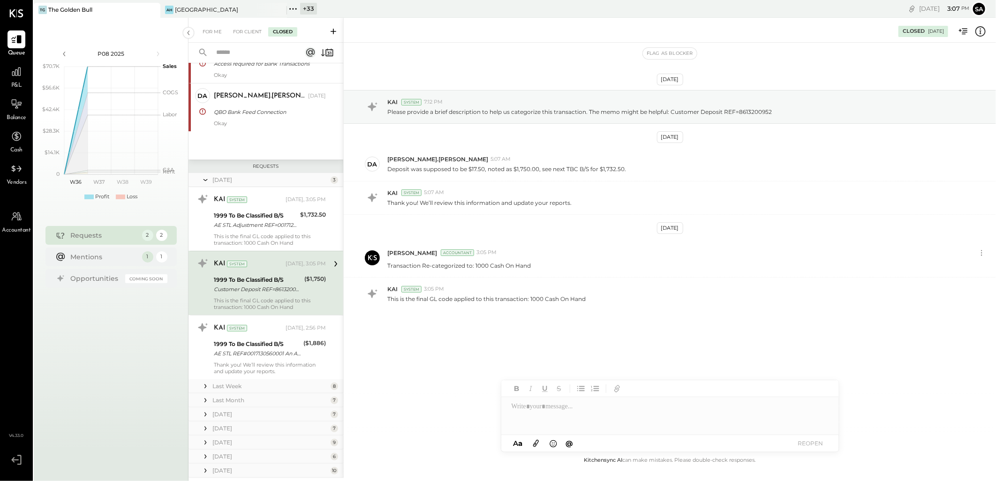
click at [561, 412] on div at bounding box center [670, 416] width 338 height 38
click at [562, 409] on div at bounding box center [670, 416] width 338 height 38
click at [549, 410] on div at bounding box center [670, 416] width 338 height 38
click at [821, 408] on icon at bounding box center [819, 407] width 6 height 7
click at [818, 423] on icon at bounding box center [819, 423] width 11 height 11
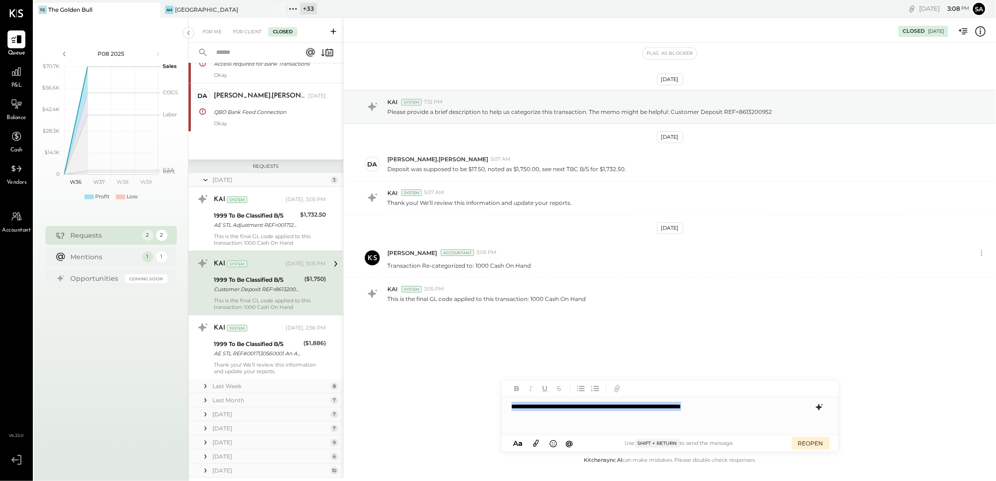
drag, startPoint x: 513, startPoint y: 406, endPoint x: 789, endPoint y: 407, distance: 276.7
click at [789, 407] on div "**********" at bounding box center [670, 416] width 338 height 38
copy div "**********"
click at [512, 409] on div "**********" at bounding box center [670, 416] width 338 height 38
click at [573, 399] on span "[PERSON_NAME].[PERSON_NAME]" at bounding box center [592, 392] width 74 height 17
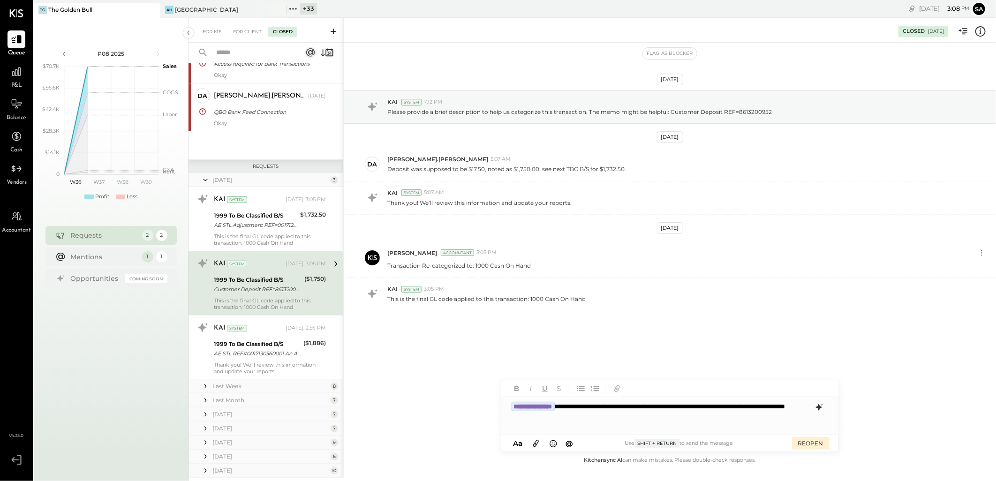
drag, startPoint x: 799, startPoint y: 442, endPoint x: 682, endPoint y: 423, distance: 119.3
click at [799, 442] on button "REOPEN" at bounding box center [811, 443] width 38 height 13
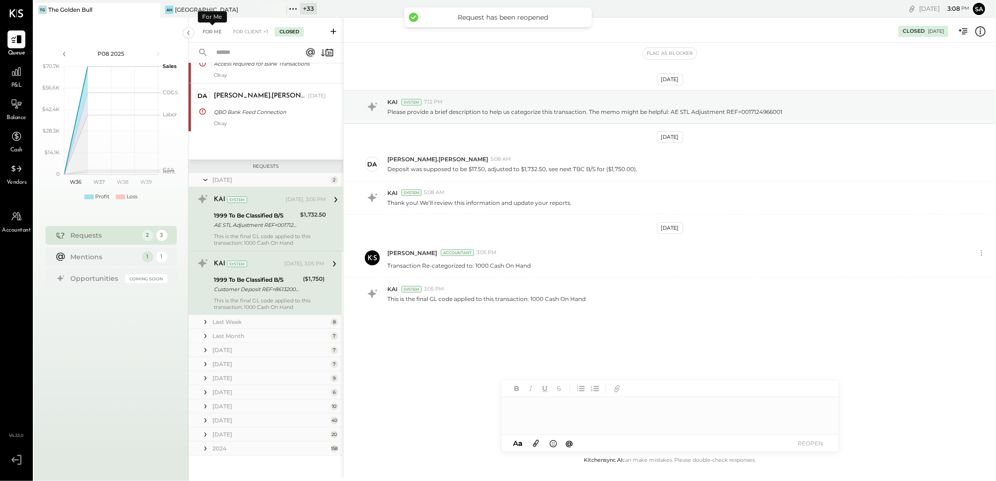
click at [209, 29] on div "For Me" at bounding box center [212, 31] width 29 height 9
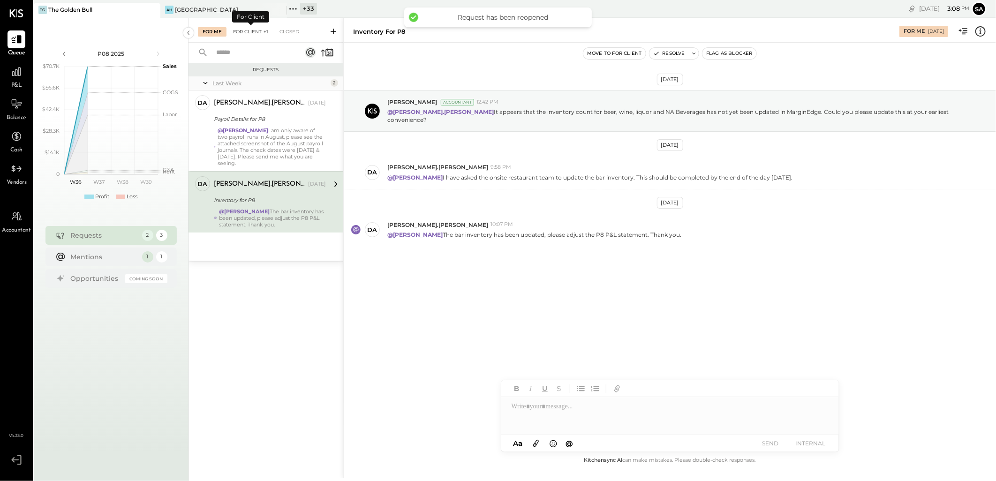
click at [245, 30] on div "For Client +1" at bounding box center [250, 31] width 45 height 9
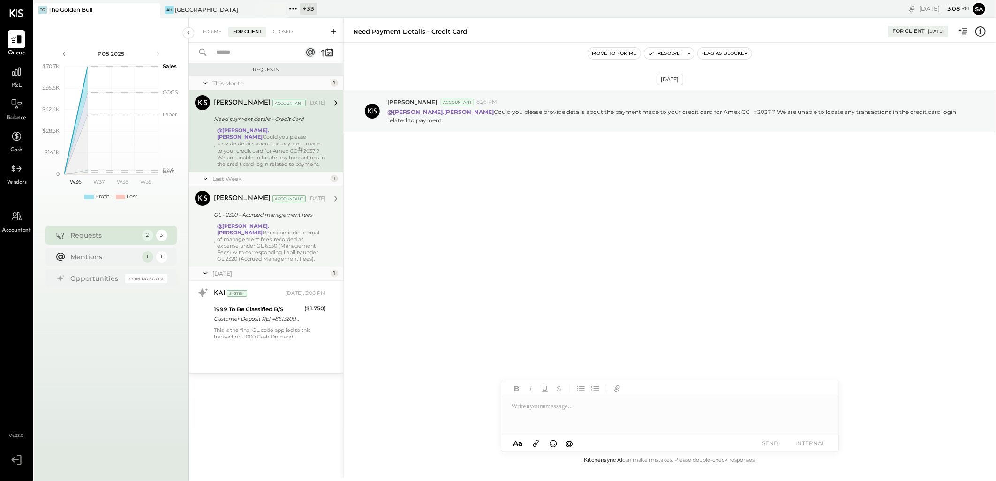
click at [280, 250] on div "@david.stevenson Being periodic accrual of management fees, recorded as expense…" at bounding box center [272, 242] width 108 height 39
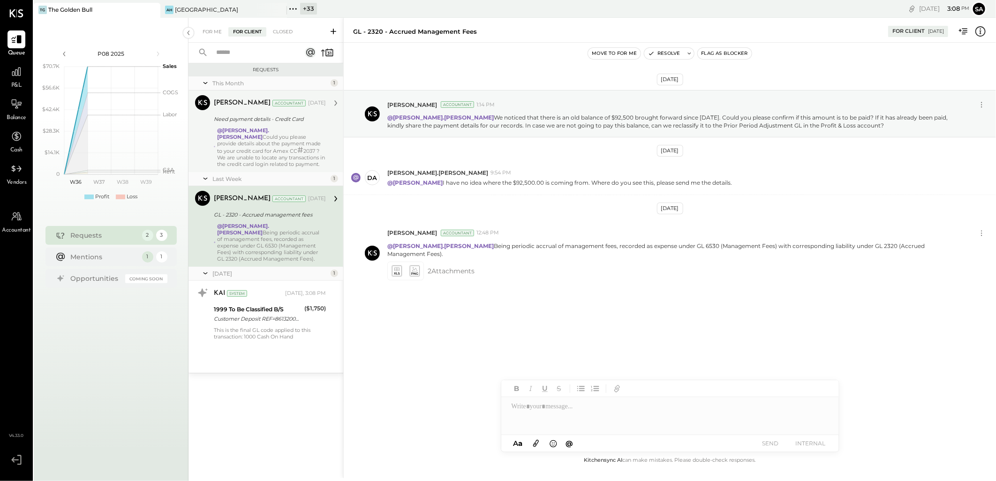
click at [235, 122] on div "Need payment details - Credit Card" at bounding box center [268, 118] width 109 height 9
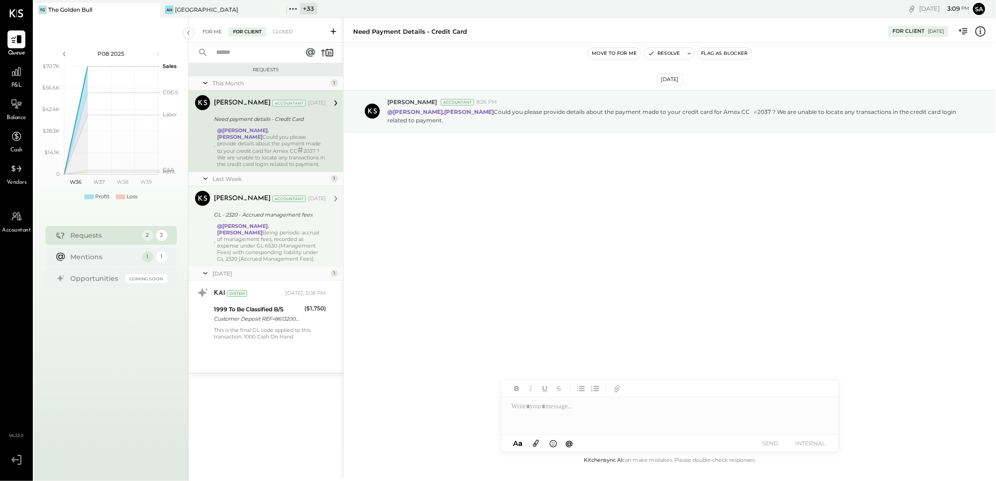
click at [206, 32] on div "For Me" at bounding box center [212, 31] width 29 height 9
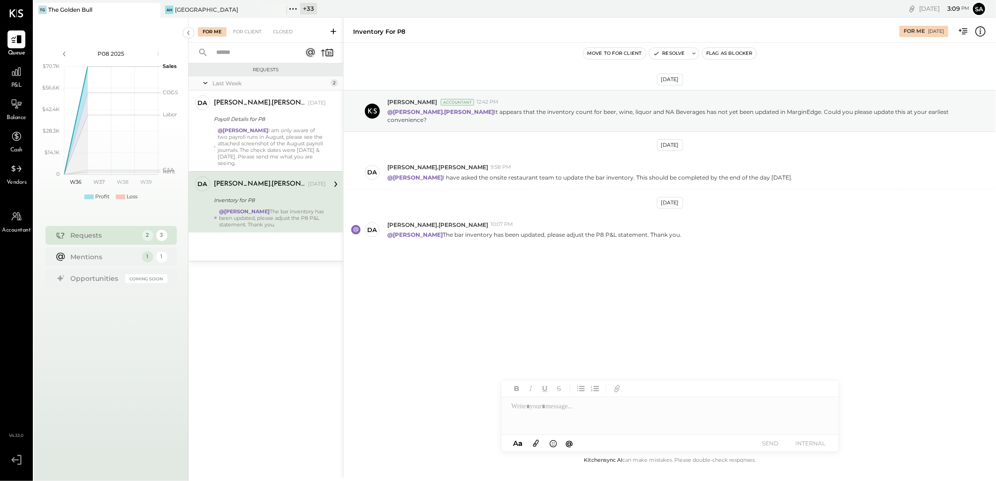
click at [261, 218] on div "@Sarang Khandhar The bar inventory has been updated, please adjust the P8 P&L s…" at bounding box center [272, 218] width 107 height 20
click at [285, 341] on div "Requests Last Week 2 da david.stevenson Owner david.stevenson Sep 05, 2025 Payo…" at bounding box center [266, 258] width 155 height 390
click at [542, 411] on div at bounding box center [670, 416] width 338 height 38
click at [531, 405] on div "**********" at bounding box center [670, 416] width 338 height 38
click at [818, 407] on icon at bounding box center [819, 407] width 6 height 7
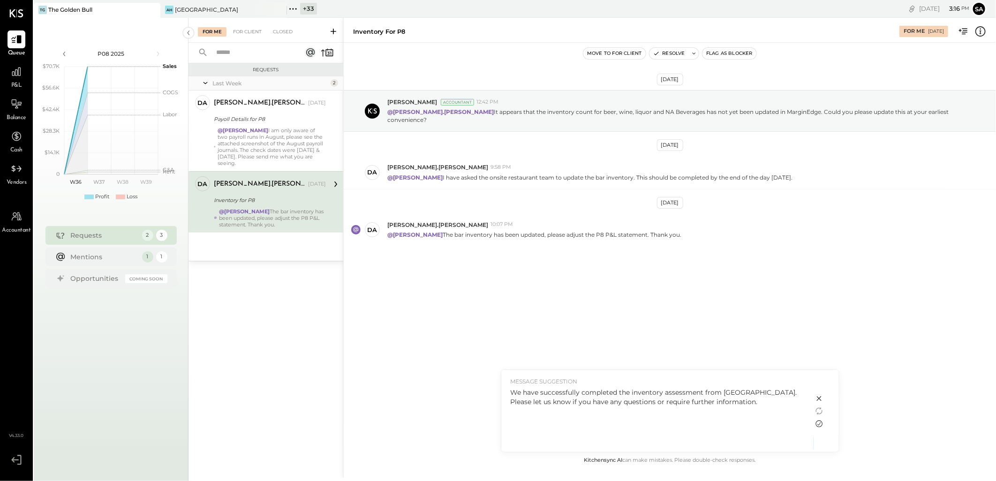
click at [818, 426] on icon at bounding box center [819, 423] width 11 height 11
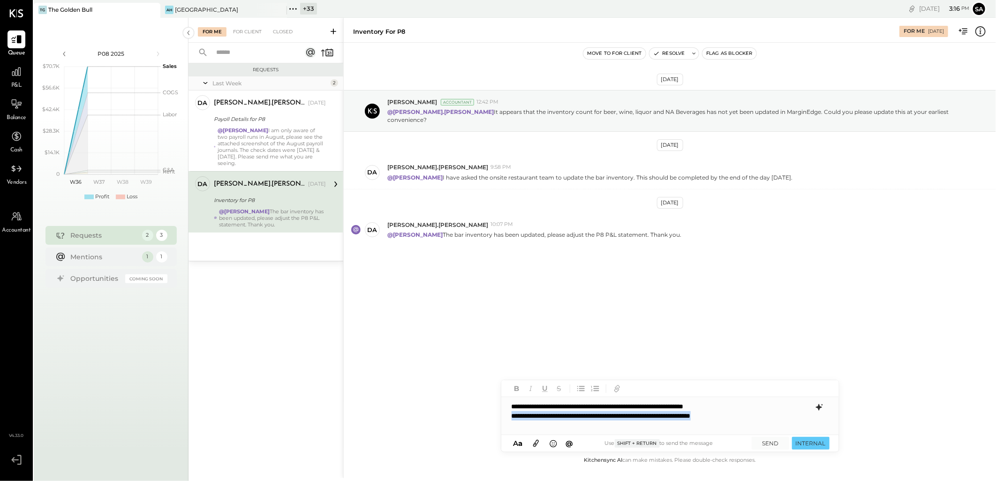
drag, startPoint x: 762, startPoint y: 416, endPoint x: 500, endPoint y: 417, distance: 262.7
click at [500, 417] on div "Inventory for P8 For Me 09/08/2025 Move to for client Resolve Flag as Blocker S…" at bounding box center [669, 248] width 653 height 461
drag, startPoint x: 580, startPoint y: 407, endPoint x: 543, endPoint y: 406, distance: 37.1
click at [543, 406] on div "**********" at bounding box center [670, 416] width 338 height 38
drag, startPoint x: 578, startPoint y: 407, endPoint x: 594, endPoint y: 407, distance: 15.5
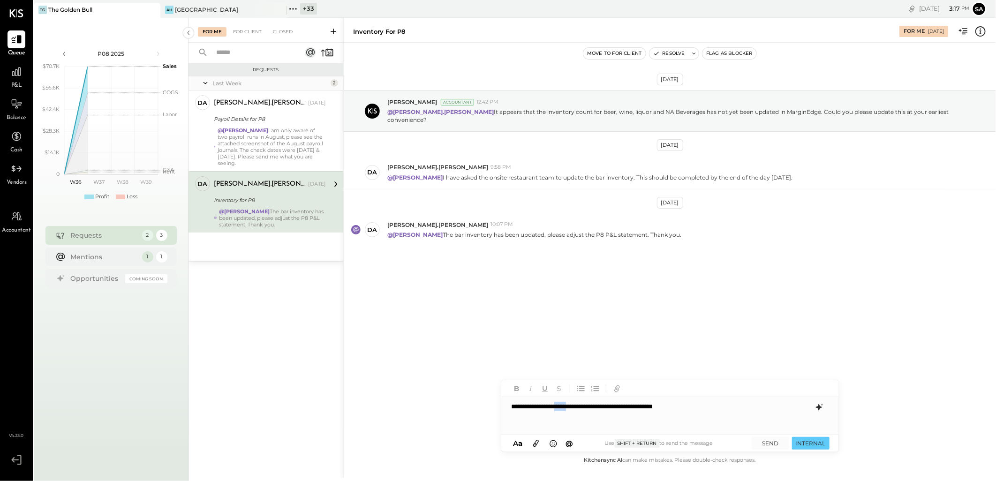
click at [594, 407] on div "**********" at bounding box center [670, 416] width 338 height 38
drag, startPoint x: 767, startPoint y: 408, endPoint x: 456, endPoint y: 392, distance: 311.4
click at [502, 400] on div "**********" at bounding box center [670, 416] width 338 height 38
copy div "**********"
click at [510, 404] on div "**********" at bounding box center [670, 416] width 338 height 38
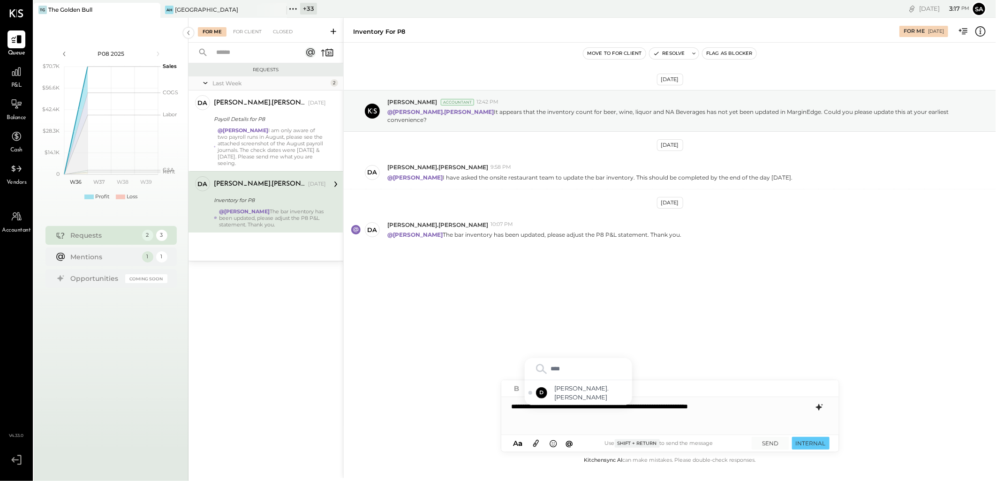
type input "*****"
click at [561, 395] on span "[PERSON_NAME].[PERSON_NAME]" at bounding box center [592, 392] width 74 height 17
click at [537, 445] on icon at bounding box center [536, 443] width 6 height 7
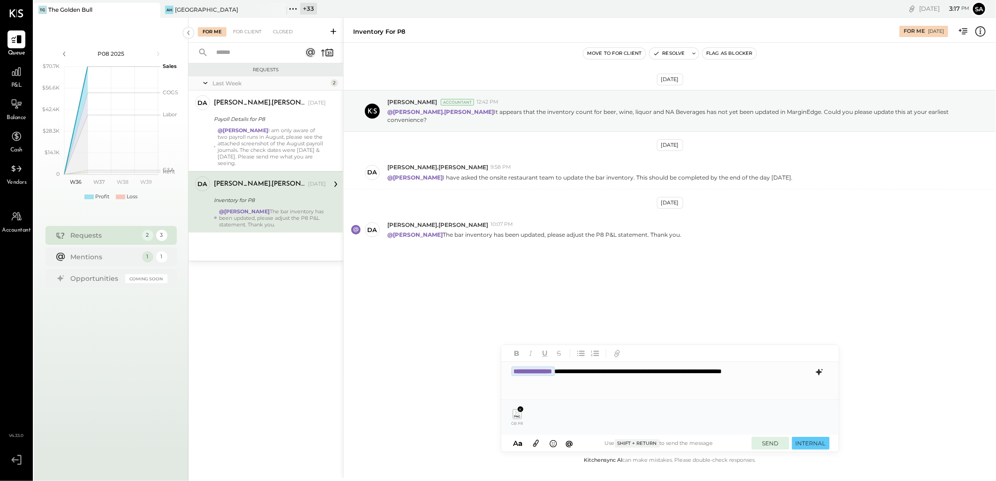
click at [766, 441] on button "SEND" at bounding box center [771, 443] width 38 height 13
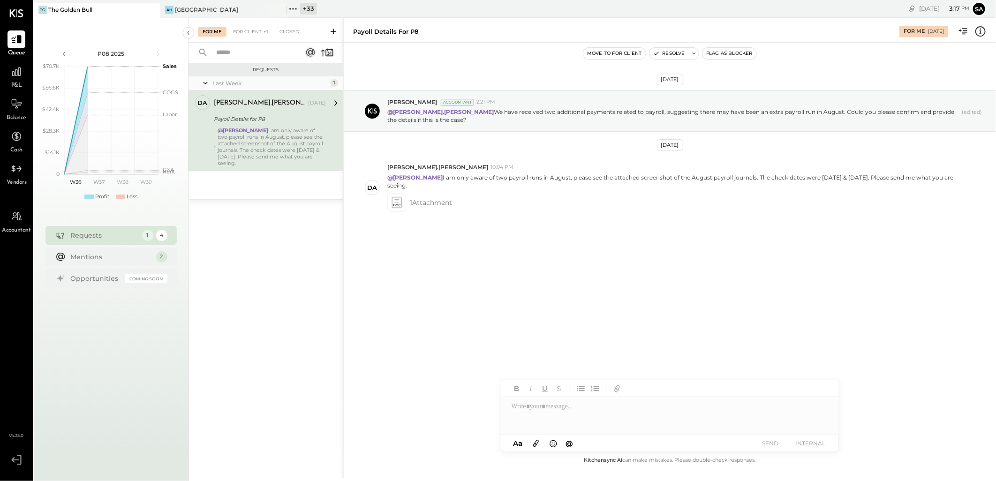
drag, startPoint x: 276, startPoint y: 142, endPoint x: 282, endPoint y: 189, distance: 47.8
click at [277, 142] on div "@Janvi Soni I am only aware of two payroll runs in August, please see the attac…" at bounding box center [272, 146] width 108 height 39
click at [468, 250] on div "Sep 4th, 2025 Janvi Soni Accountant 2:21 PM @david.stevenson We have received t…" at bounding box center [670, 178] width 652 height 224
click at [477, 297] on div "Sep 4th, 2025 Janvi Soni Accountant 2:21 PM @david.stevenson We have received t…" at bounding box center [670, 249] width 652 height 412
click at [270, 248] on div "Requests Last Week 1 da david.stevenson Owner david.stevenson Sep 05, 2025 Payo…" at bounding box center [266, 258] width 155 height 390
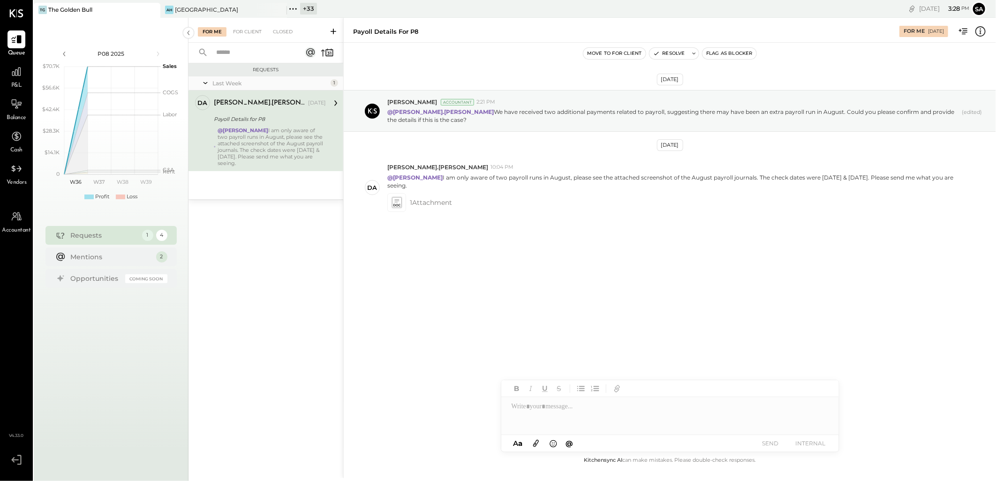
click at [242, 97] on div "david.stevenson Sep 05, 2025" at bounding box center [270, 103] width 112 height 13
click at [399, 203] on icon at bounding box center [397, 202] width 10 height 11
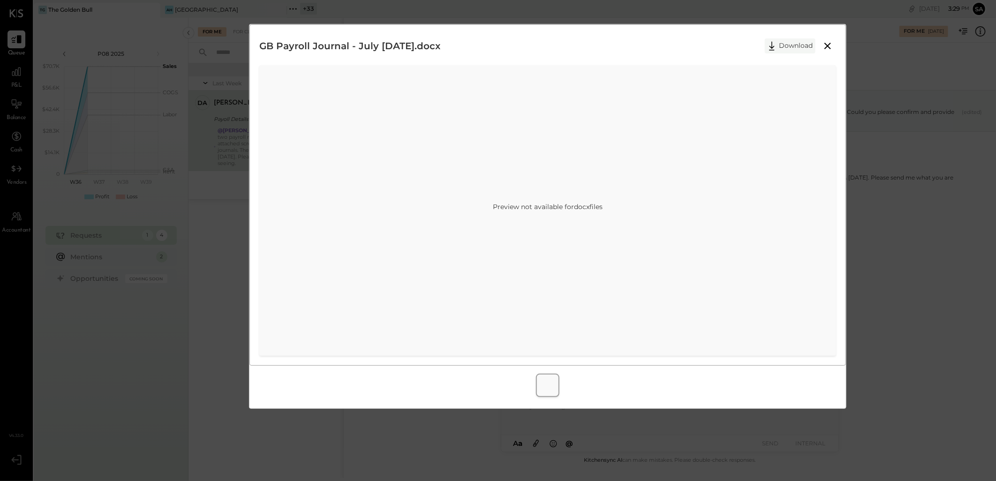
click at [793, 46] on button "Download" at bounding box center [790, 45] width 51 height 15
click at [879, 193] on div "GB Payroll Journal - July August 2025.docx Download Preview not available for d…" at bounding box center [498, 240] width 996 height 481
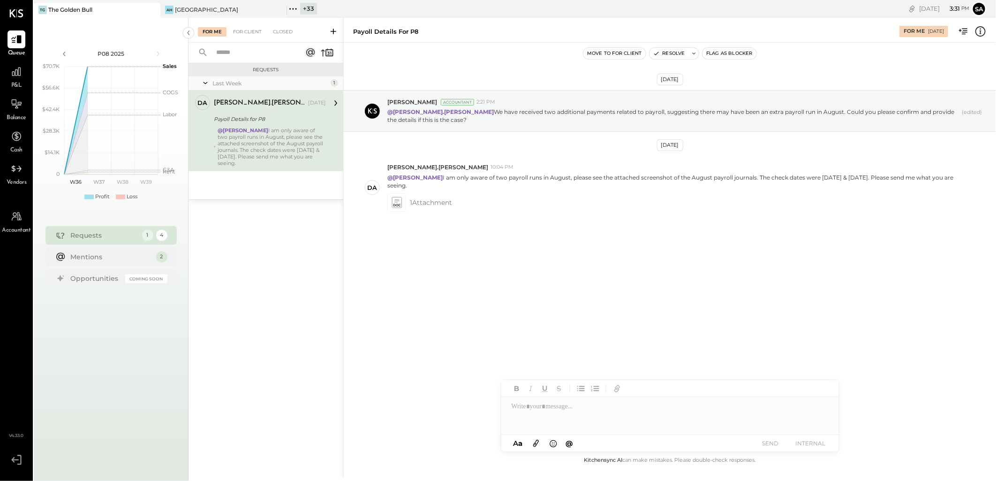
click at [366, 339] on div "Sep 4th, 2025 Janvi Soni Accountant 2:21 PM @david.stevenson We have received t…" at bounding box center [670, 249] width 652 height 412
click at [537, 347] on div "Sep 4th, 2025 Janvi Soni Accountant 2:21 PM @david.stevenson We have received t…" at bounding box center [670, 249] width 652 height 412
click at [459, 283] on div "Sep 4th, 2025 Janvi Soni Accountant 2:21 PM @david.stevenson We have received t…" at bounding box center [670, 178] width 652 height 224
click at [194, 10] on div "[GEOGRAPHIC_DATA]" at bounding box center [206, 10] width 63 height 8
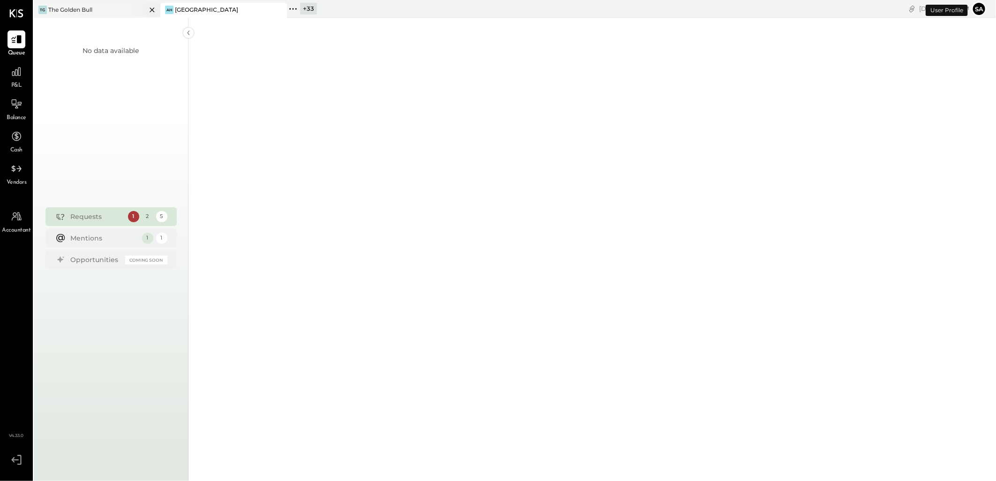
click at [73, 5] on div "TG The Golden Bull" at bounding box center [97, 10] width 127 height 15
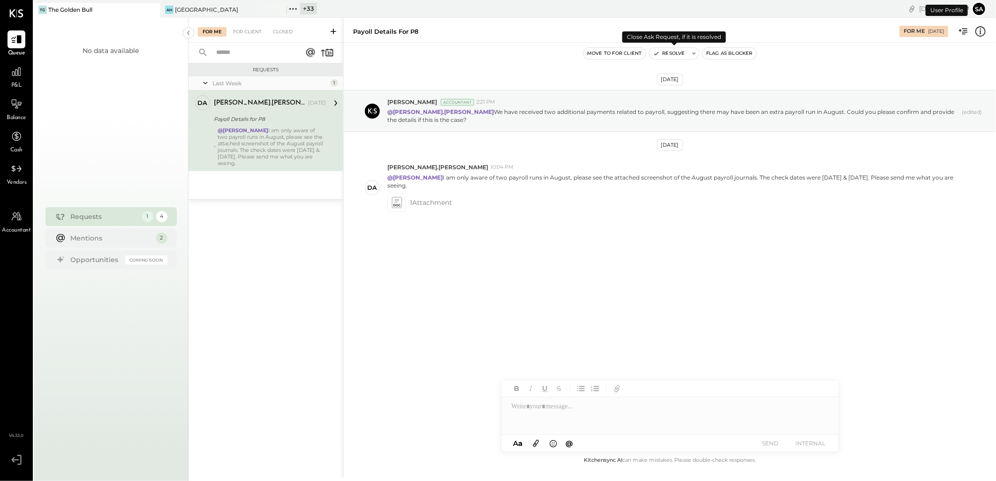
click at [663, 52] on button "Resolve" at bounding box center [669, 53] width 39 height 11
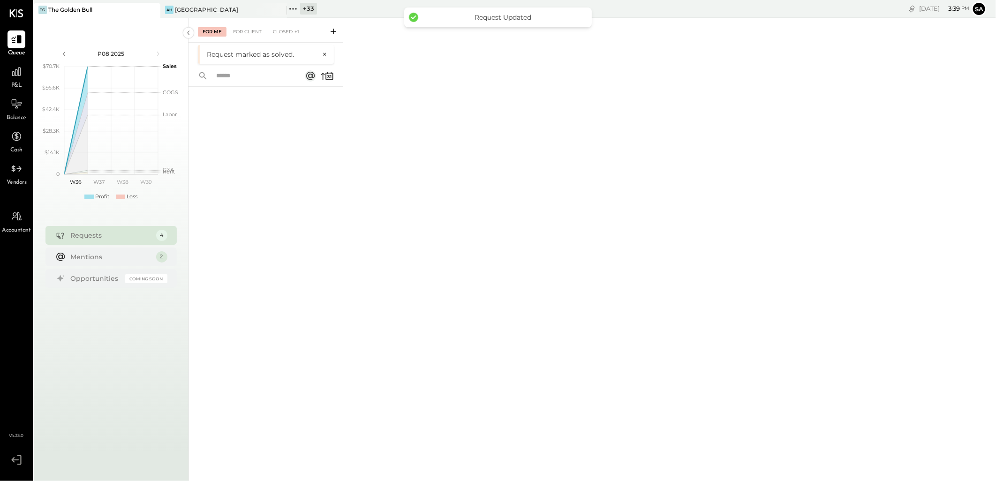
click at [257, 203] on div at bounding box center [266, 270] width 155 height 367
click at [310, 10] on div "+ 33" at bounding box center [308, 9] width 17 height 12
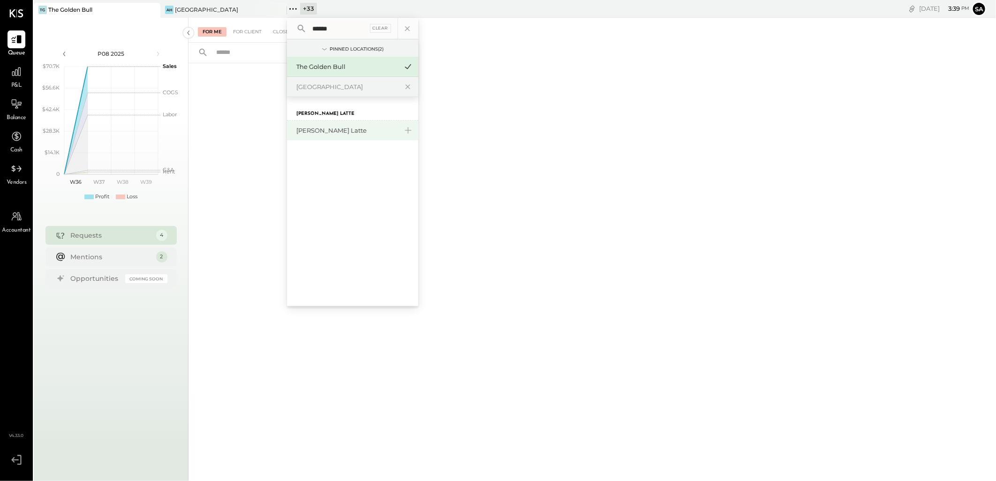
type input "******"
click at [339, 127] on div "[PERSON_NAME] Latte" at bounding box center [346, 130] width 101 height 9
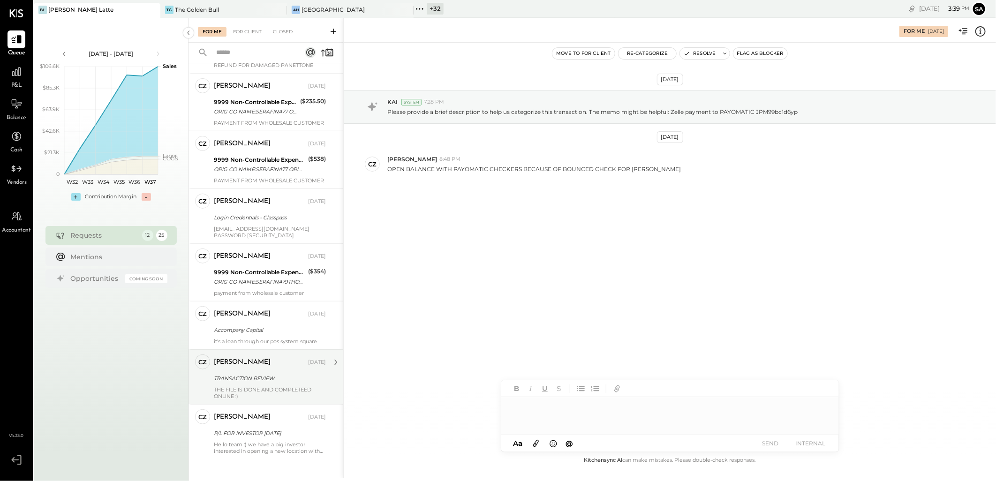
scroll to position [341, 0]
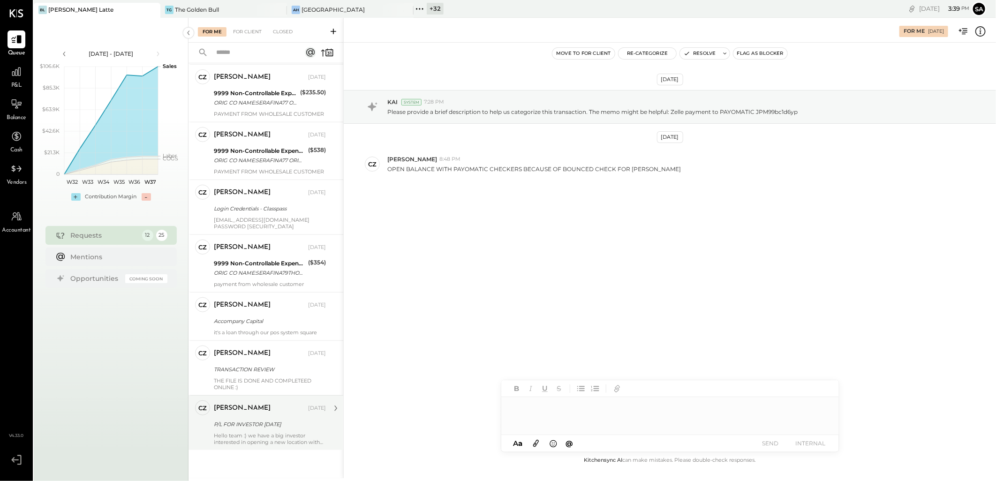
click at [246, 428] on div "P/L FOR INVESTOR TODAY" at bounding box center [268, 424] width 109 height 9
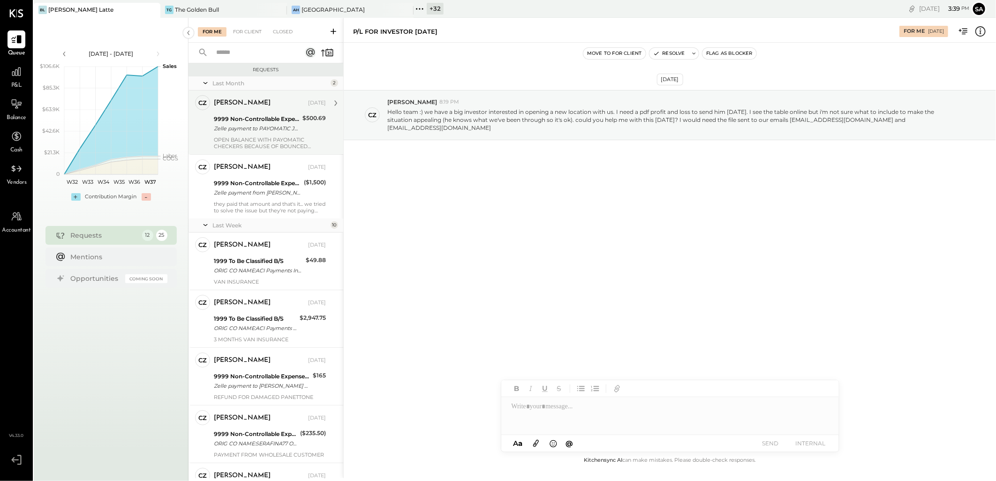
click at [246, 143] on div "OPEN BALANCE WITH PAYOMATIC CHECKERS BECAUSE OF BOUNCED CHECK FOR JOSE MATOS" at bounding box center [270, 142] width 112 height 13
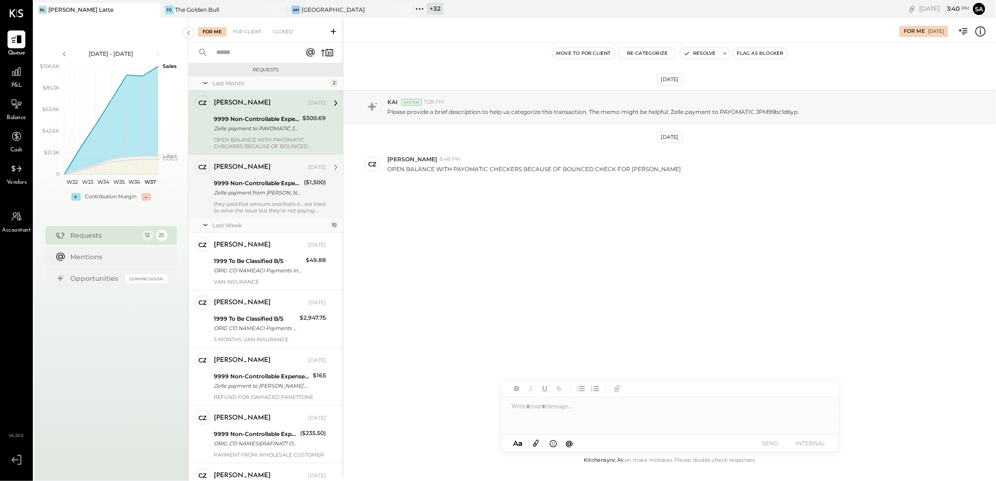
click at [240, 179] on div "9999 Non-Controllable Expenses:Other Income and Expenses:To Be Classified" at bounding box center [257, 183] width 87 height 9
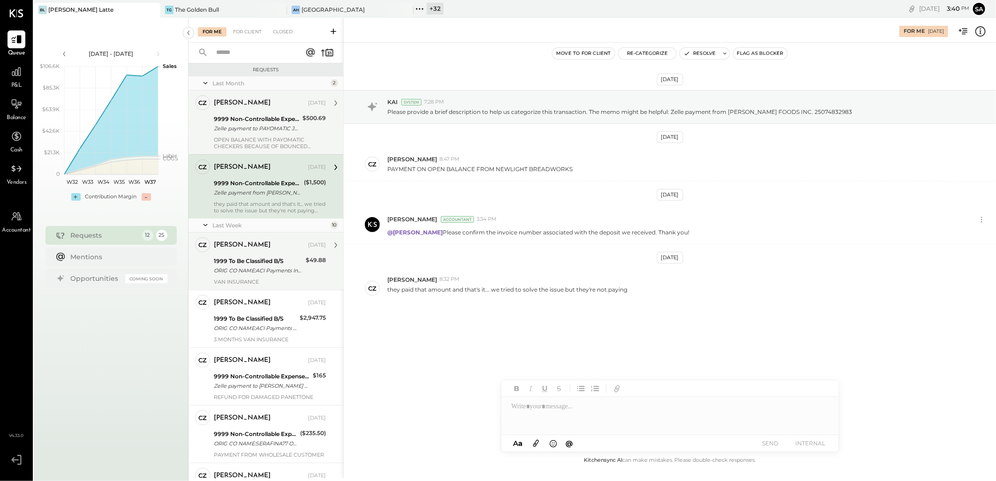
click at [252, 266] on div "ORIG CO NAME:ACI Payments Inc ORIG ID:XXXXXX1602 DESC DATE:241029 CO ENTRY DESC…" at bounding box center [258, 270] width 89 height 9
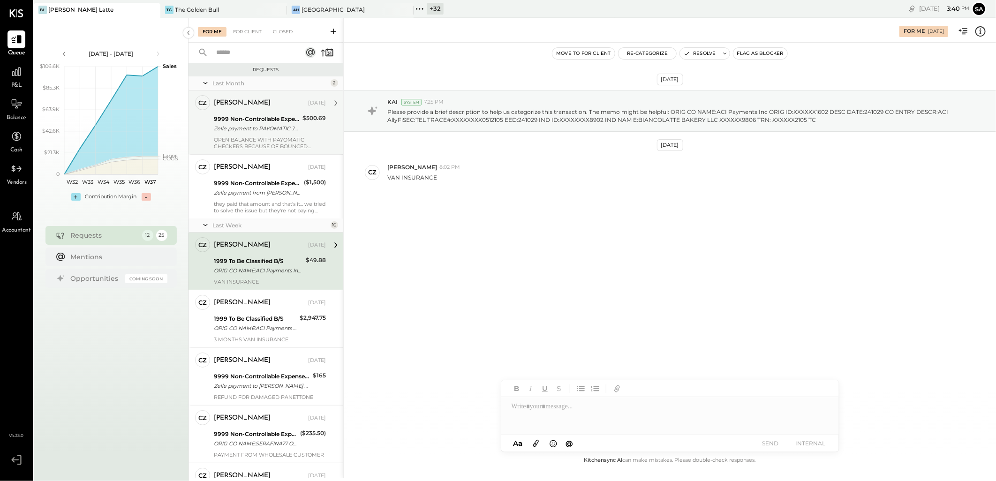
click at [228, 266] on div "ORIG CO NAME:ACI Payments Inc ORIG ID:XXXXXX1602 DESC DATE:241029 CO ENTRY DESC…" at bounding box center [258, 270] width 89 height 9
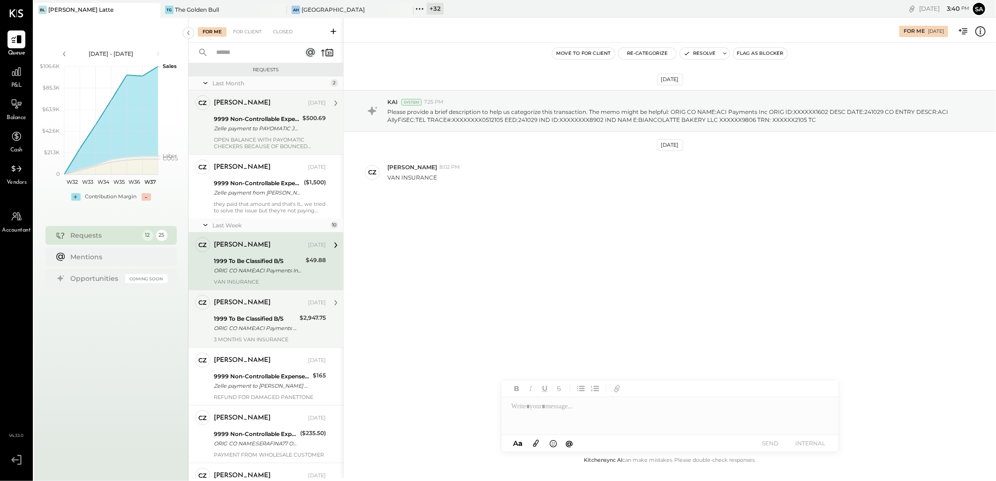
click at [256, 315] on div "1999 To Be Classified B/S" at bounding box center [255, 318] width 83 height 9
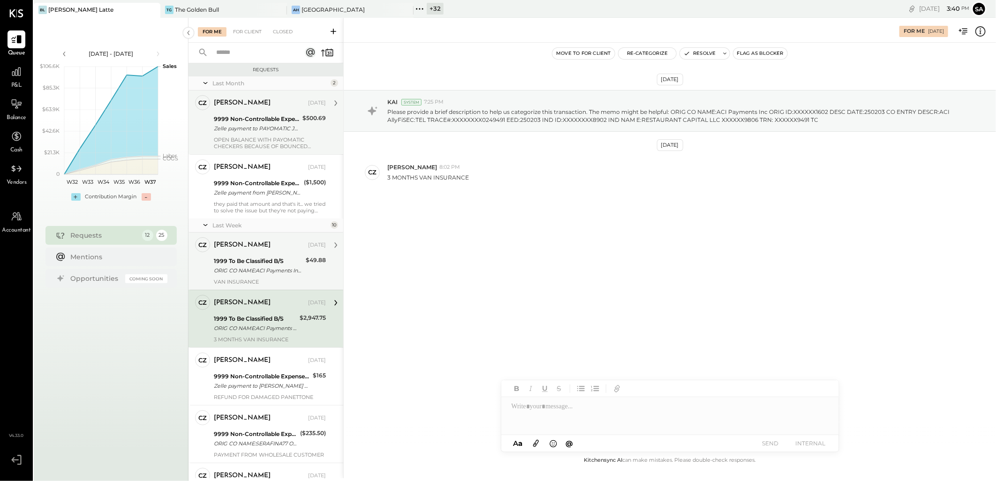
click at [271, 265] on div "1999 To Be Classified B/S" at bounding box center [258, 261] width 89 height 9
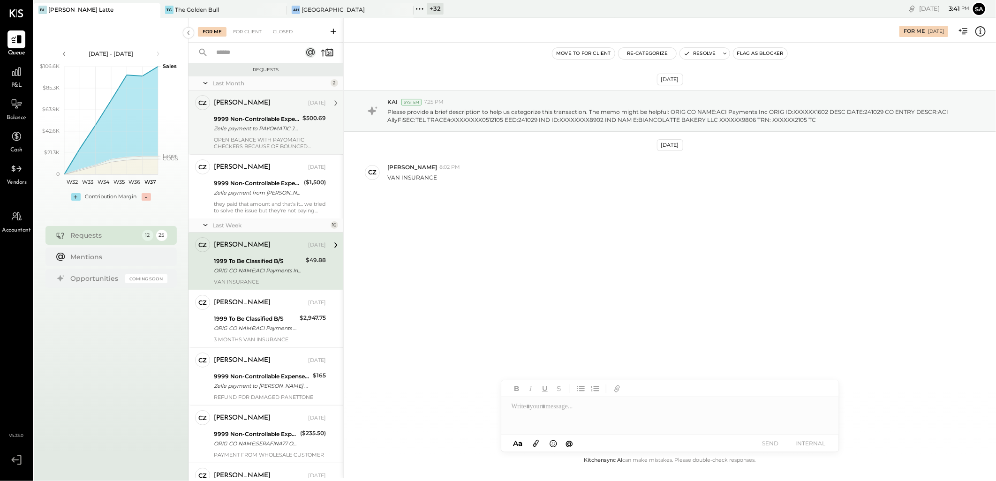
click at [975, 30] on icon at bounding box center [981, 31] width 12 height 12
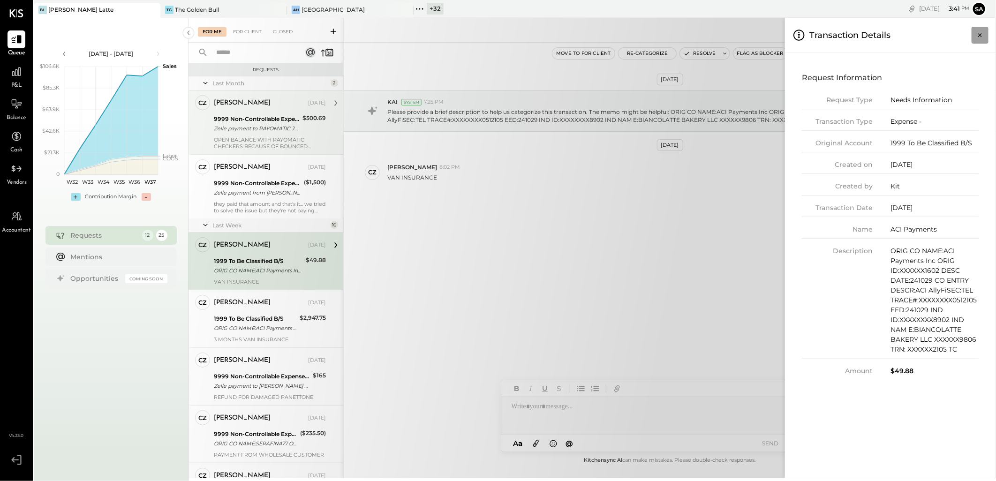
click at [981, 36] on icon "Close panel" at bounding box center [980, 34] width 9 height 9
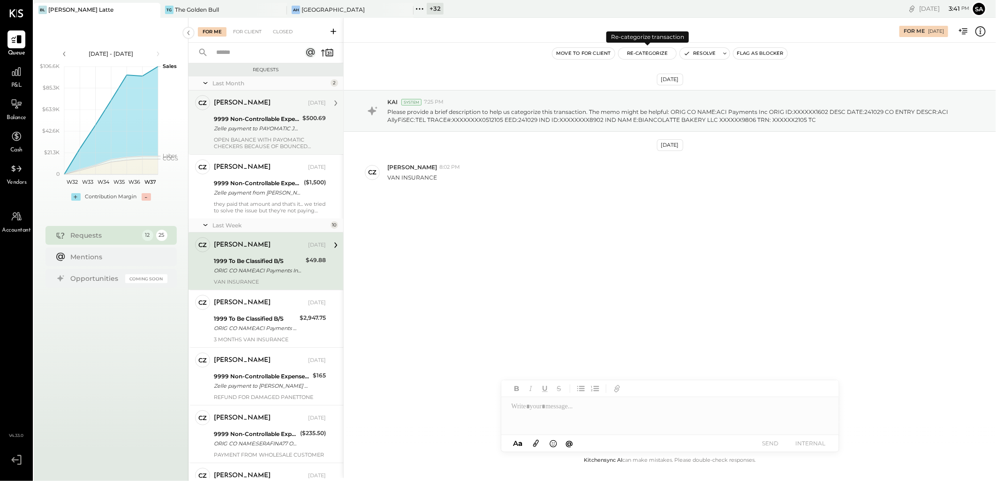
click at [652, 51] on button "Re-Categorize" at bounding box center [648, 53] width 58 height 11
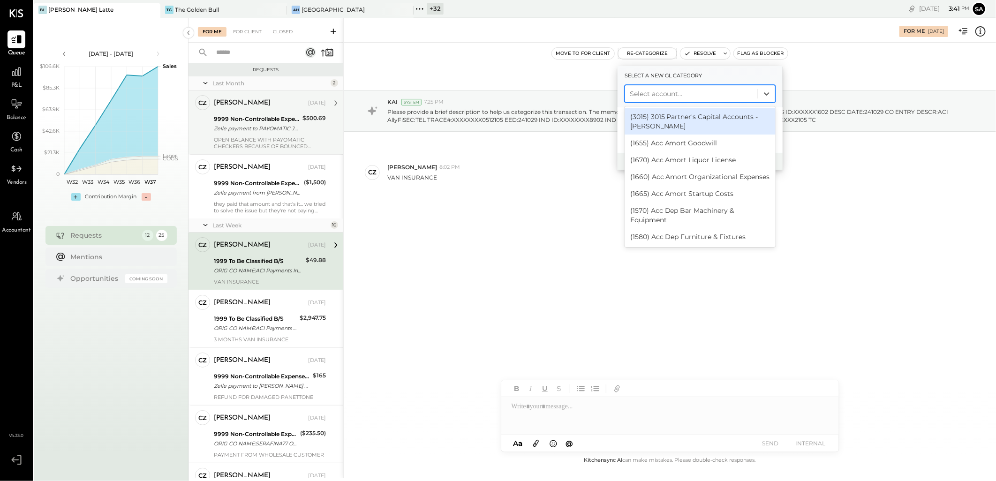
click at [659, 94] on div at bounding box center [691, 93] width 123 height 11
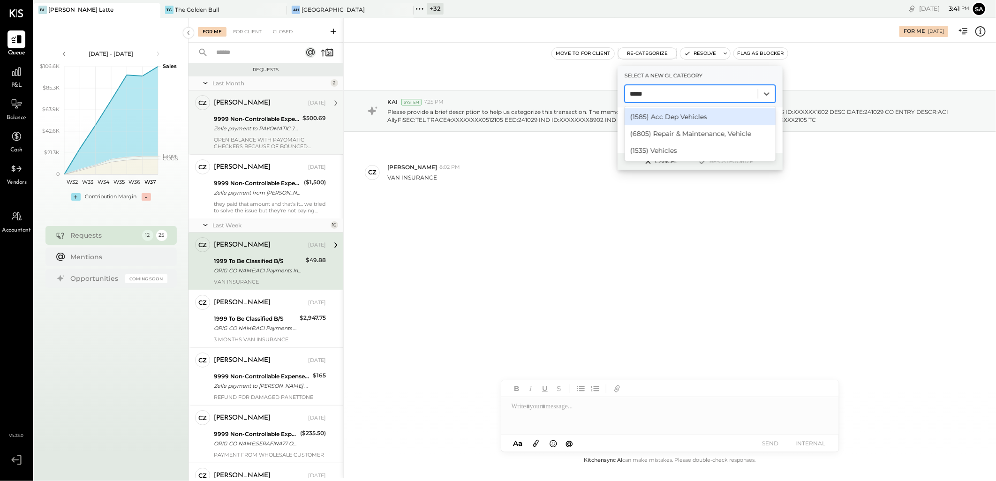
type input "******"
click at [665, 90] on div at bounding box center [691, 93] width 123 height 11
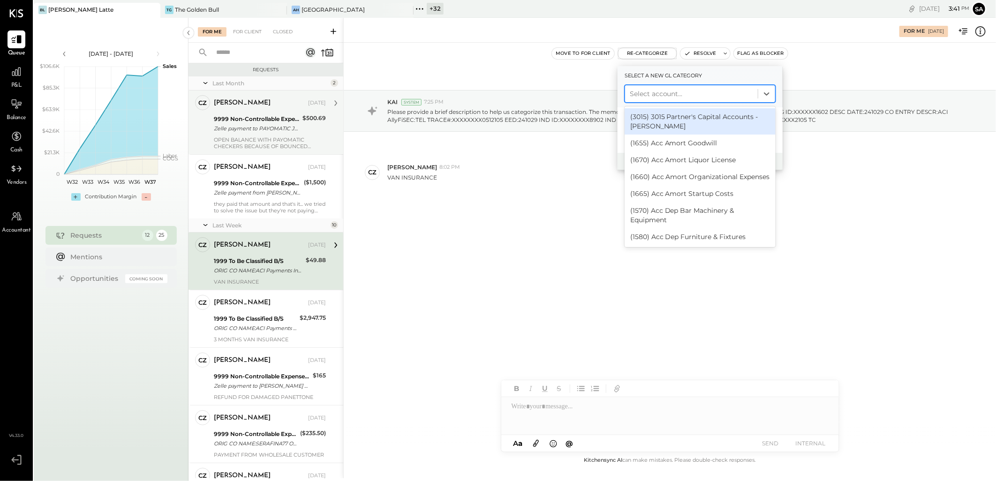
click at [665, 90] on div at bounding box center [691, 93] width 123 height 11
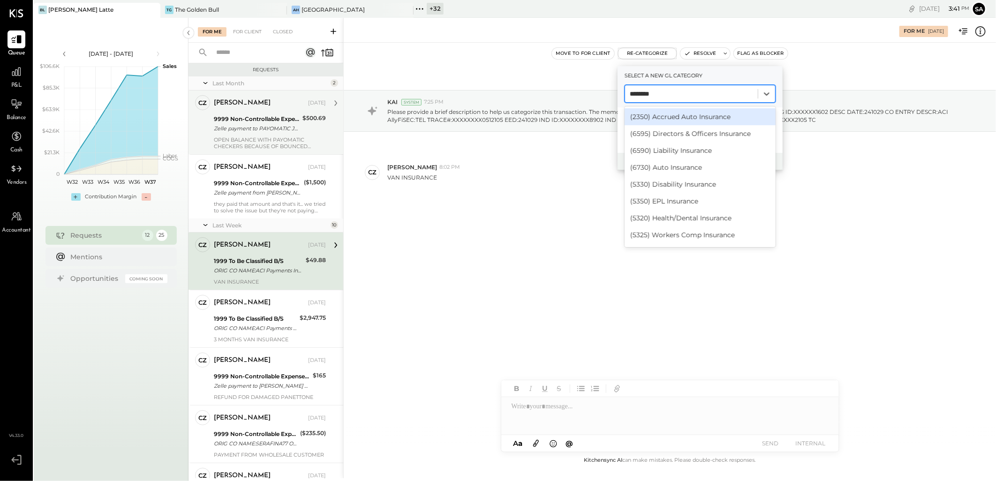
type input "*********"
click at [692, 168] on div "(6730) Auto Insurance" at bounding box center [700, 167] width 151 height 17
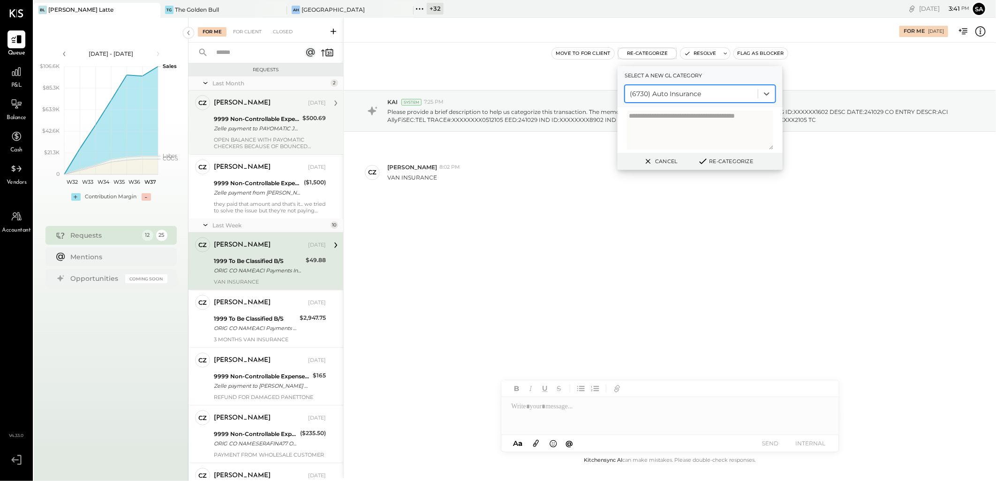
click at [669, 124] on textarea at bounding box center [700, 130] width 146 height 39
type textarea "**********"
click at [724, 158] on button "Re-Categorize" at bounding box center [726, 161] width 62 height 11
click at [724, 158] on button "Re-Categorize" at bounding box center [729, 161] width 62 height 11
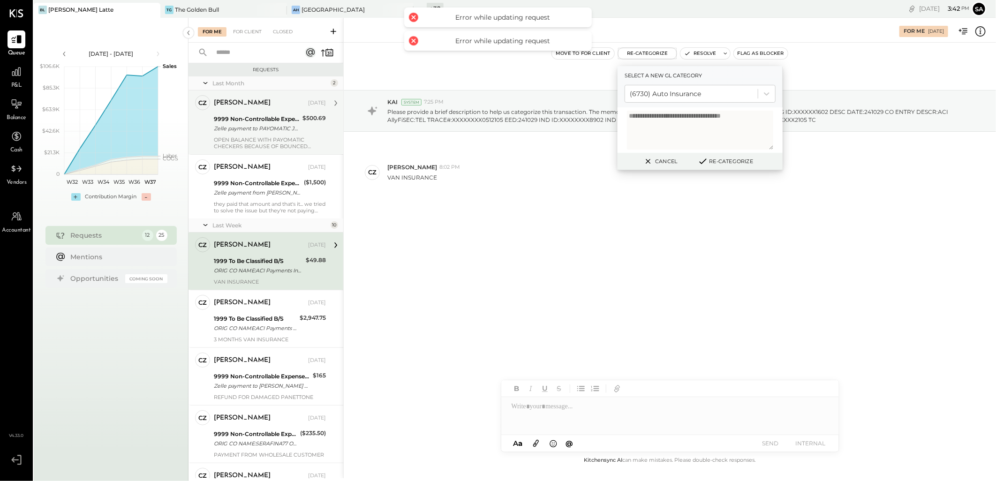
click at [724, 159] on button "Re-Categorize" at bounding box center [726, 161] width 62 height 11
click at [728, 162] on button "Re-Categorize" at bounding box center [729, 161] width 62 height 11
click at [613, 231] on div "Jul 22nd, 2025 KAI System 7:25 PM Please provide a brief description to help us…" at bounding box center [670, 162] width 652 height 193
click at [666, 159] on button "Cancel" at bounding box center [664, 161] width 40 height 12
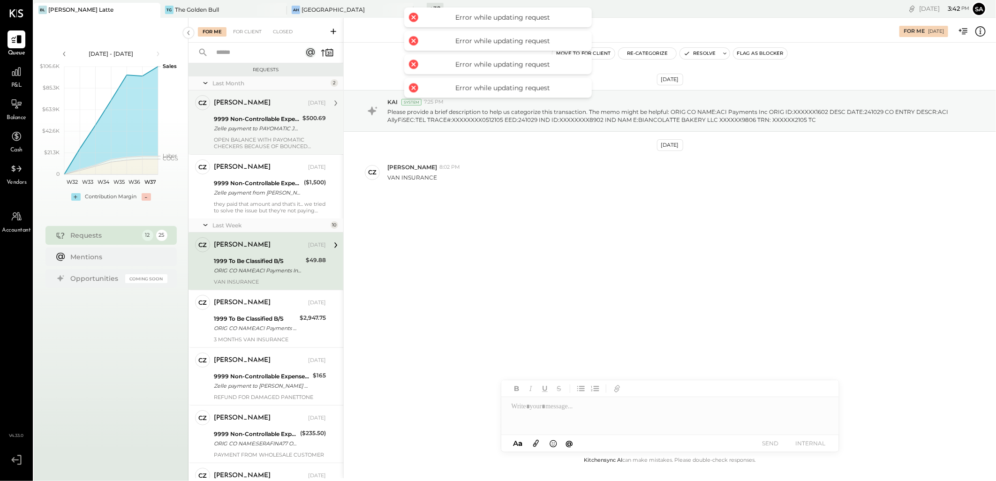
click at [585, 259] on div "Jul 22nd, 2025 KAI System 7:25 PM Please provide a brief description to help us…" at bounding box center [670, 162] width 652 height 193
click at [632, 53] on button "Re-Categorize" at bounding box center [648, 53] width 58 height 11
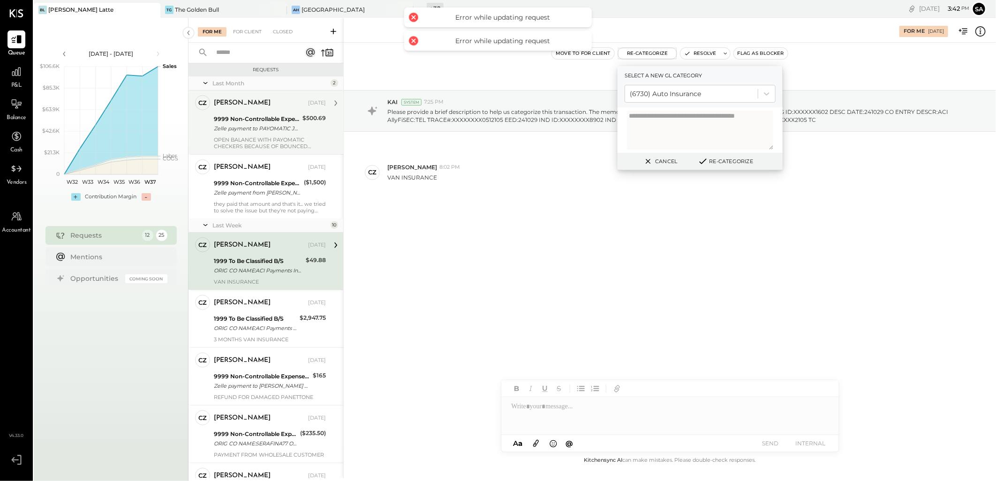
click at [729, 166] on button "Re-Categorize" at bounding box center [726, 161] width 62 height 11
click at [732, 163] on button "Re-Categorize" at bounding box center [729, 161] width 62 height 11
click at [699, 212] on div "Jul 22nd, 2025 KAI System 7:25 PM Please provide a brief description to help us…" at bounding box center [670, 162] width 652 height 193
click at [669, 163] on button "Cancel" at bounding box center [660, 161] width 40 height 12
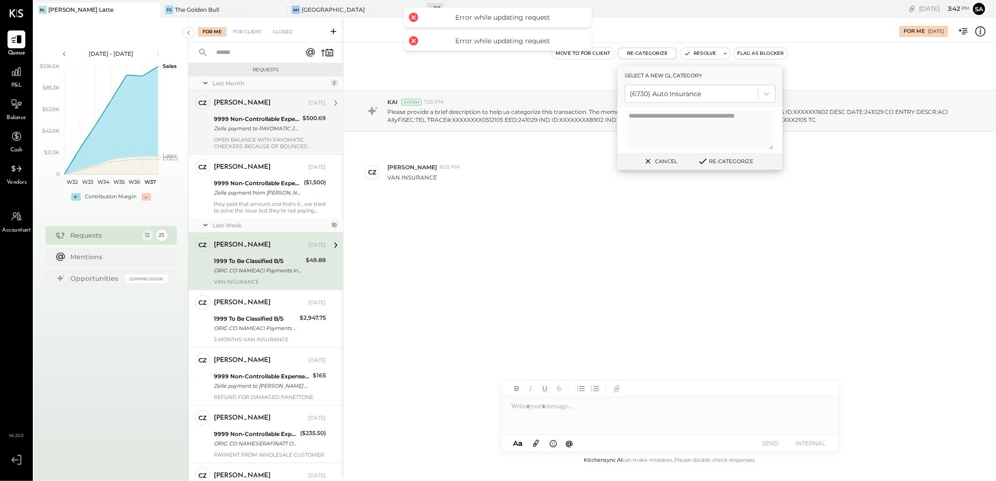
click at [669, 163] on div "CZ Camilla Zanin 8:02 PM VAN INSURANCE" at bounding box center [670, 172] width 652 height 33
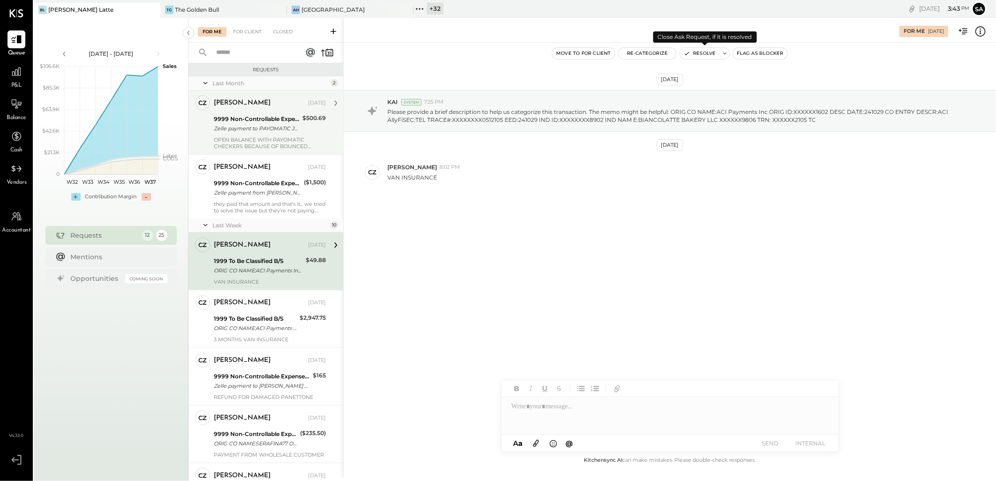
click at [696, 50] on button "Resolve" at bounding box center [699, 53] width 39 height 11
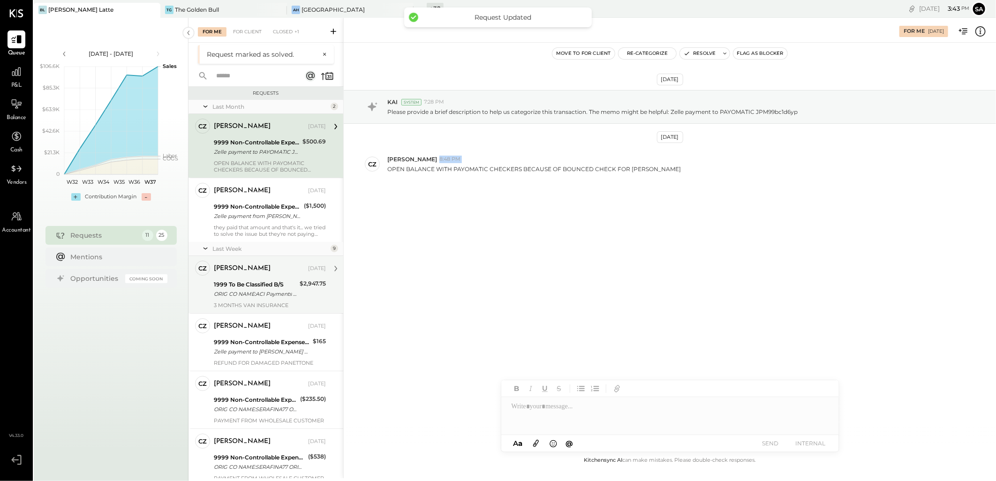
click at [264, 284] on div "1999 To Be Classified B/S" at bounding box center [255, 284] width 83 height 9
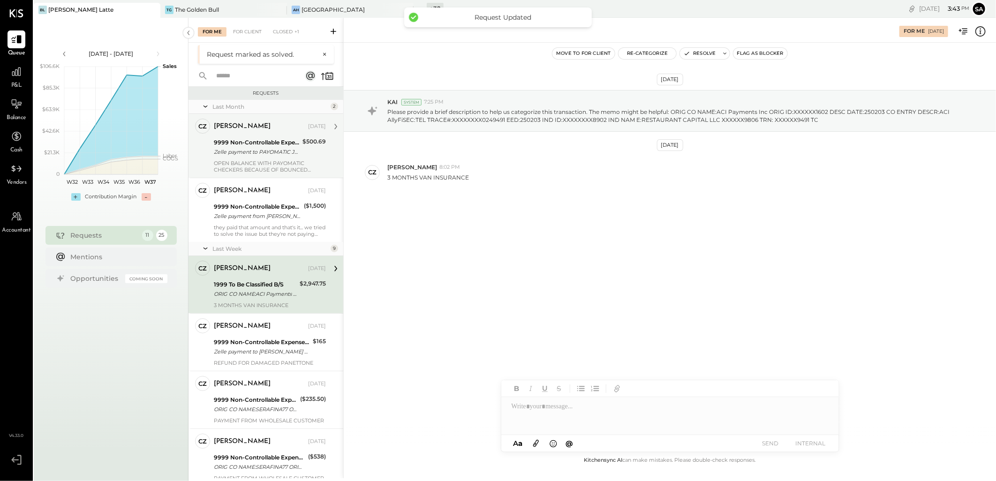
click at [979, 34] on icon at bounding box center [981, 31] width 12 height 12
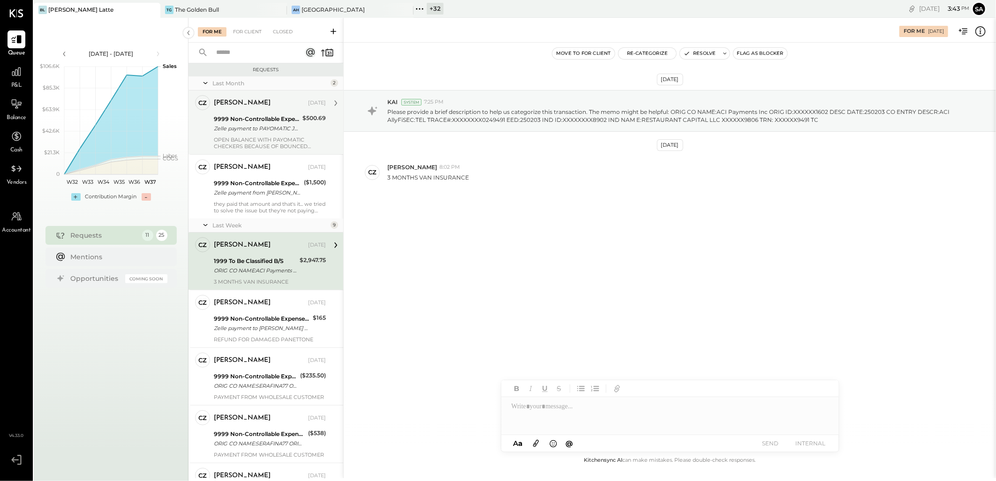
click at [499, 260] on div "For Me For Client Closed Requests Last Month 2 CZ Camilla Zanin Owner Camilla Z…" at bounding box center [593, 248] width 808 height 461
click at [688, 53] on icon "button" at bounding box center [687, 53] width 7 height 7
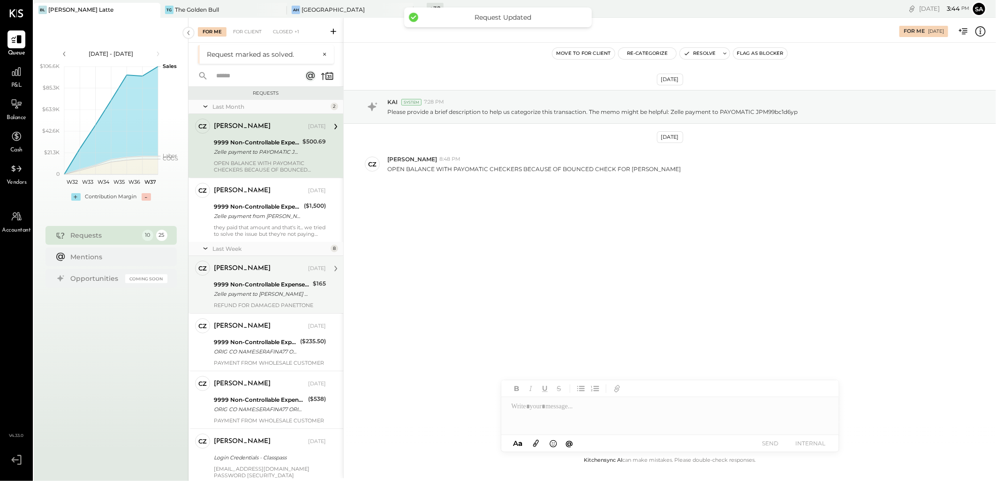
click at [265, 287] on div "9999 Non-Controllable Expenses:Other Income and Expenses:To Be Classified" at bounding box center [262, 284] width 96 height 9
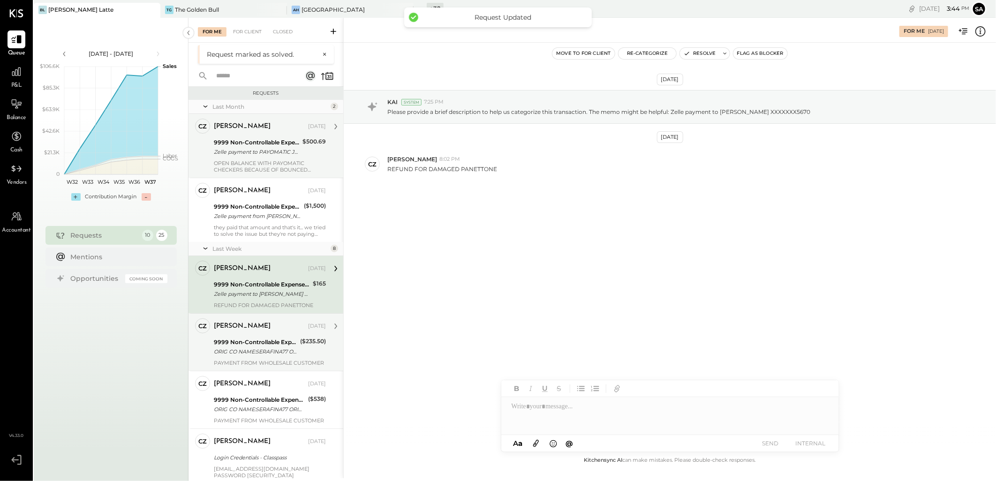
click at [242, 378] on div "Camilla Zanin Sep 09, 2025" at bounding box center [270, 384] width 112 height 13
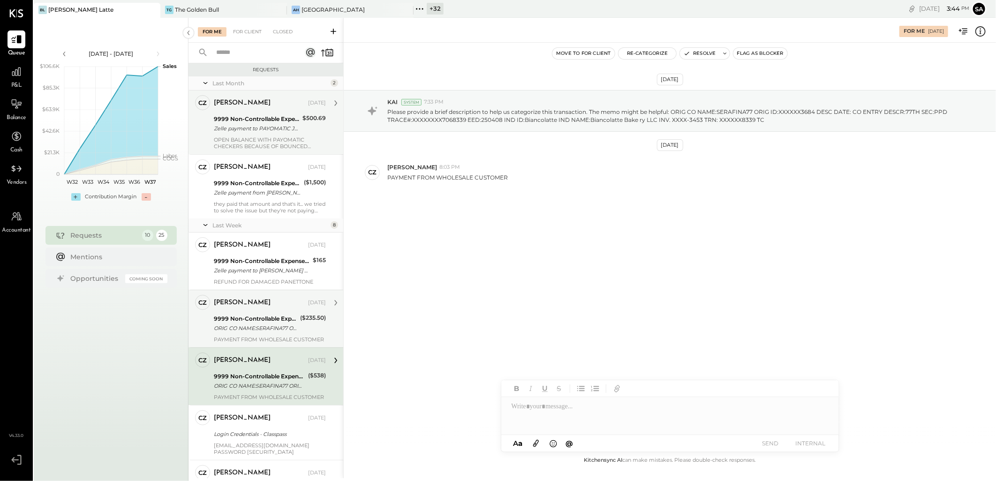
click at [260, 328] on div "ORIG CO NAME:SERAFINA77 ORIG ID:XXXXXX3684 DESC DATE: CO ENTRY DESCR:77TH SEC:P…" at bounding box center [255, 328] width 83 height 9
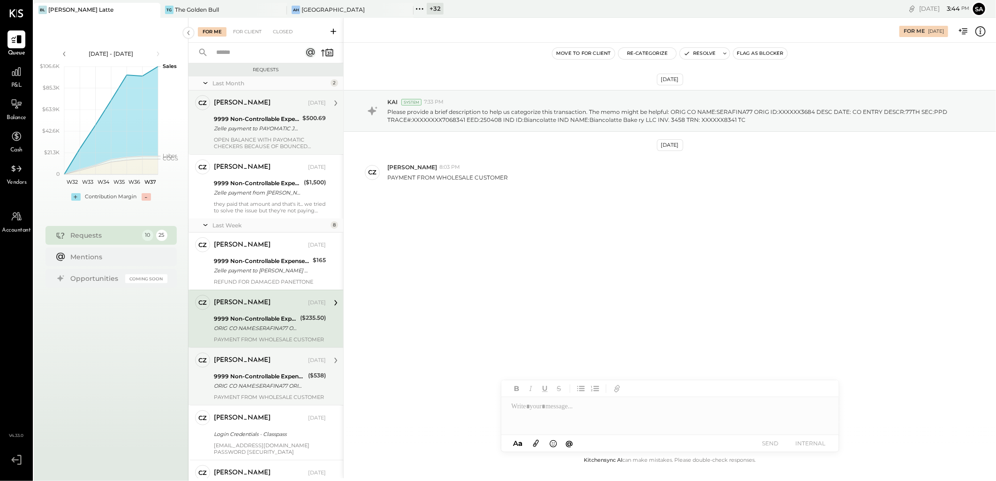
click at [243, 373] on div "9999 Non-Controllable Expenses:Other Income and Expenses:To Be Classified" at bounding box center [259, 376] width 91 height 9
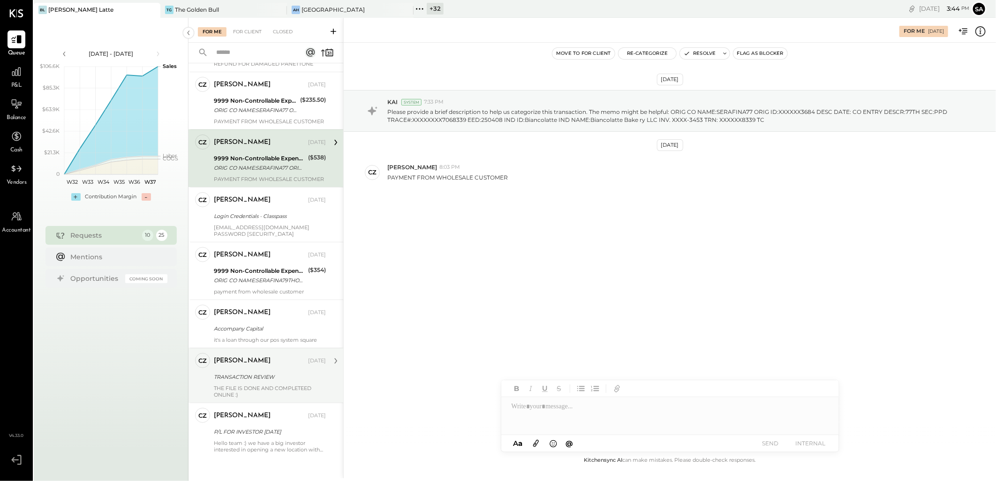
scroll to position [226, 0]
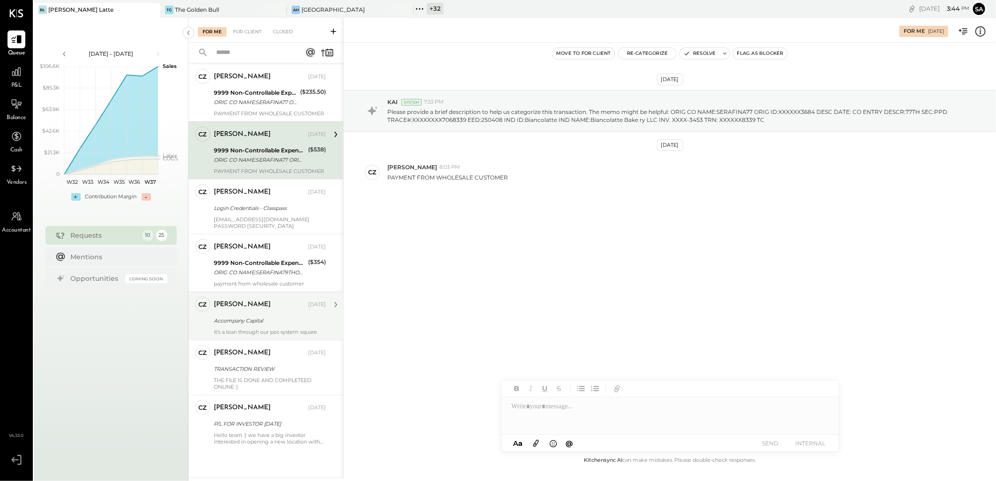
click at [260, 325] on div "Accompany Capital" at bounding box center [268, 320] width 109 height 9
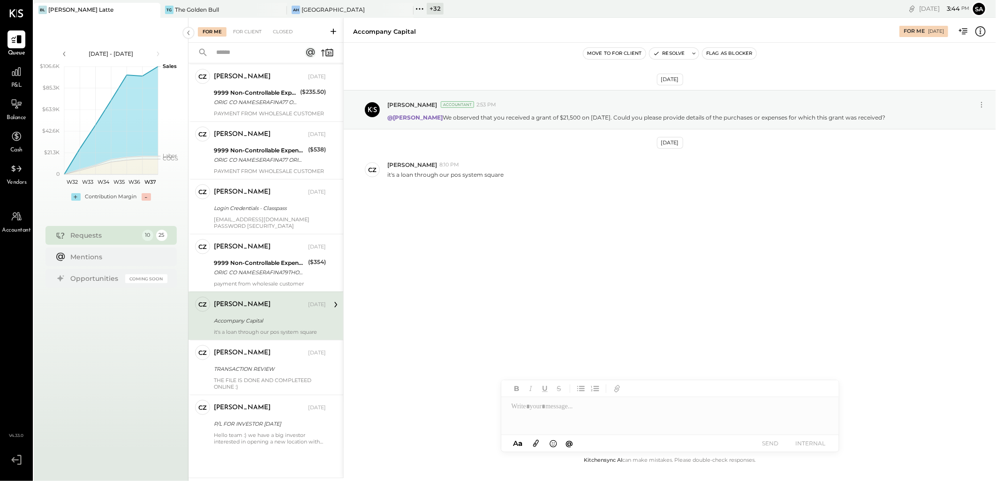
click at [478, 253] on div "Aug 19th, 2025 Sarang Khandhar Accountant 2:53 PM @Camilla Zanin We observed th…" at bounding box center [670, 161] width 652 height 190
click at [233, 320] on div "Accompany Capital" at bounding box center [268, 320] width 109 height 9
click at [589, 251] on div "Aug 19th, 2025 Sarang Khandhar Accountant 2:53 PM @Camilla Zanin We observed th…" at bounding box center [670, 161] width 652 height 190
click at [266, 319] on div "Accompany Capital" at bounding box center [268, 320] width 109 height 9
click at [669, 52] on button "Resolve" at bounding box center [669, 53] width 39 height 11
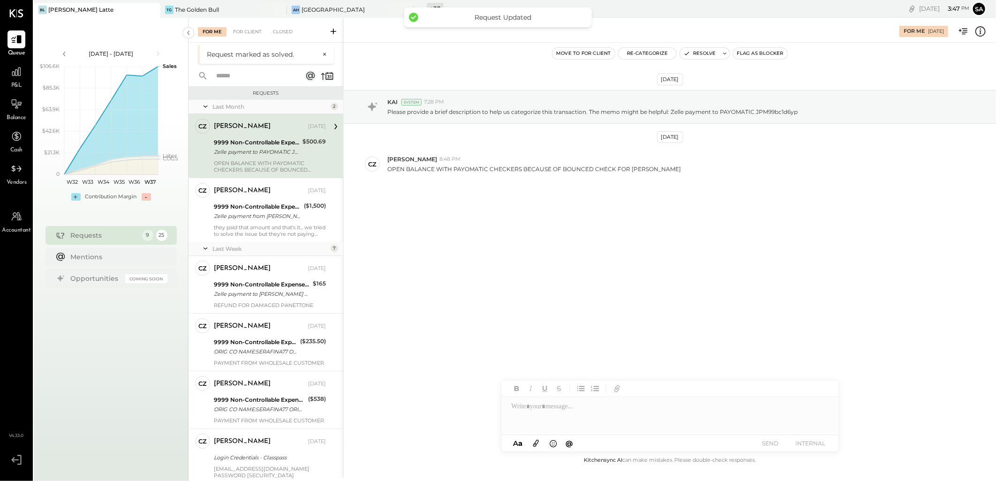
click at [273, 152] on div "Zelle payment to PAYOMATIC JPM99bc1d6yp" at bounding box center [257, 151] width 86 height 9
click at [271, 162] on div "OPEN BALANCE WITH PAYOMATIC CHECKERS BECAUSE OF BOUNCED CHECK FOR JOSE MATOS" at bounding box center [270, 166] width 112 height 13
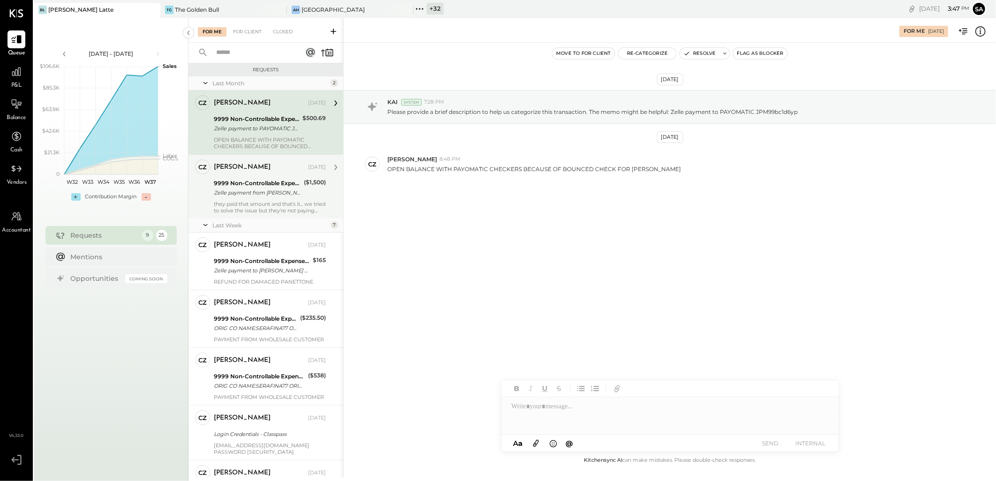
click at [259, 185] on div "9999 Non-Controllable Expenses:Other Income and Expenses:To Be Classified" at bounding box center [257, 183] width 87 height 9
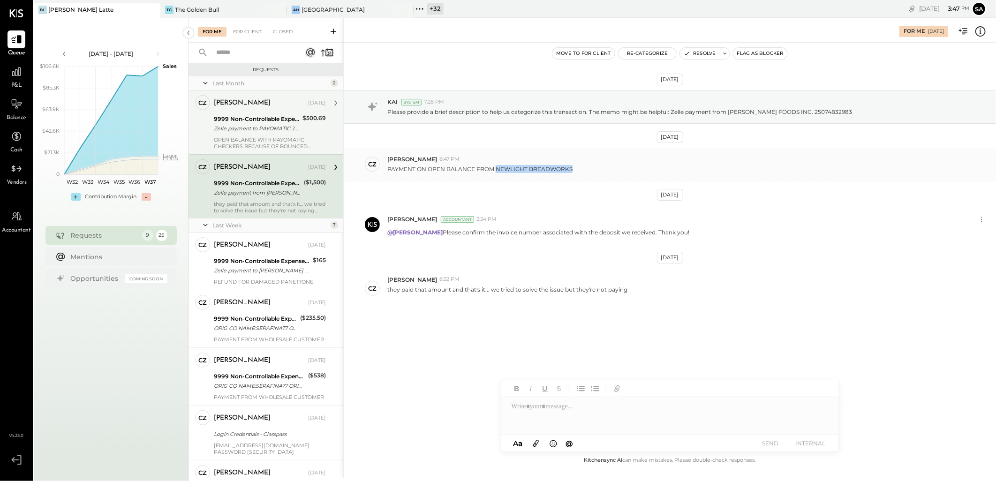
drag, startPoint x: 572, startPoint y: 171, endPoint x: 494, endPoint y: 172, distance: 78.3
click at [494, 172] on div "PAYMENT ON OPEN BALANCE FROM NEWLIGHT BREADWORKS" at bounding box center [687, 168] width 601 height 10
copy p "NEWLIGHT BREADWORKS"
click at [981, 29] on icon at bounding box center [980, 31] width 1 height 6
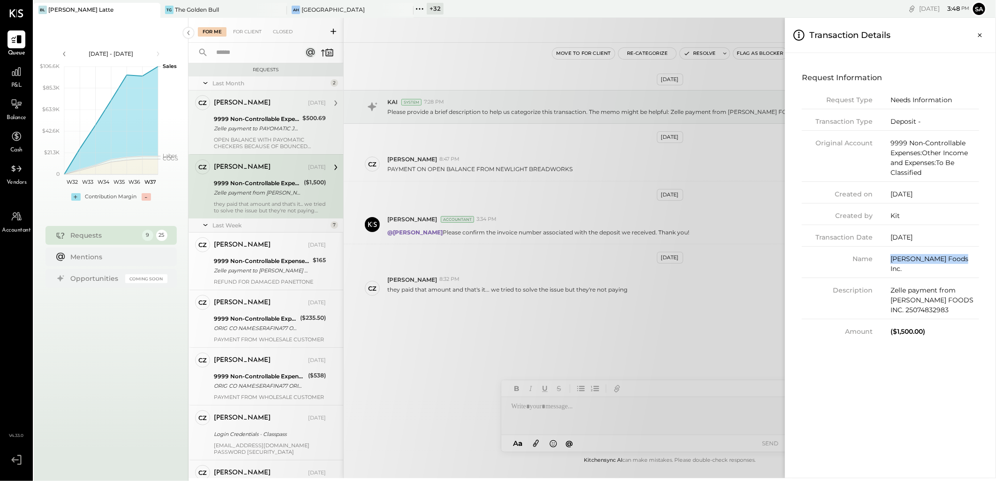
drag, startPoint x: 962, startPoint y: 262, endPoint x: 882, endPoint y: 265, distance: 79.8
click at [882, 265] on div "Name Robinson Foods Inc." at bounding box center [890, 266] width 177 height 24
copy div "Robinson Foods Inc."
click at [978, 36] on icon "Close panel" at bounding box center [980, 34] width 9 height 9
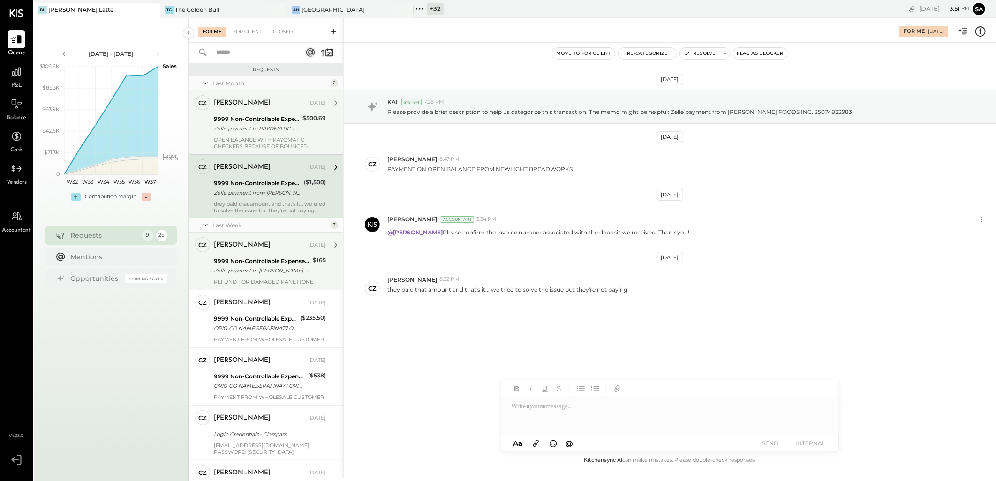
click at [241, 265] on div "9999 Non-Controllable Expenses:Other Income and Expenses:To Be Classified" at bounding box center [262, 261] width 96 height 9
